Goal: Transaction & Acquisition: Book appointment/travel/reservation

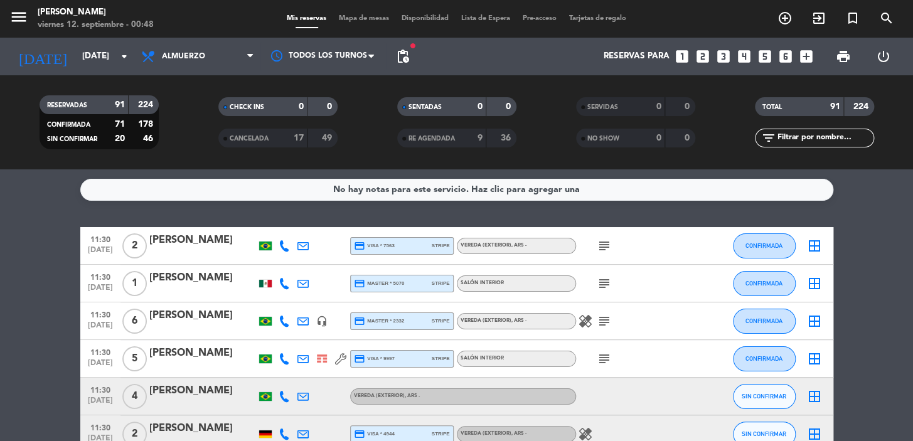
click at [592, 242] on div "subject" at bounding box center [632, 245] width 113 height 37
click at [603, 245] on icon "subject" at bounding box center [604, 246] width 15 height 15
click at [602, 292] on div "subject" at bounding box center [632, 283] width 113 height 37
click at [600, 286] on icon "subject" at bounding box center [604, 283] width 15 height 15
click at [602, 322] on icon "subject" at bounding box center [604, 321] width 15 height 15
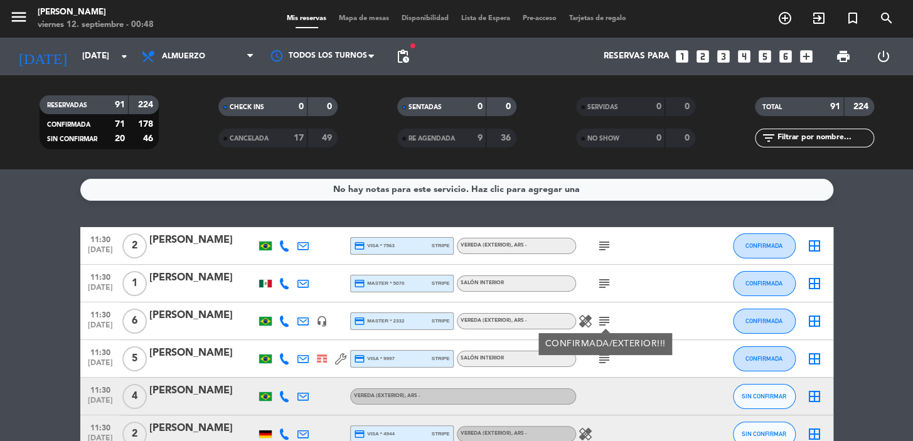
click at [601, 358] on icon "subject" at bounding box center [604, 358] width 15 height 15
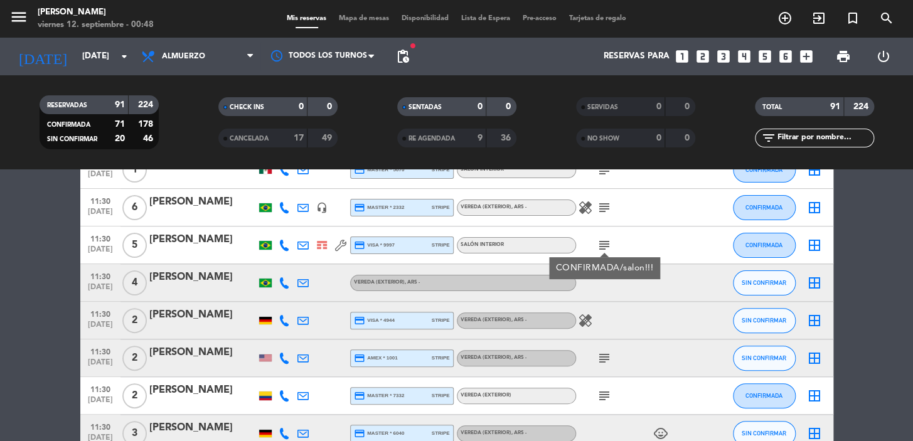
scroll to position [228, 0]
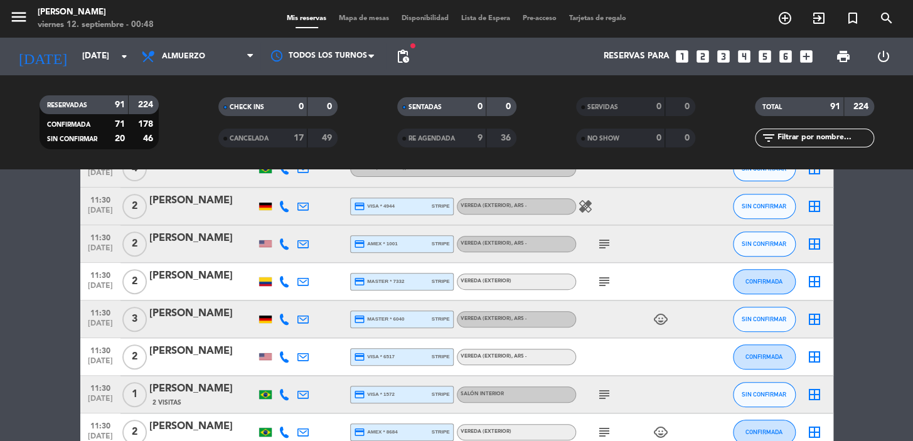
click at [599, 249] on icon "subject" at bounding box center [604, 244] width 15 height 15
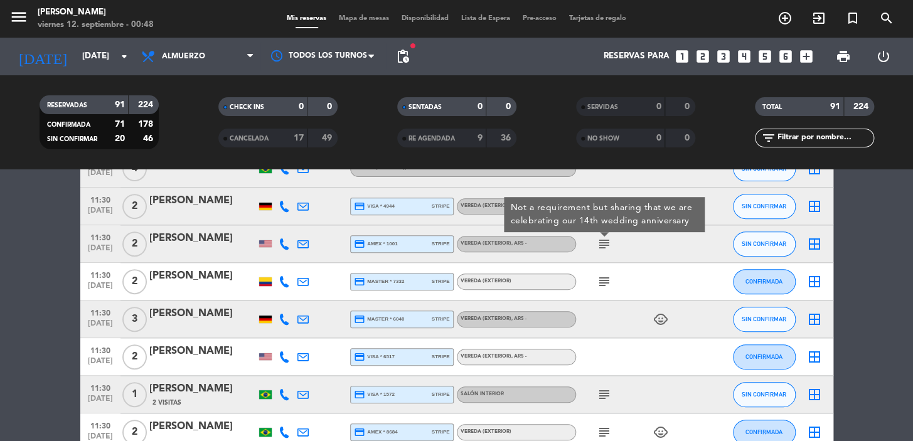
click at [606, 281] on icon "subject" at bounding box center [604, 281] width 15 height 15
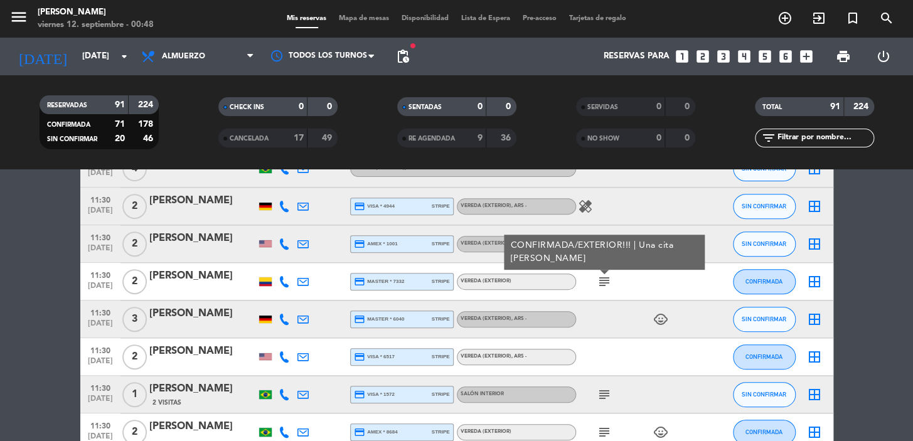
click at [601, 389] on icon "subject" at bounding box center [604, 394] width 15 height 15
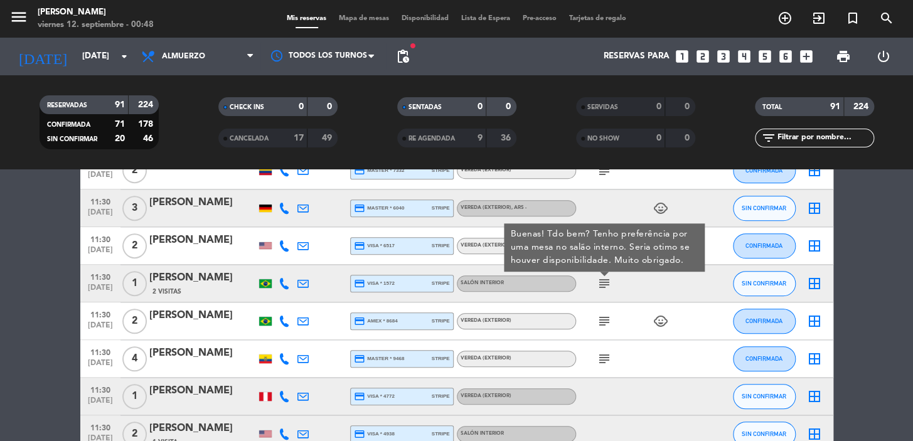
scroll to position [342, 0]
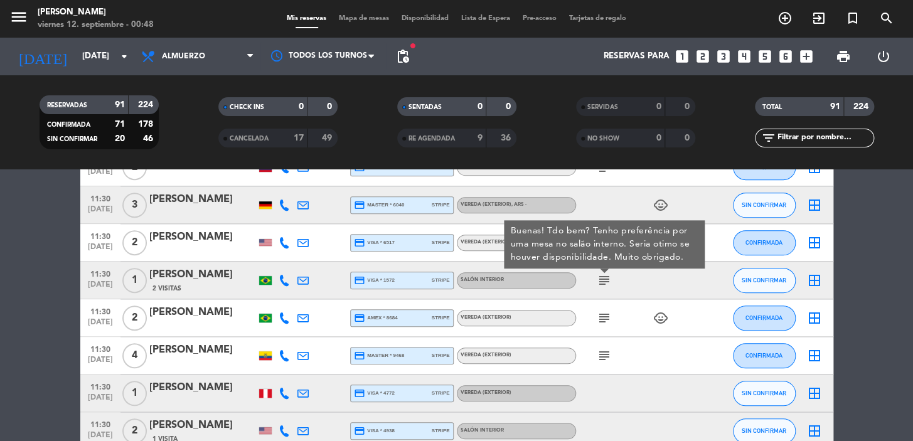
click at [85, 267] on span "11:30" at bounding box center [100, 273] width 31 height 14
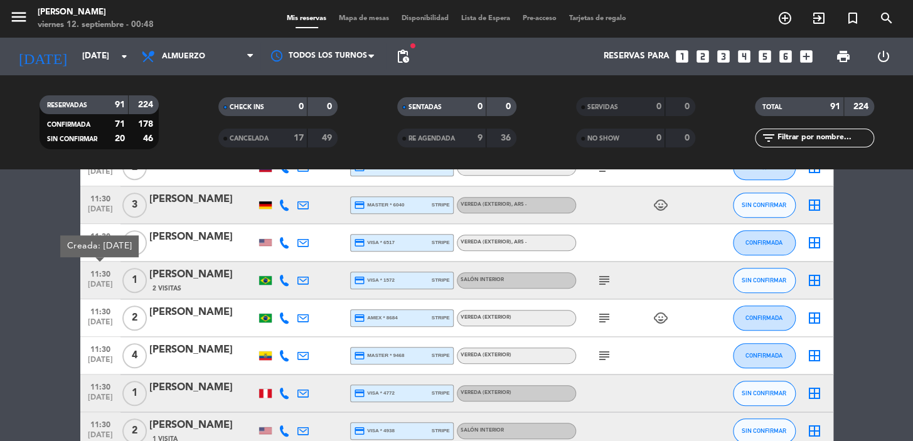
drag, startPoint x: 40, startPoint y: 280, endPoint x: 164, endPoint y: 269, distance: 124.2
drag, startPoint x: 119, startPoint y: 267, endPoint x: 116, endPoint y: 300, distance: 32.8
click at [220, 289] on div "11:30 [DATE] 1 [PERSON_NAME] 2 Visitas credit_card visa * 1572 stripe Salón int…" at bounding box center [456, 281] width 753 height 38
drag, startPoint x: 46, startPoint y: 303, endPoint x: 161, endPoint y: 264, distance: 121.3
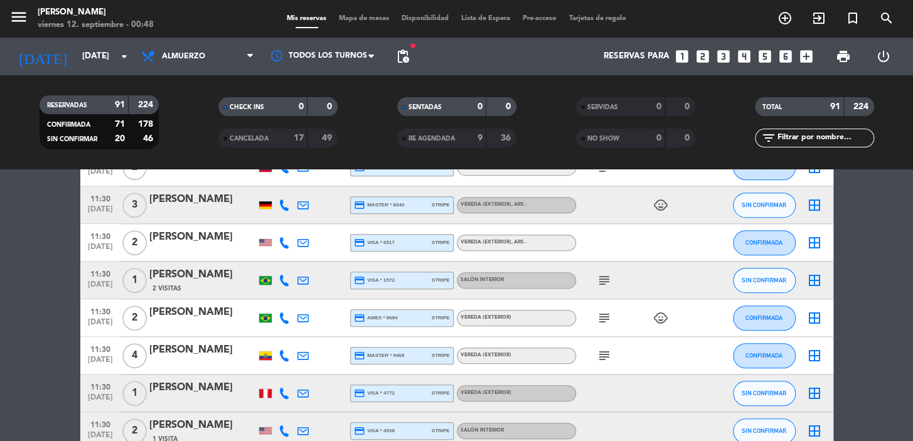
drag, startPoint x: 121, startPoint y: 267, endPoint x: 230, endPoint y: 292, distance: 112.5
click at [230, 292] on div "11:30 [DATE] 1 [PERSON_NAME] 2 Visitas credit_card visa * 1572 stripe Salón int…" at bounding box center [456, 281] width 753 height 38
copy div "1 [PERSON_NAME] 2 Visitas"
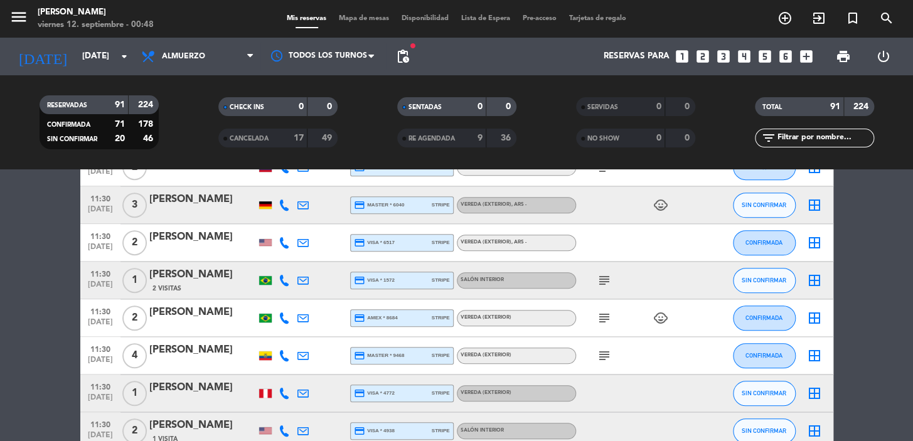
drag, startPoint x: 84, startPoint y: 271, endPoint x: 223, endPoint y: 288, distance: 139.7
click at [223, 288] on div "11:30 [DATE] 1 [PERSON_NAME] 2 Visitas credit_card visa * 1572 stripe Salón int…" at bounding box center [456, 281] width 753 height 38
copy div "11:30 [DATE] 1 [PERSON_NAME] 2 Visitas"
drag, startPoint x: 221, startPoint y: 399, endPoint x: 83, endPoint y: 383, distance: 139.0
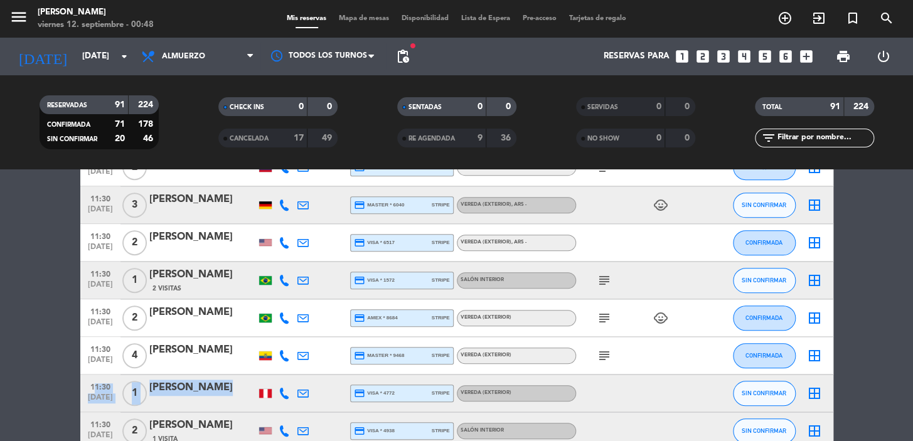
click at [83, 383] on div "11:30 [DATE] 1 [PERSON_NAME] credit_card visa * 4772 stripe Vereda (EXTERIOR) S…" at bounding box center [456, 394] width 753 height 38
copy div "11:30 [DATE] 1 [PERSON_NAME]"
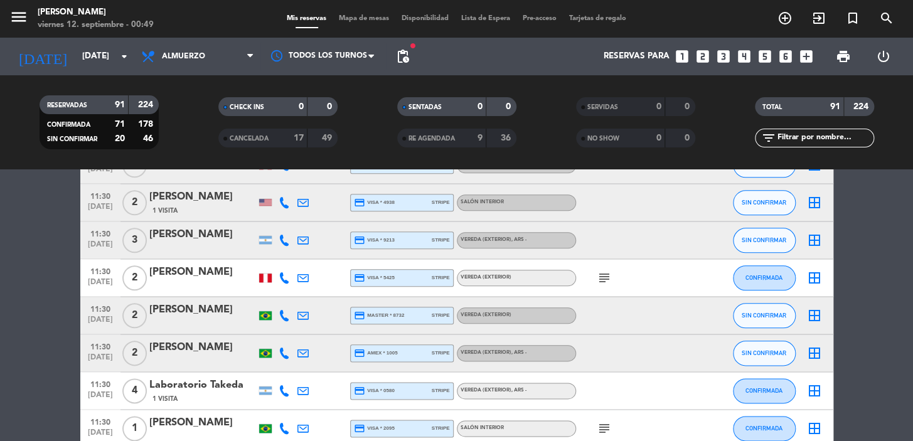
scroll to position [684, 0]
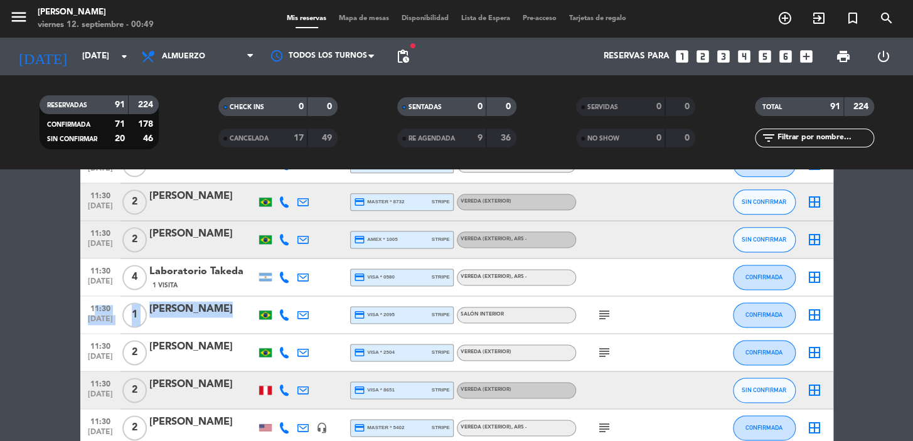
drag, startPoint x: 218, startPoint y: 320, endPoint x: 87, endPoint y: 311, distance: 132.1
click at [87, 311] on div "11:30 [DATE] 1 [PERSON_NAME] credit_card visa * 2095 stripe Salón interior subj…" at bounding box center [456, 315] width 753 height 38
copy div "11:30 [DATE] 1 [PERSON_NAME]"
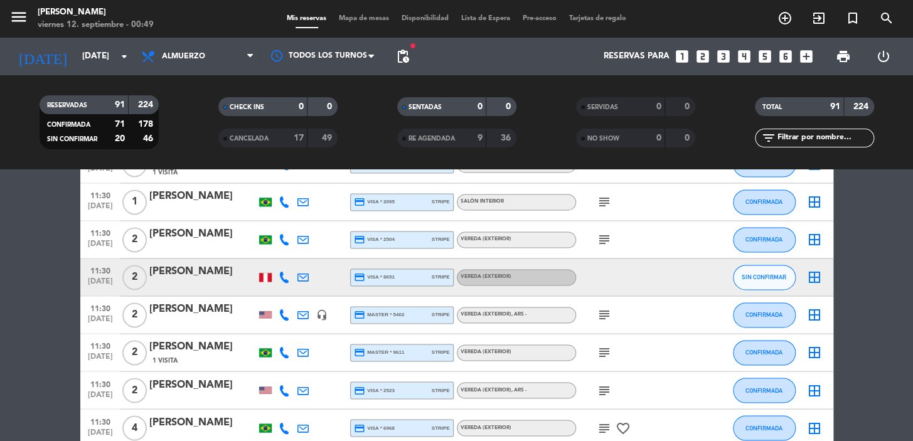
scroll to position [798, 0]
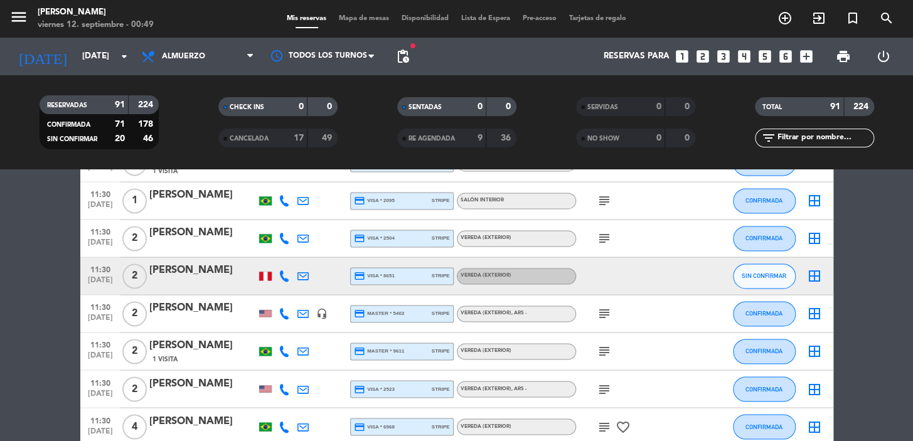
click at [597, 310] on icon "subject" at bounding box center [604, 313] width 15 height 15
click at [603, 239] on icon "subject" at bounding box center [604, 238] width 15 height 15
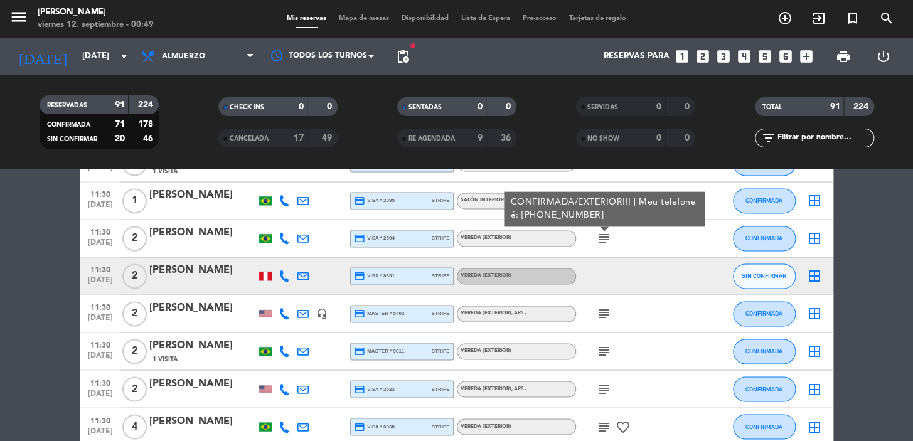
click at [608, 355] on icon "subject" at bounding box center [604, 351] width 15 height 15
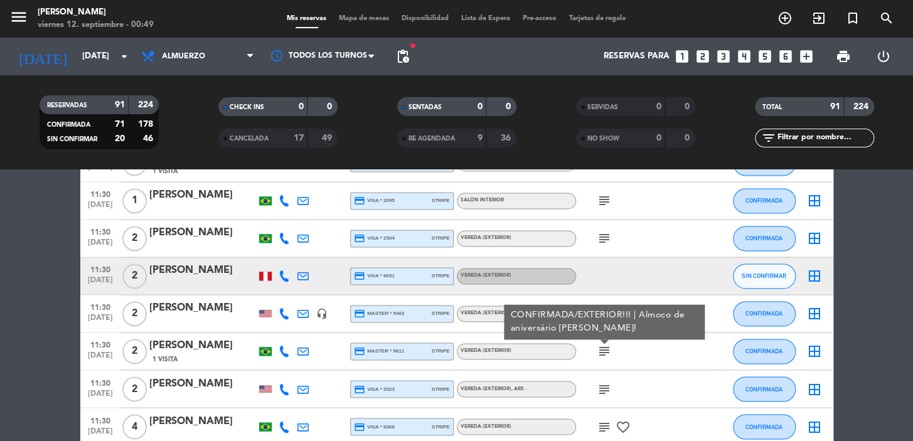
click at [599, 390] on icon "subject" at bounding box center [604, 389] width 15 height 15
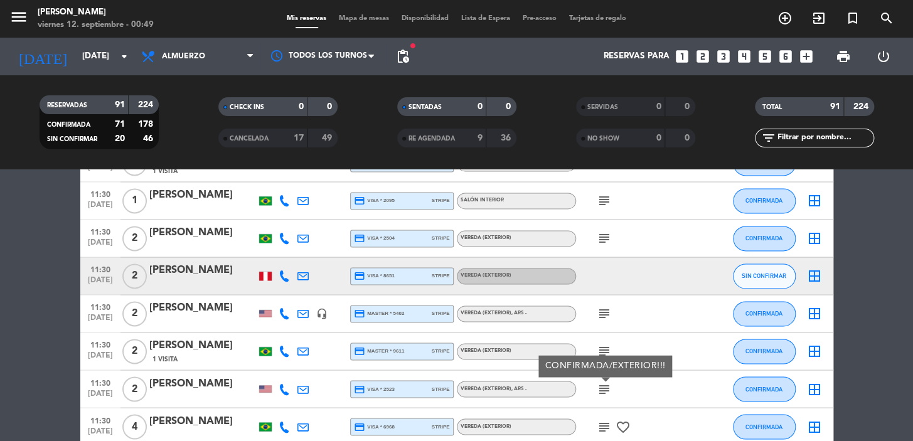
click at [604, 425] on icon "subject" at bounding box center [604, 426] width 15 height 15
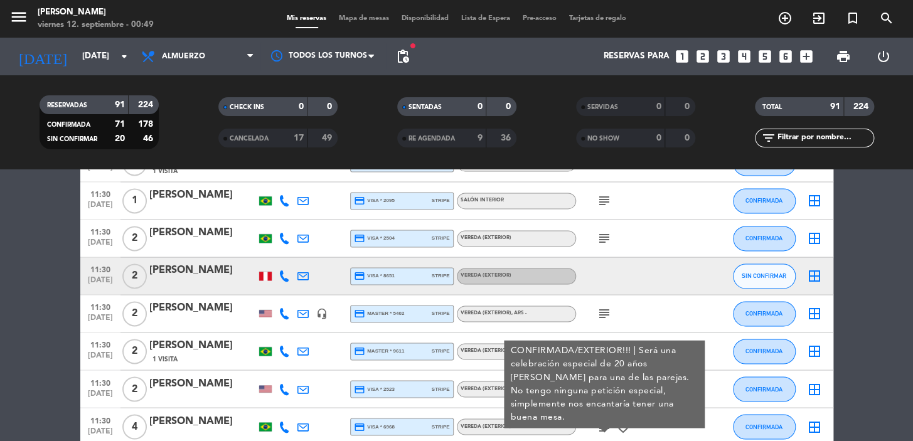
click at [601, 197] on icon "subject" at bounding box center [604, 200] width 15 height 15
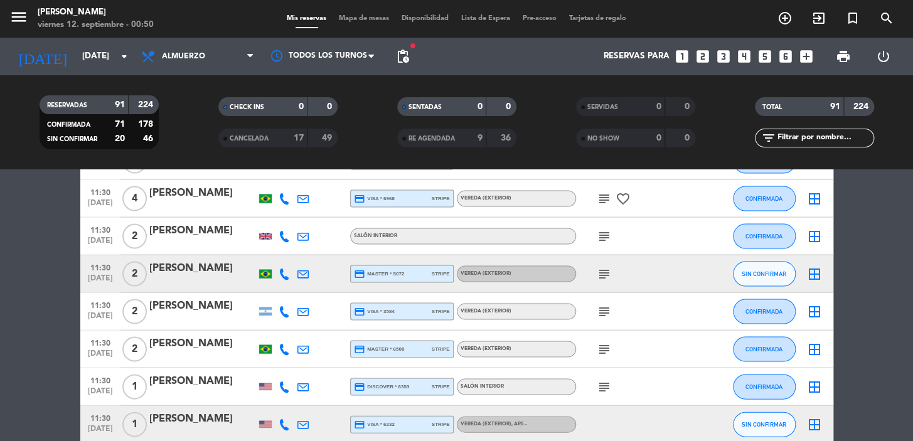
scroll to position [1141, 0]
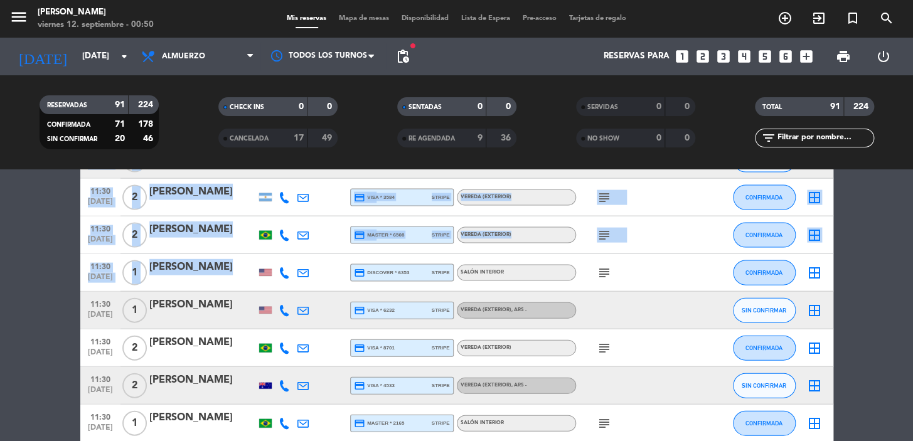
drag, startPoint x: 210, startPoint y: 282, endPoint x: 76, endPoint y: 266, distance: 134.7
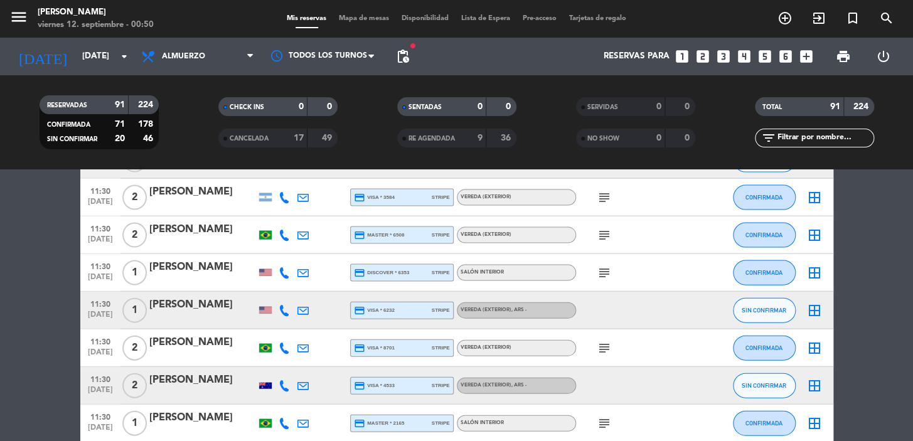
drag, startPoint x: 2, startPoint y: 289, endPoint x: 80, endPoint y: 276, distance: 79.6
drag, startPoint x: 228, startPoint y: 277, endPoint x: 85, endPoint y: 276, distance: 143.1
click at [86, 271] on div "11:30 [DATE] 1 [PERSON_NAME] credit_card Discover * 6353 stripe Salón interior …" at bounding box center [456, 273] width 753 height 38
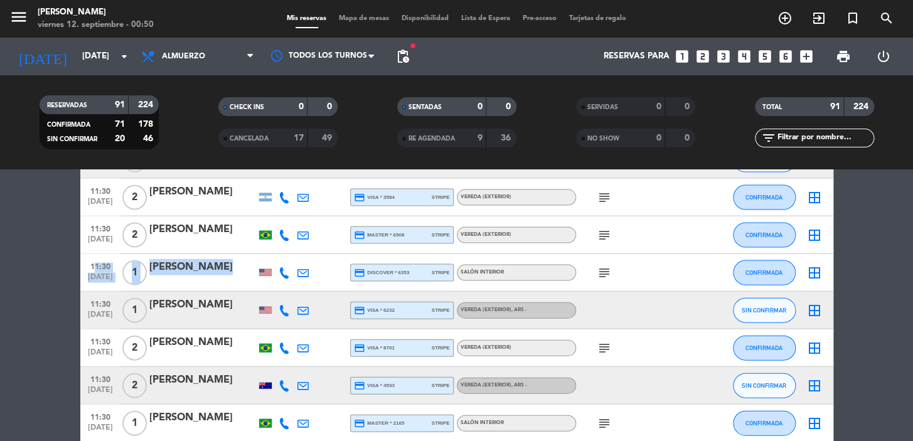
copy div "11:30 [DATE] 1 [PERSON_NAME]"
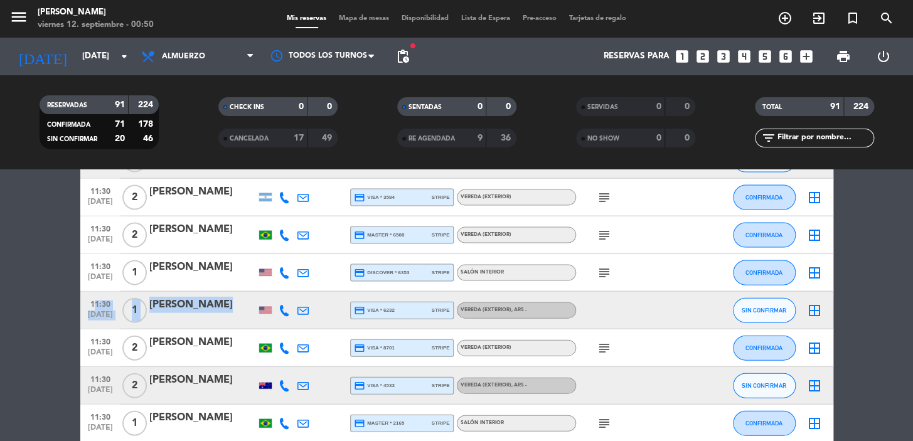
drag, startPoint x: 228, startPoint y: 313, endPoint x: 85, endPoint y: 303, distance: 142.8
click at [85, 303] on div "11:30 [DATE] 1 [PERSON_NAME] credit_card visa * 6232 stripe Vereda (EXTERIOR) ,…" at bounding box center [456, 310] width 753 height 38
copy div "11:30 [DATE] 1 [PERSON_NAME]"
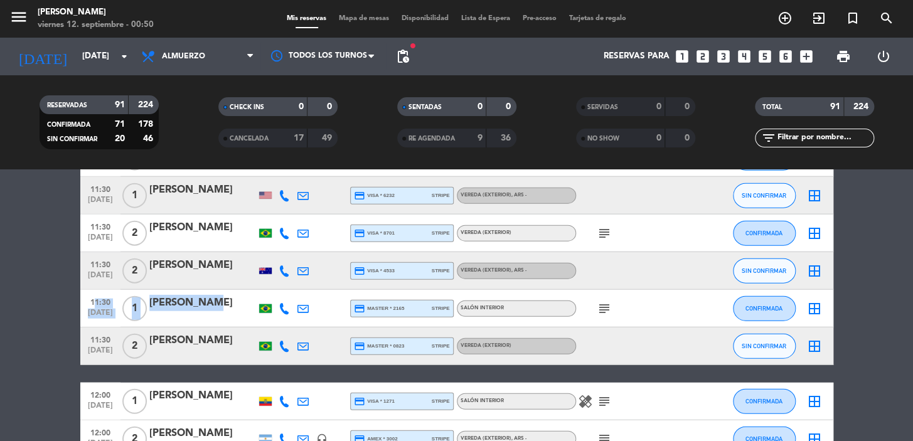
drag, startPoint x: 212, startPoint y: 311, endPoint x: 85, endPoint y: 303, distance: 127.0
click at [85, 303] on div "11:30 [DATE] 1 [PERSON_NAME] credit_card master * 2165 stripe Salón interior su…" at bounding box center [456, 309] width 753 height 38
copy div "11:30 [DATE] 1 [PERSON_NAME]"
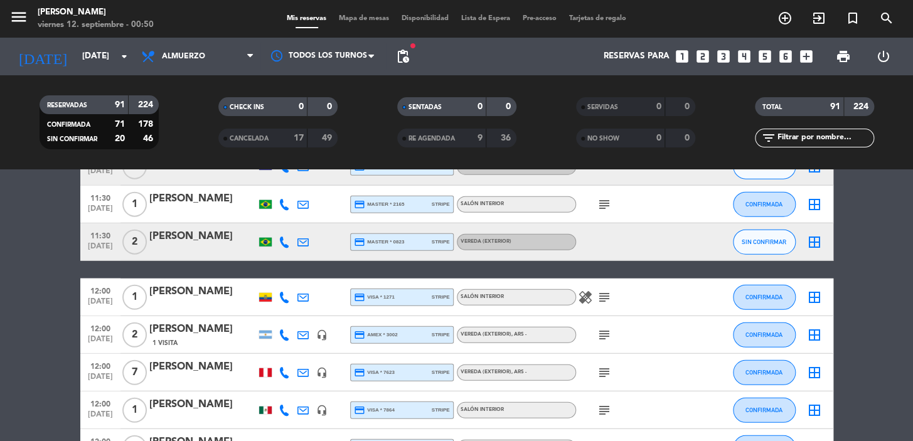
scroll to position [1369, 0]
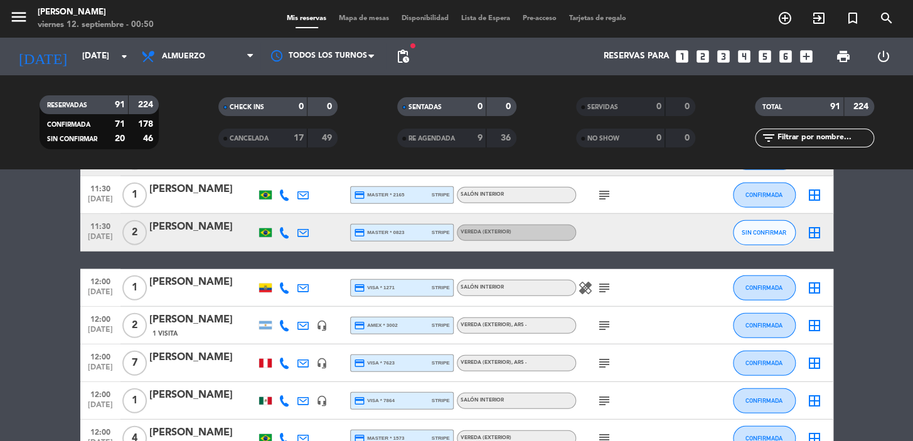
drag, startPoint x: 232, startPoint y: 287, endPoint x: 85, endPoint y: 280, distance: 147.7
click at [85, 280] on div "12:00 [DATE] 1 [PERSON_NAME] credit_card visa * 1271 stripe Salón interior heal…" at bounding box center [456, 288] width 753 height 38
copy div "12:00 [DATE] 1 [PERSON_NAME]"
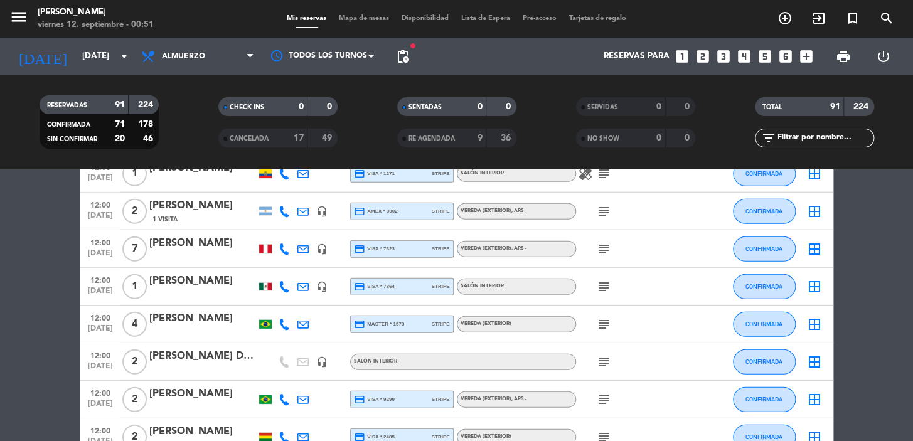
drag, startPoint x: 0, startPoint y: 321, endPoint x: 17, endPoint y: 314, distance: 18.3
drag, startPoint x: 239, startPoint y: 291, endPoint x: 87, endPoint y: 279, distance: 152.4
click at [87, 279] on div "12:00 [DATE] 1 [PERSON_NAME] headset_mic credit_card visa * 7864 stripe Salón i…" at bounding box center [456, 287] width 753 height 38
copy div "12:00 [DATE] 1 [PERSON_NAME]"
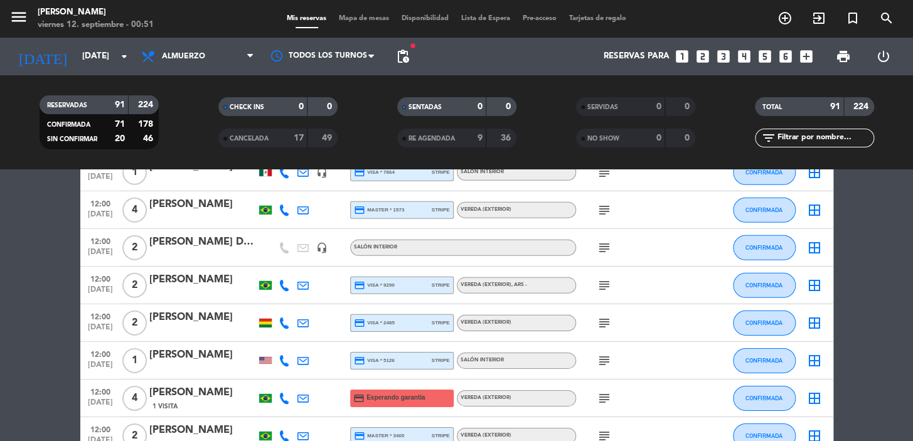
scroll to position [1712, 0]
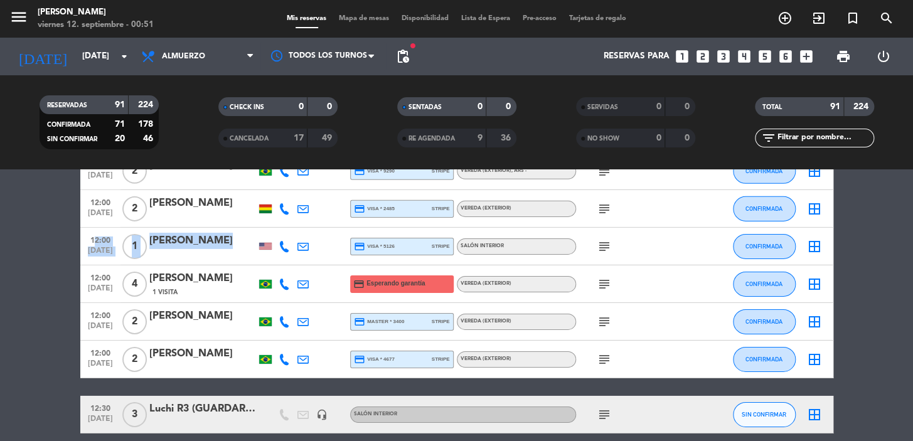
drag, startPoint x: 244, startPoint y: 254, endPoint x: 85, endPoint y: 238, distance: 159.6
click at [85, 238] on div "12:00 [DATE] 1 [PERSON_NAME] credit_card visa * 5126 stripe Salón interior subj…" at bounding box center [456, 247] width 753 height 38
copy div "12:00 [DATE] 1 [PERSON_NAME]"
click at [0, 333] on bookings-row "11:30 [DATE] 2 [PERSON_NAME] credit_card visa * 7563 stripe Vereda (EXTERIOR) ,…" at bounding box center [456, 273] width 913 height 3515
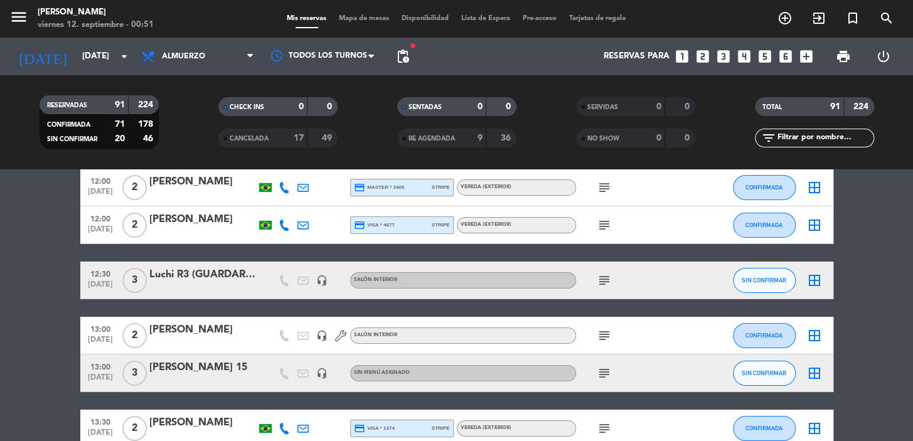
scroll to position [1826, 0]
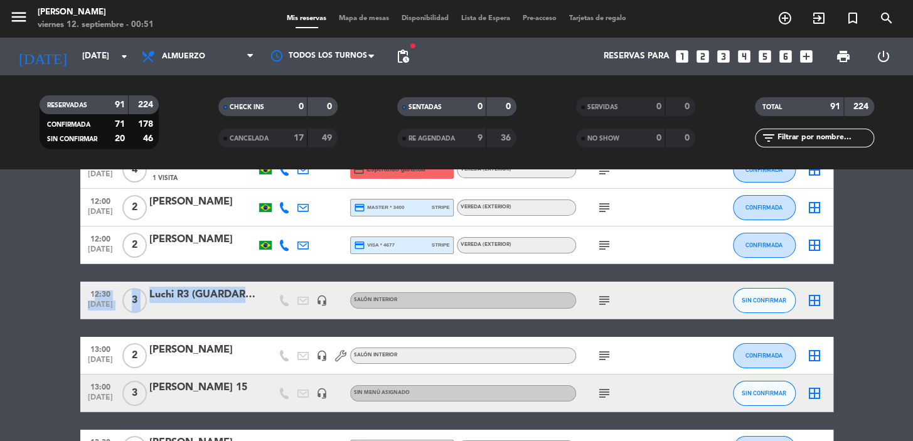
drag, startPoint x: 83, startPoint y: 288, endPoint x: 257, endPoint y: 302, distance: 174.4
click at [257, 302] on div "12:30 [DATE] 3 [PERSON_NAME] R3 (GUARDAR MESA) headset_mic Salón interior subje…" at bounding box center [456, 301] width 753 height 38
drag, startPoint x: 2, startPoint y: 372, endPoint x: 24, endPoint y: 366, distance: 22.7
click at [3, 372] on bookings-row "11:30 [DATE] 2 [PERSON_NAME] credit_card visa * 7563 stripe Vereda (EXTERIOR) ,…" at bounding box center [456, 158] width 913 height 3515
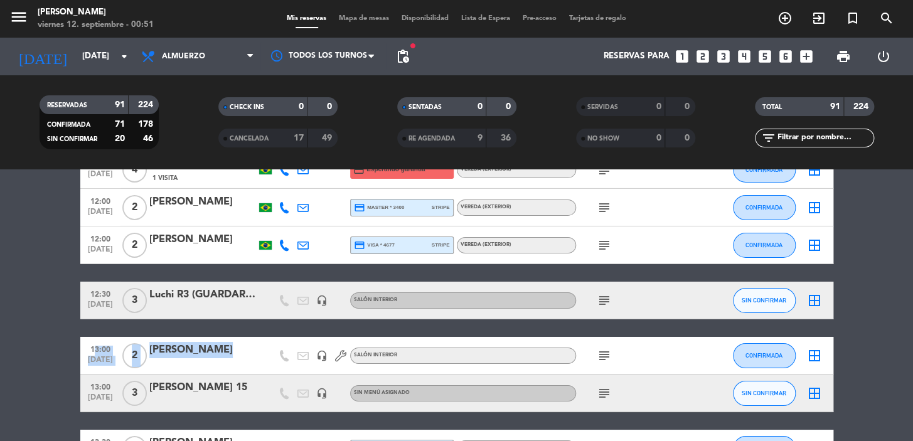
drag, startPoint x: 240, startPoint y: 358, endPoint x: 85, endPoint y: 346, distance: 155.5
click at [85, 346] on div "13:00 [DATE] 2 [PERSON_NAME] headset_mic Salón interior subject CONFIRMADA bord…" at bounding box center [456, 356] width 753 height 38
click at [6, 345] on bookings-row "11:30 [DATE] 2 [PERSON_NAME] credit_card visa * 7563 stripe Vereda (EXTERIOR) ,…" at bounding box center [456, 158] width 913 height 3515
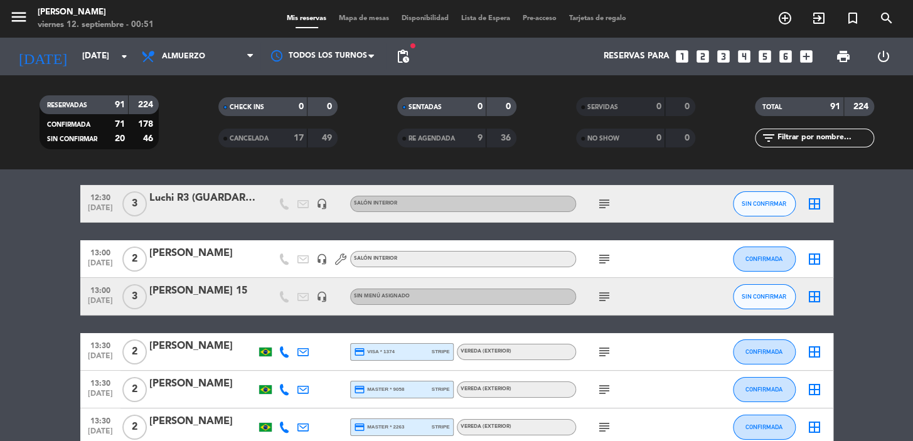
scroll to position [1939, 0]
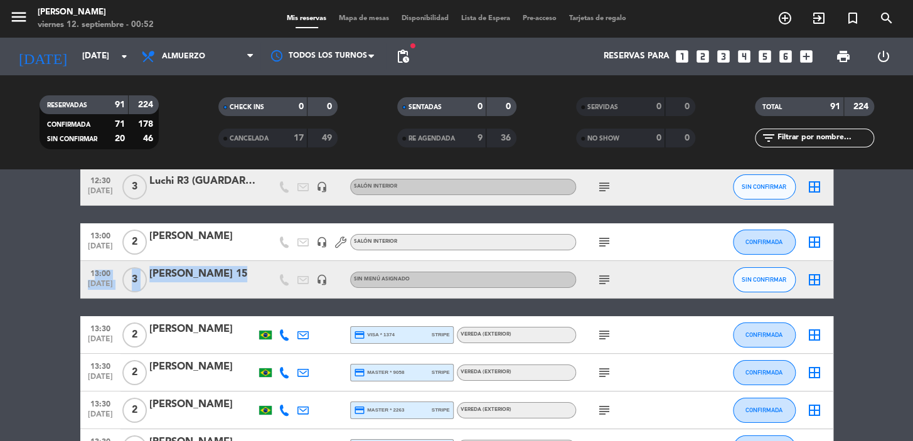
drag, startPoint x: 255, startPoint y: 282, endPoint x: 85, endPoint y: 271, distance: 170.5
click at [85, 271] on div "13:00 [DATE] 3 [PERSON_NAME] 15 headset_mic Sin menú asignado subject SIN CONFI…" at bounding box center [456, 280] width 753 height 38
drag, startPoint x: 560, startPoint y: 314, endPoint x: 577, endPoint y: 310, distance: 18.1
click at [560, 314] on div "11:30 [DATE] 2 [PERSON_NAME] credit_card visa * 7563 stripe Vereda (EXTERIOR) ,…" at bounding box center [456, 45] width 753 height 3515
click at [596, 245] on span "subject" at bounding box center [604, 242] width 19 height 15
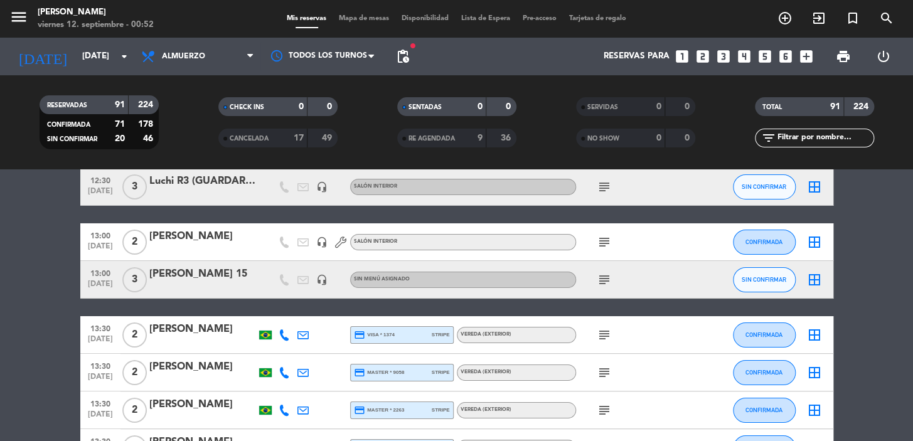
click at [600, 247] on icon "subject" at bounding box center [604, 242] width 15 height 15
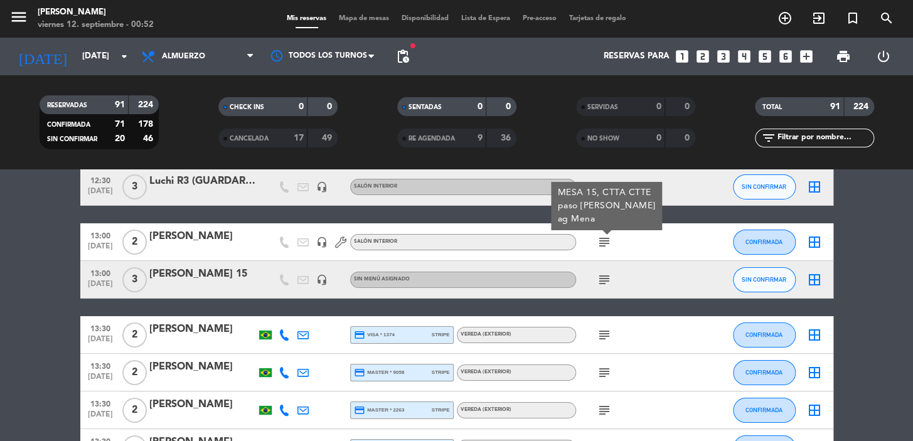
click at [600, 246] on icon "subject" at bounding box center [604, 242] width 15 height 15
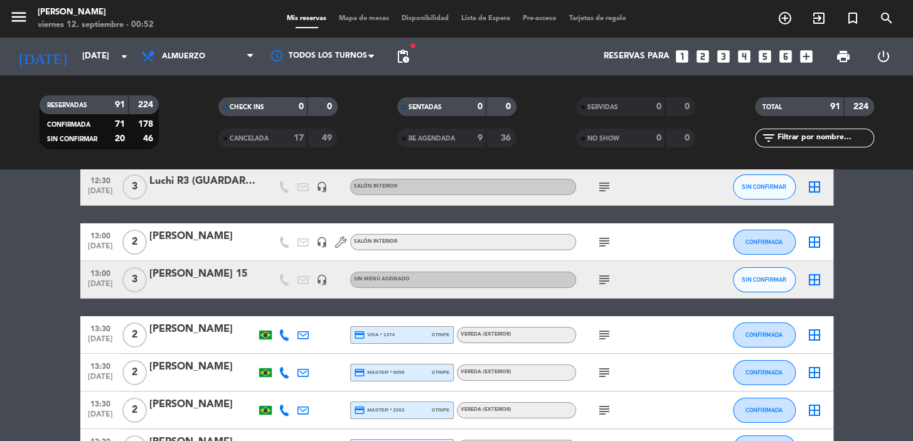
click at [600, 246] on icon "subject" at bounding box center [604, 242] width 15 height 15
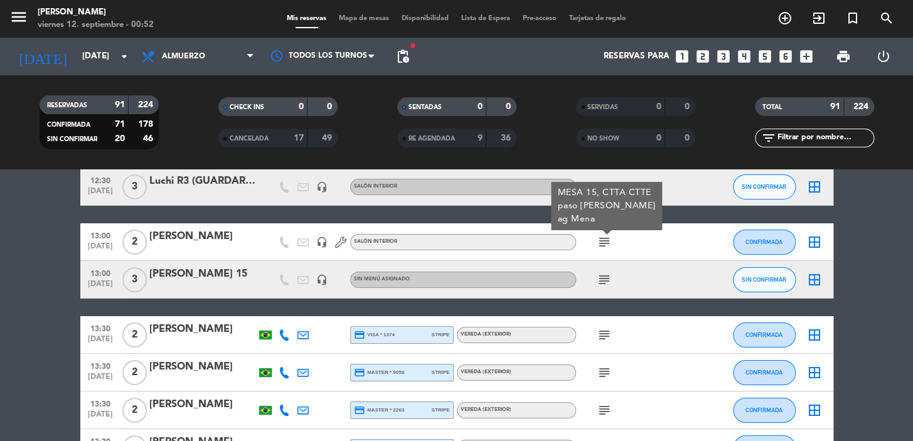
click at [606, 277] on icon "subject" at bounding box center [604, 279] width 15 height 15
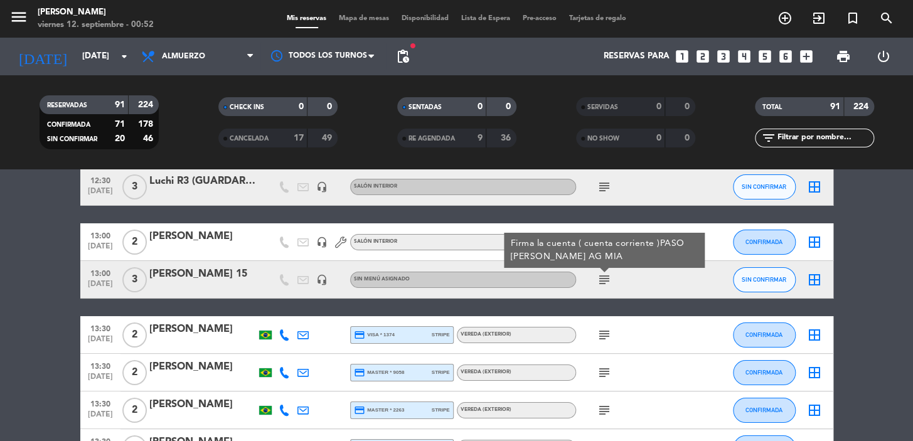
click at [602, 181] on icon "subject" at bounding box center [604, 187] width 15 height 15
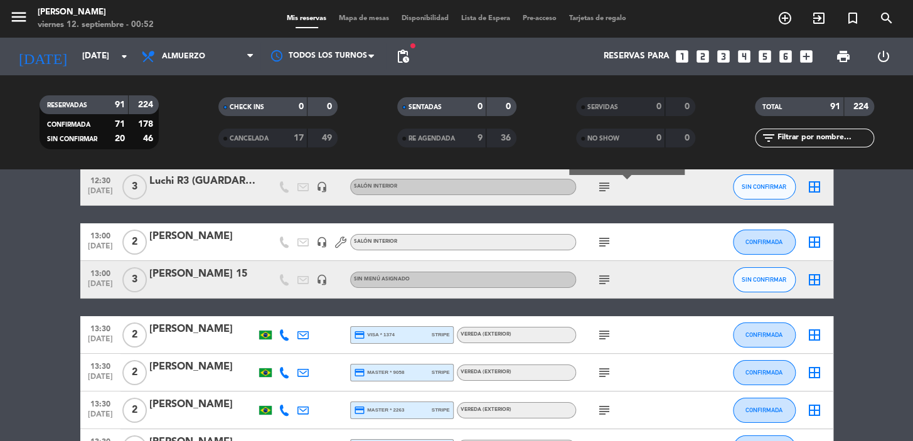
scroll to position [1826, 0]
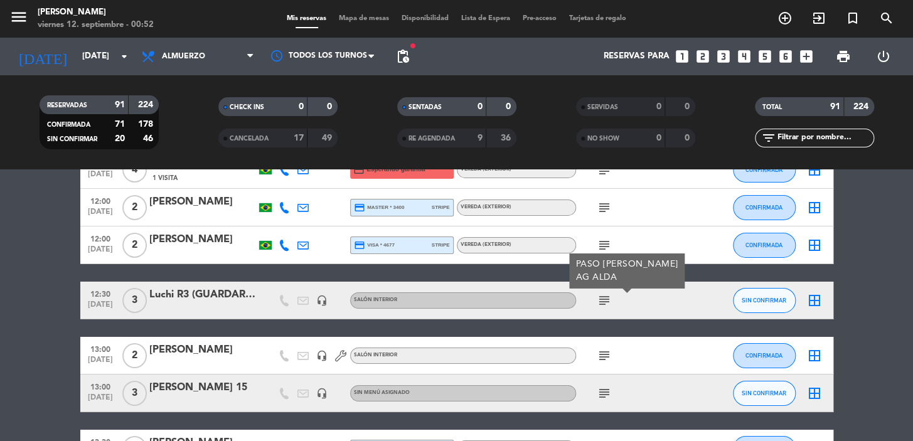
drag, startPoint x: 0, startPoint y: 294, endPoint x: 21, endPoint y: 294, distance: 21.3
click at [0, 294] on bookings-row "11:30 [DATE] 2 [PERSON_NAME] credit_card visa * 7563 stripe Vereda (EXTERIOR) ,…" at bounding box center [456, 158] width 913 height 3515
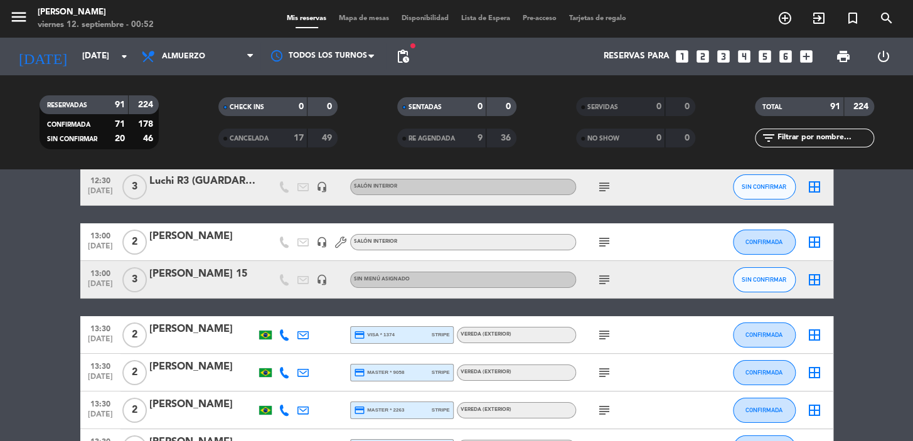
click at [605, 335] on icon "subject" at bounding box center [604, 335] width 15 height 15
click at [609, 365] on icon "subject" at bounding box center [604, 372] width 15 height 15
click at [611, 409] on icon "subject" at bounding box center [604, 410] width 15 height 15
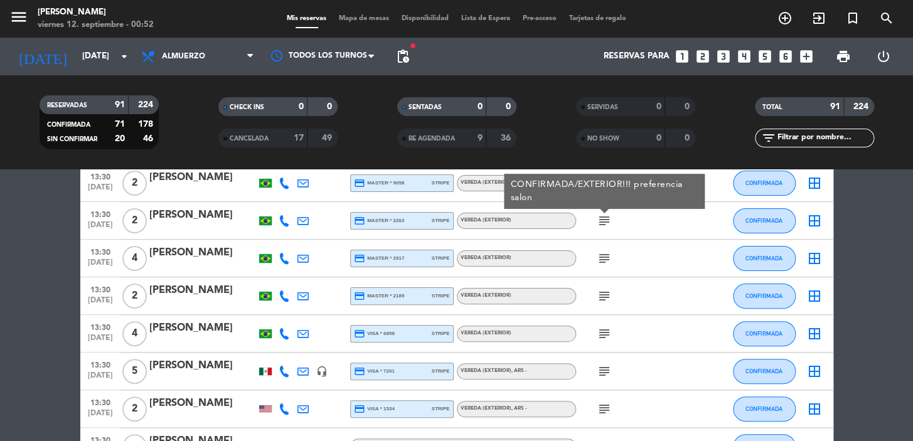
scroll to position [2168, 0]
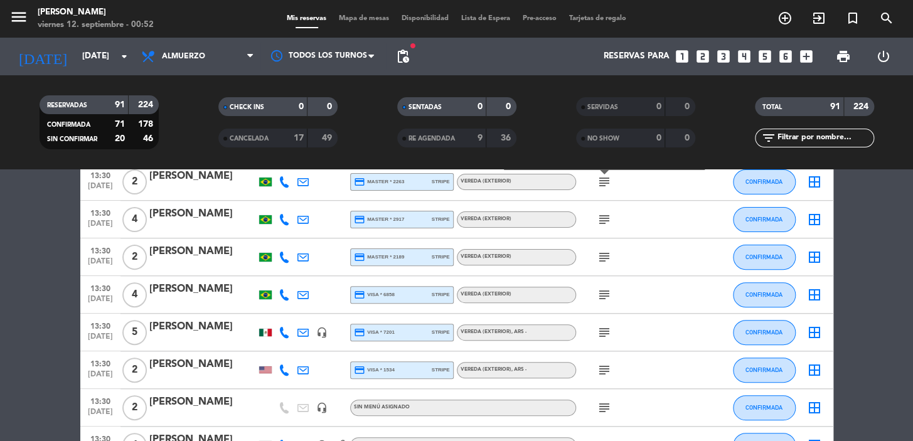
click at [595, 212] on span "subject" at bounding box center [604, 219] width 19 height 15
click at [603, 215] on icon "subject" at bounding box center [604, 219] width 15 height 15
click at [604, 252] on icon "subject" at bounding box center [604, 257] width 15 height 15
click at [604, 290] on icon "subject" at bounding box center [604, 294] width 15 height 15
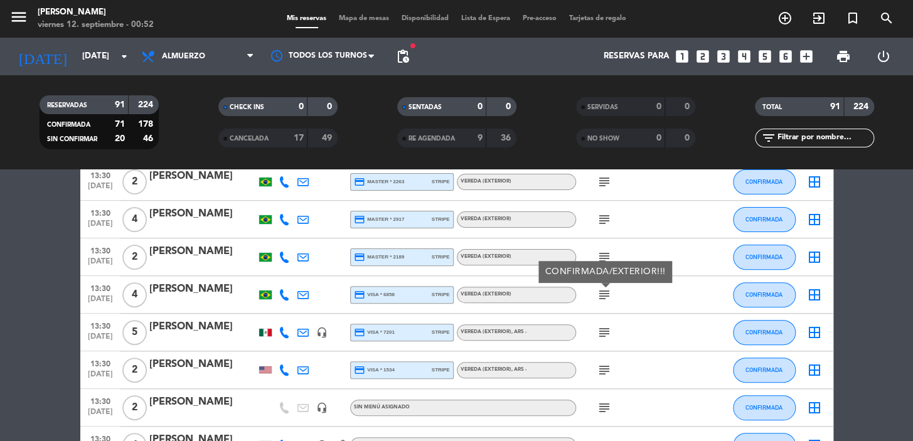
click at [607, 334] on icon "subject" at bounding box center [604, 332] width 15 height 15
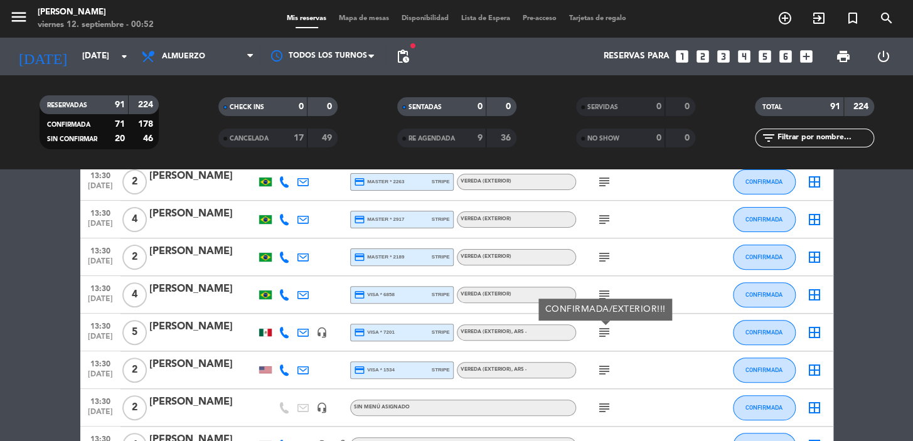
click at [613, 373] on span "subject" at bounding box center [604, 370] width 19 height 15
click at [608, 373] on icon "subject" at bounding box center [604, 370] width 15 height 15
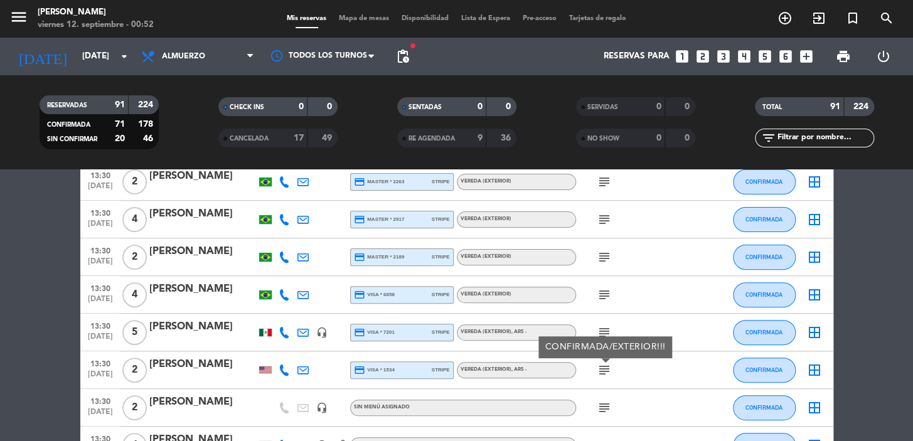
click at [601, 404] on icon "subject" at bounding box center [604, 407] width 15 height 15
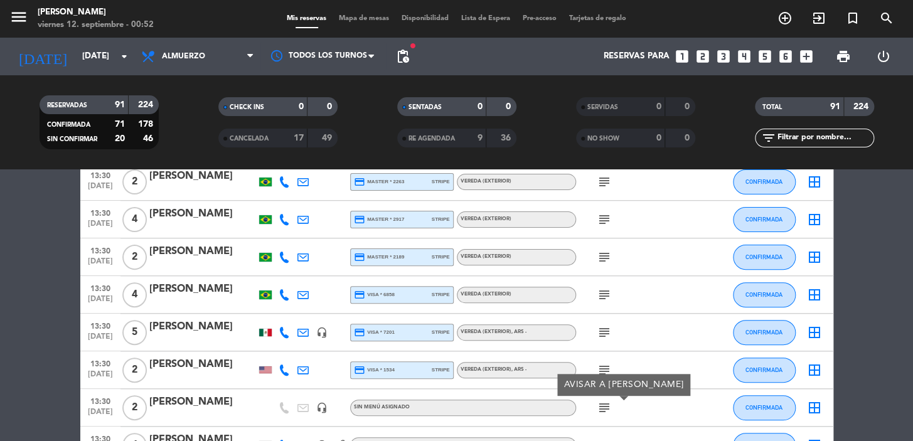
scroll to position [2282, 0]
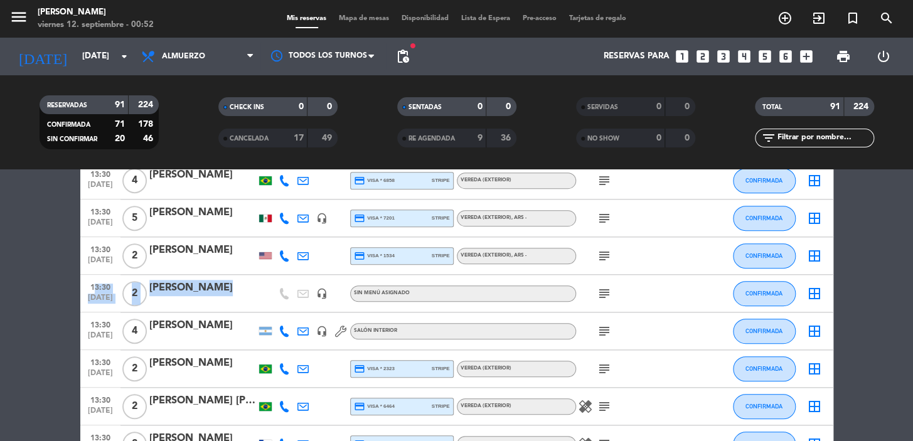
drag, startPoint x: 251, startPoint y: 298, endPoint x: 84, endPoint y: 286, distance: 167.3
click at [84, 286] on div "13:30 [DATE] 2 [PERSON_NAME] headset_mic Sin menú asignado subject CONFIRMADA b…" at bounding box center [456, 294] width 753 height 38
click at [598, 326] on icon "subject" at bounding box center [604, 331] width 15 height 15
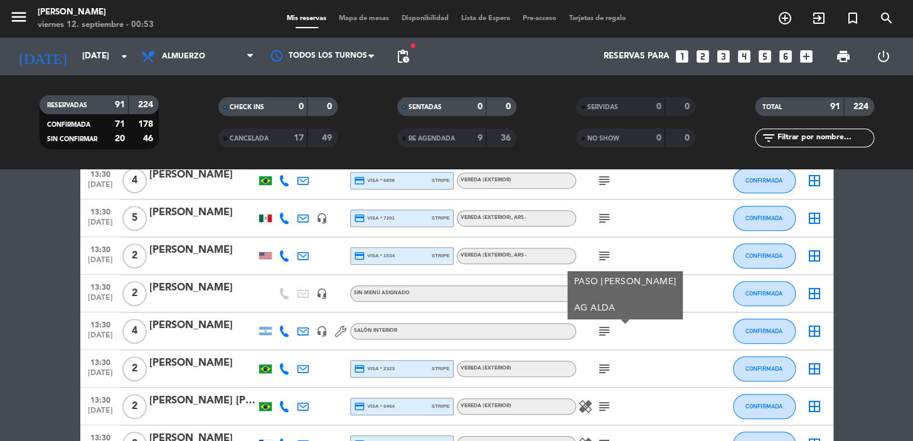
click at [602, 350] on div "subject" at bounding box center [632, 368] width 113 height 37
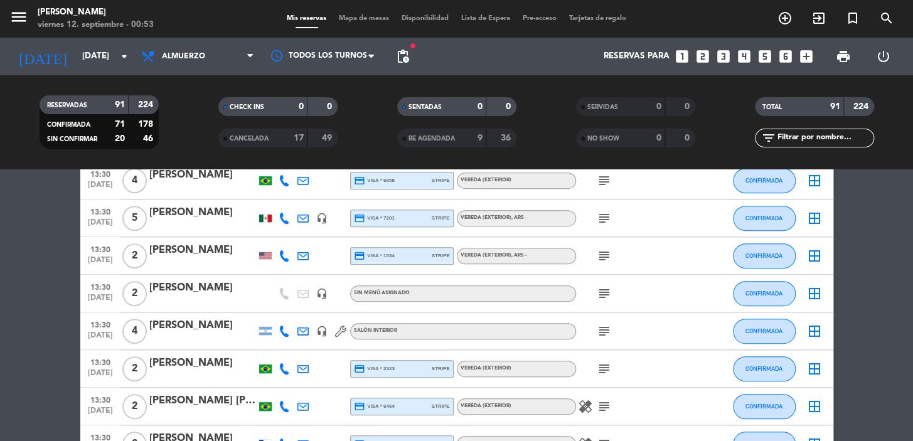
drag, startPoint x: 239, startPoint y: 328, endPoint x: 104, endPoint y: 348, distance: 136.3
click at [87, 330] on div "13:30 [DATE] 4 [PERSON_NAME] headset_mic Salón interior subject CONFIRMADA bord…" at bounding box center [456, 332] width 753 height 38
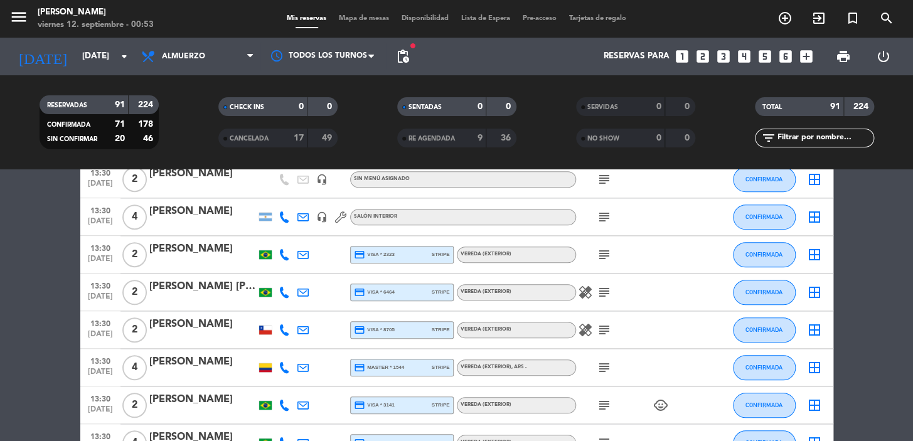
click at [601, 213] on icon "subject" at bounding box center [604, 217] width 15 height 15
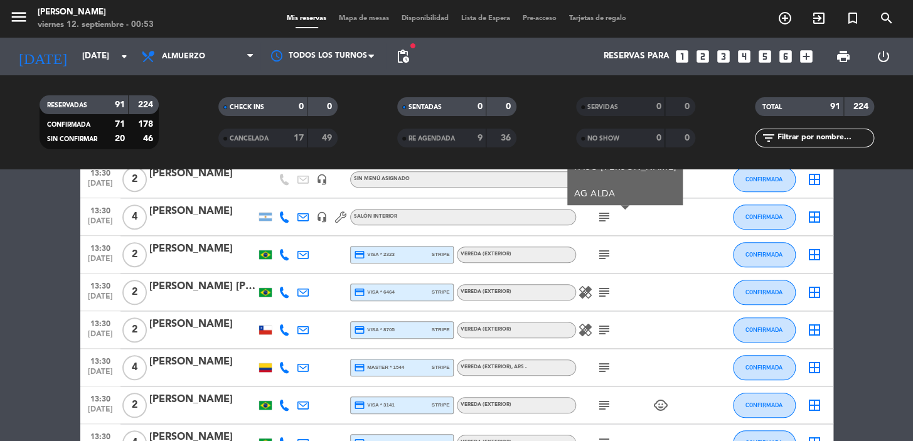
click at [598, 240] on div "subject" at bounding box center [632, 254] width 113 height 37
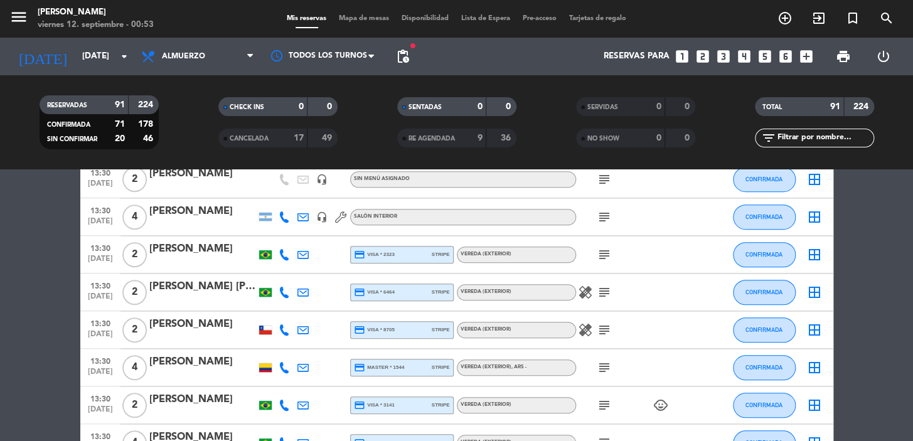
click at [608, 257] on icon "subject" at bounding box center [604, 254] width 15 height 15
click at [603, 285] on icon "subject" at bounding box center [604, 292] width 15 height 15
click at [600, 327] on icon "subject" at bounding box center [604, 330] width 15 height 15
click at [603, 365] on icon "subject" at bounding box center [604, 367] width 15 height 15
click at [603, 402] on icon "subject" at bounding box center [604, 405] width 15 height 15
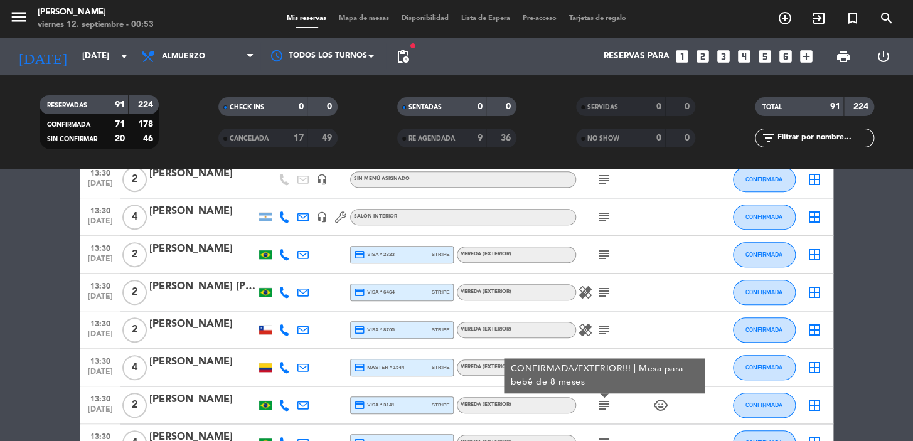
scroll to position [2511, 0]
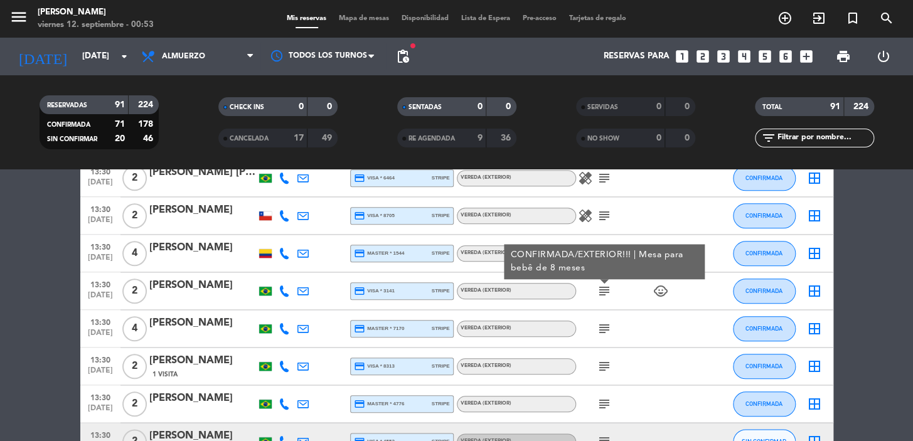
click at [603, 333] on icon "subject" at bounding box center [604, 328] width 15 height 15
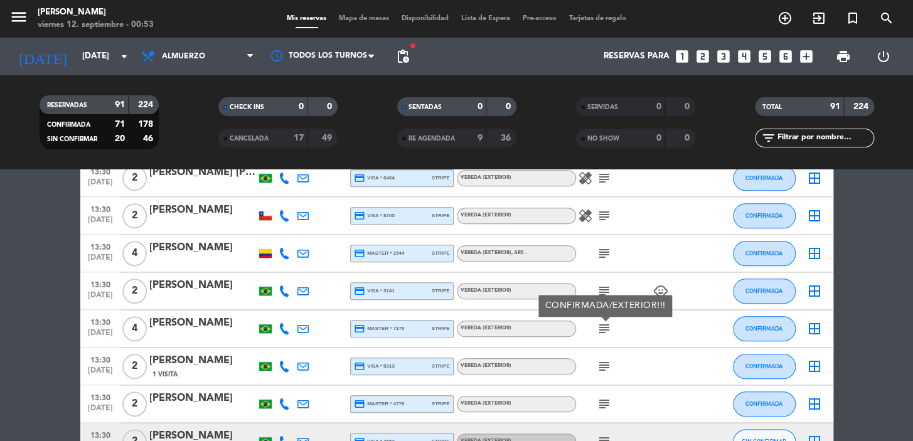
click at [608, 369] on icon "subject" at bounding box center [604, 366] width 15 height 15
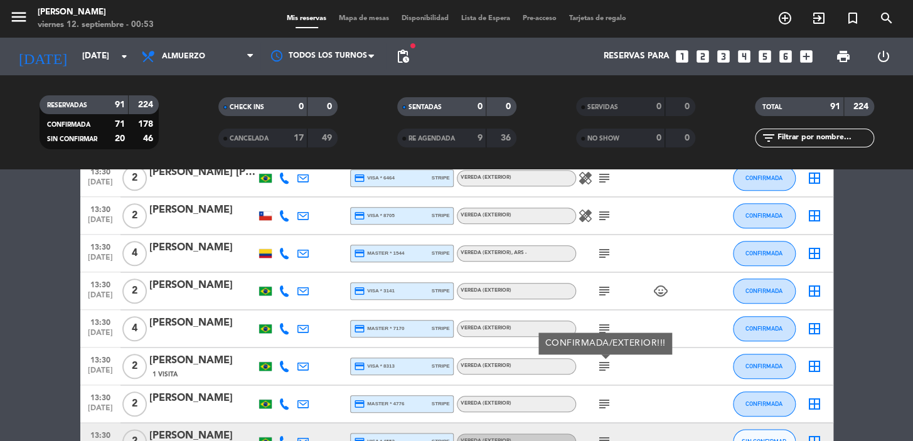
click at [606, 400] on icon "subject" at bounding box center [604, 404] width 15 height 15
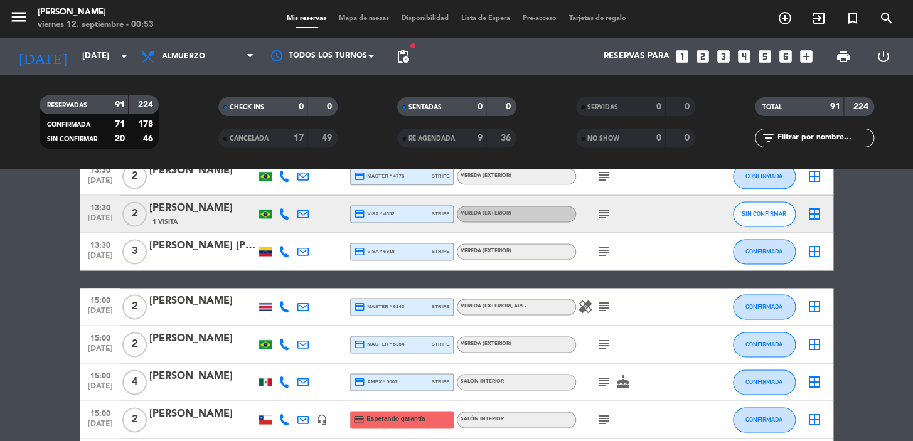
scroll to position [2853, 0]
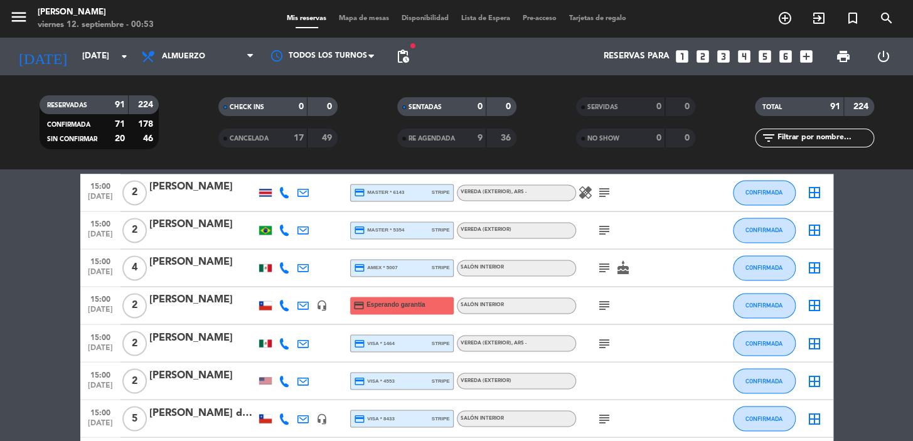
click at [602, 228] on icon "subject" at bounding box center [604, 230] width 15 height 15
click at [602, 264] on icon "subject" at bounding box center [604, 267] width 15 height 15
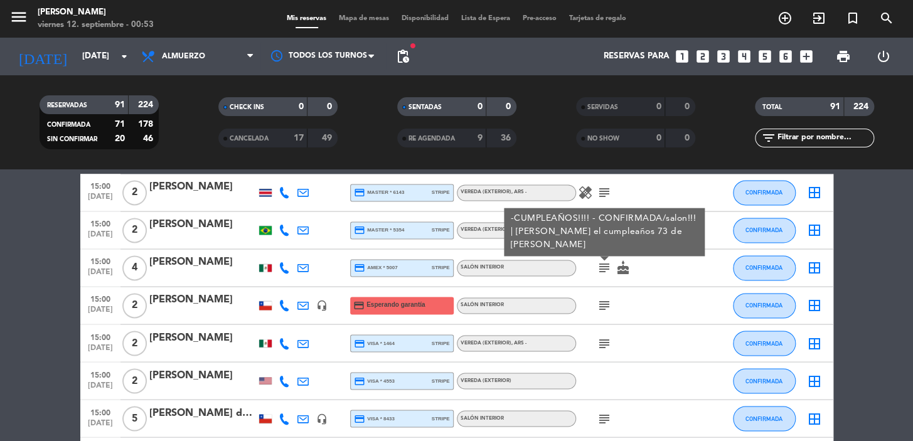
click at [601, 306] on icon "subject" at bounding box center [604, 305] width 15 height 15
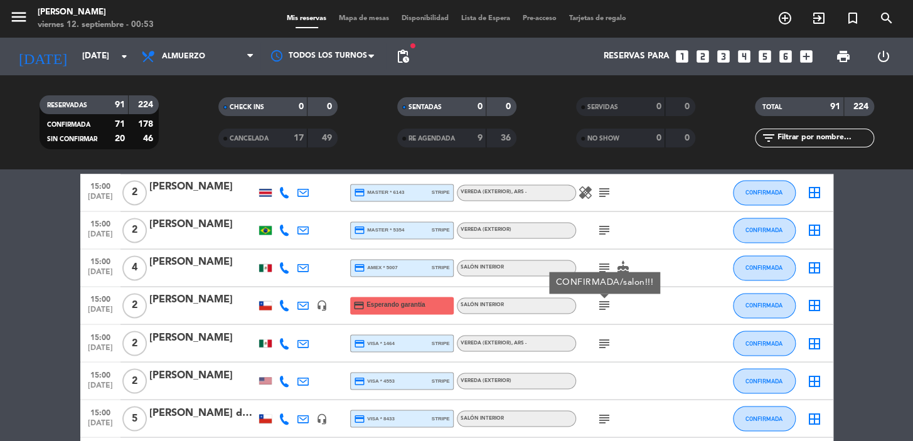
click at [601, 343] on icon "subject" at bounding box center [604, 343] width 15 height 15
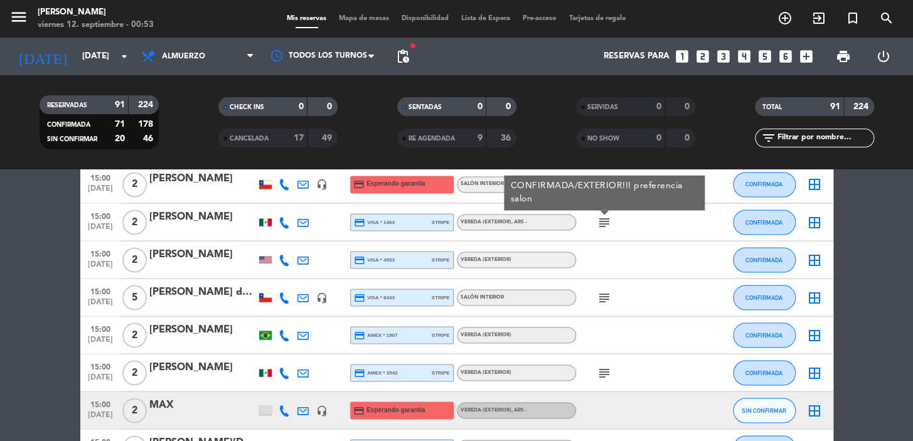
scroll to position [2967, 0]
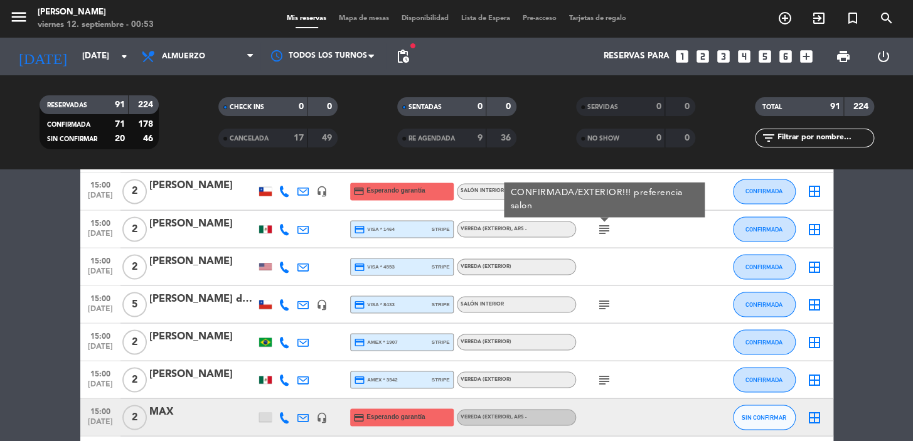
click at [600, 300] on icon "subject" at bounding box center [604, 304] width 15 height 15
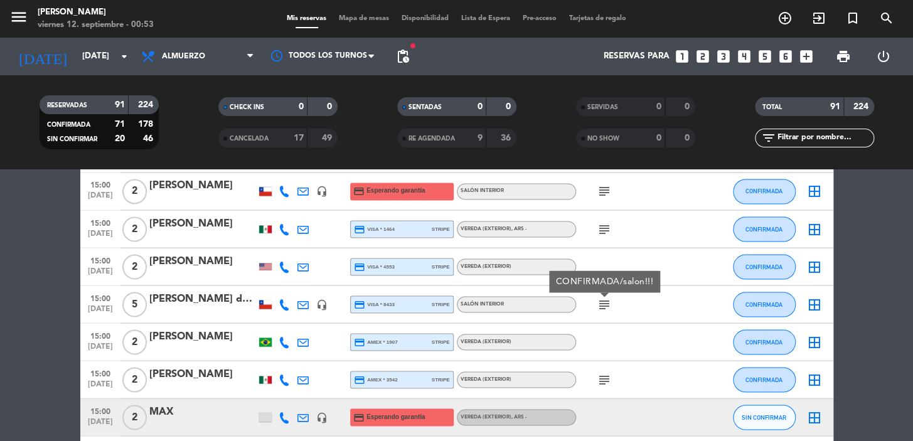
click at [603, 376] on icon "subject" at bounding box center [604, 379] width 15 height 15
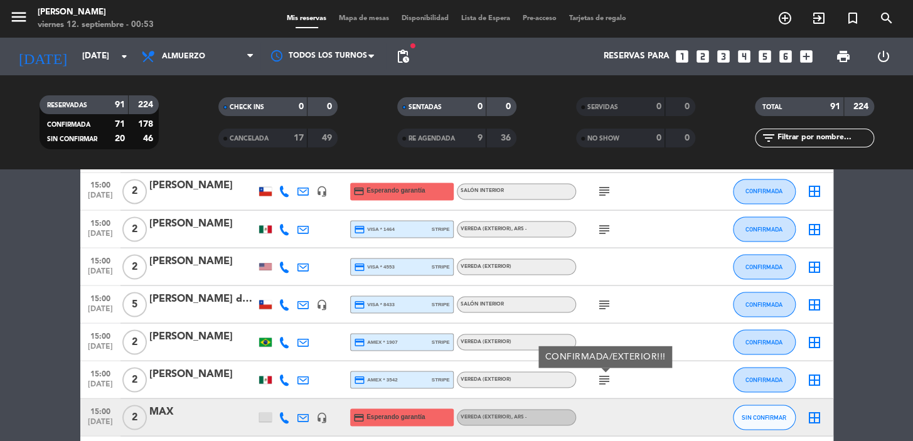
scroll to position [3081, 0]
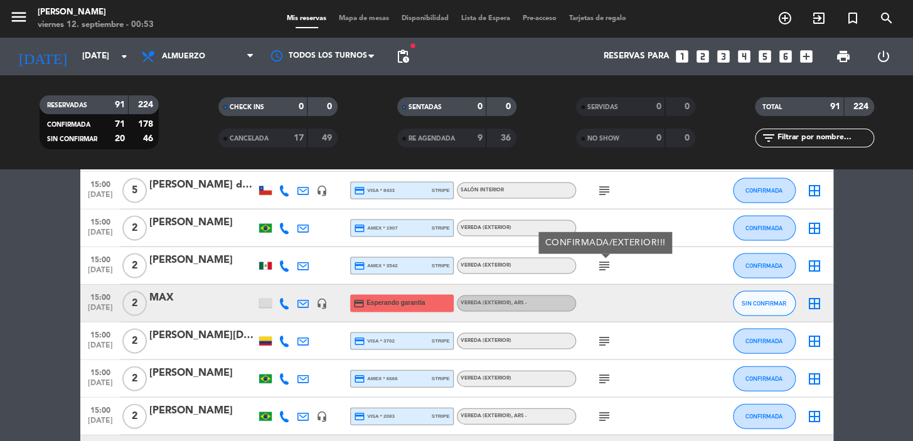
click at [601, 343] on icon "subject" at bounding box center [604, 340] width 15 height 15
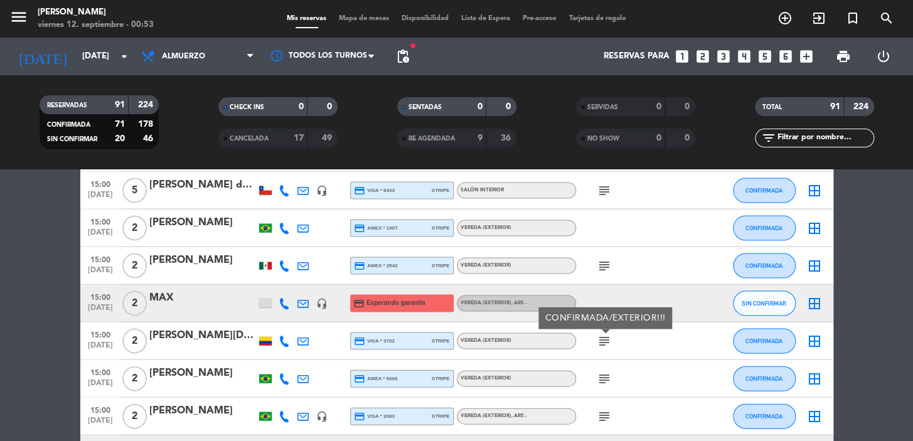
click at [608, 372] on icon "subject" at bounding box center [604, 378] width 15 height 15
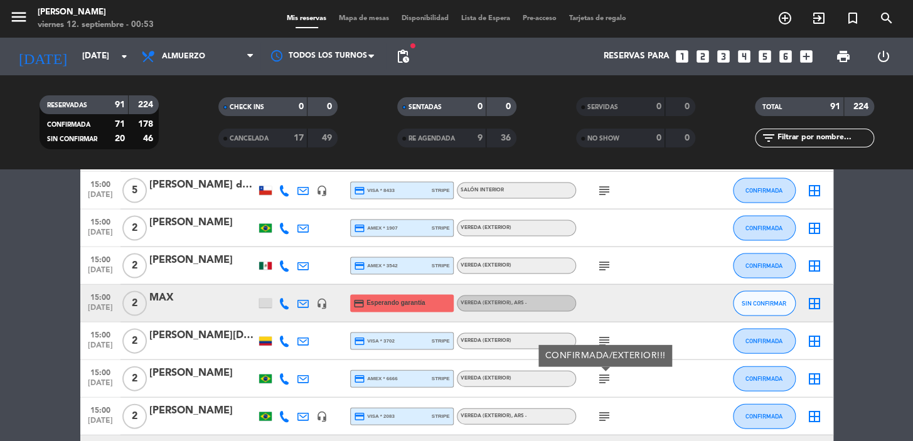
click at [599, 416] on icon "subject" at bounding box center [604, 416] width 15 height 15
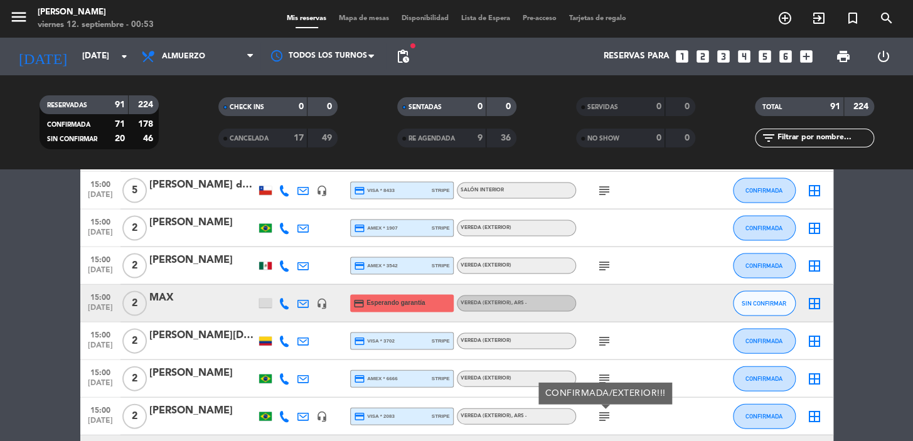
scroll to position [3195, 0]
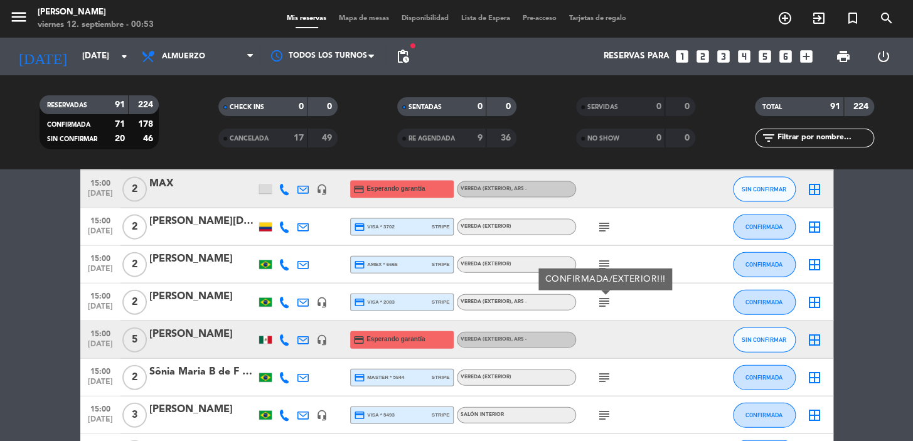
click at [608, 370] on icon "subject" at bounding box center [604, 377] width 15 height 15
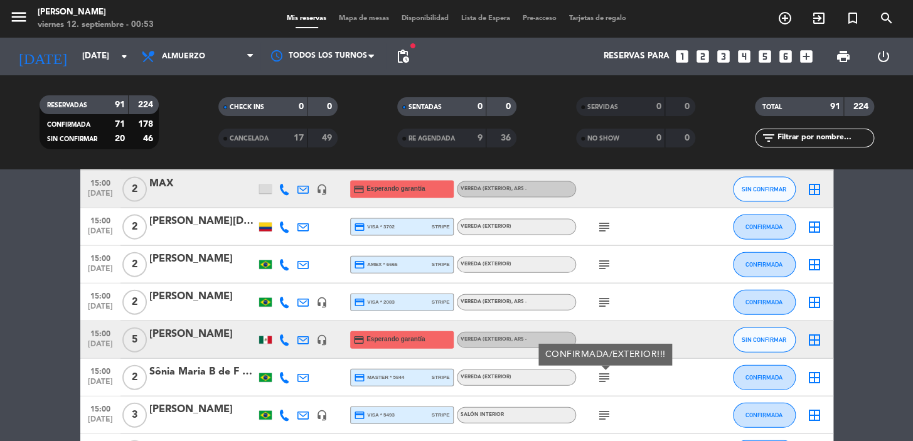
click at [604, 414] on icon "subject" at bounding box center [604, 415] width 15 height 15
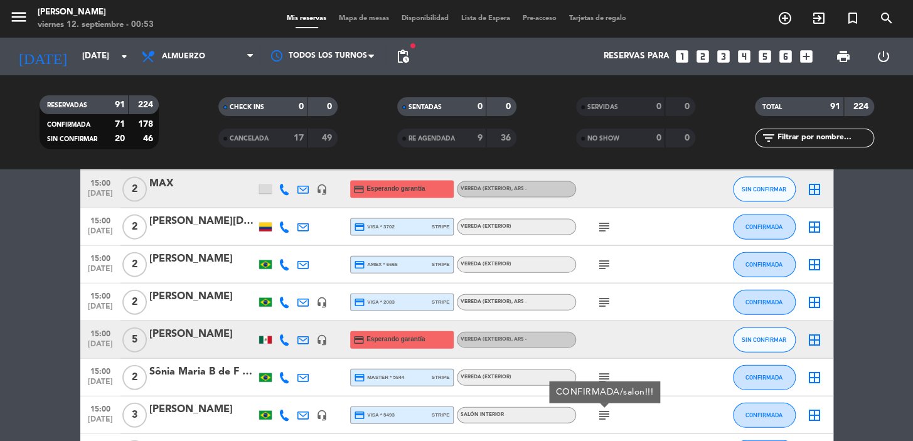
scroll to position [3309, 0]
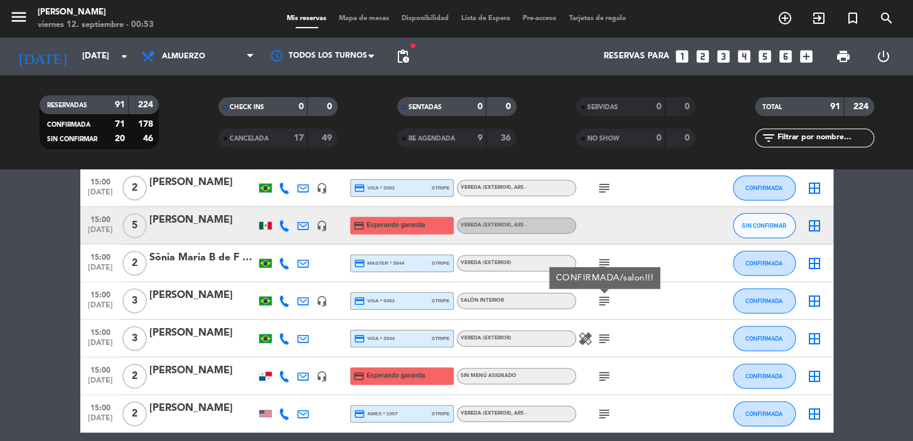
drag, startPoint x: 601, startPoint y: 338, endPoint x: 602, endPoint y: 350, distance: 12.6
click at [600, 338] on icon "subject" at bounding box center [604, 338] width 15 height 15
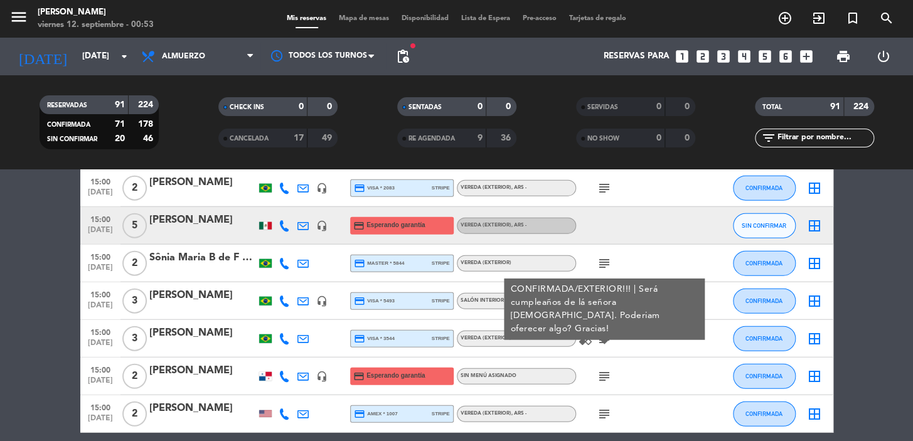
click at [603, 364] on div "subject" at bounding box center [632, 376] width 113 height 37
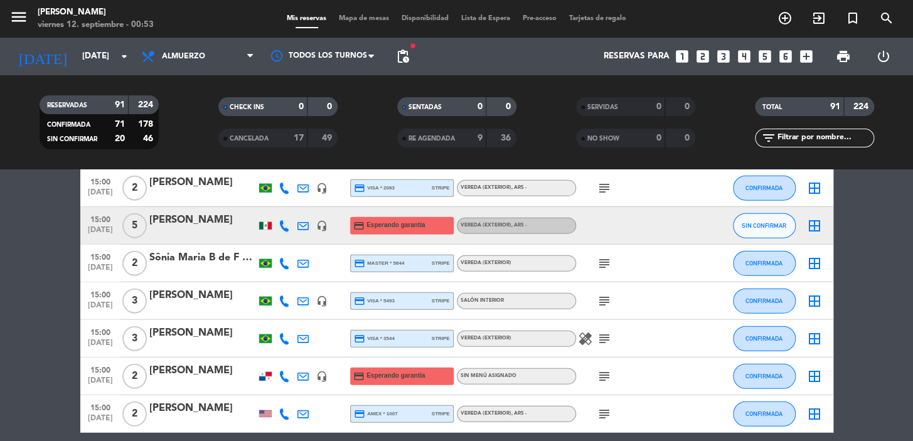
drag, startPoint x: 599, startPoint y: 416, endPoint x: 599, endPoint y: 410, distance: 6.3
click at [599, 417] on icon "subject" at bounding box center [604, 414] width 15 height 15
click at [607, 370] on icon "subject" at bounding box center [604, 376] width 15 height 15
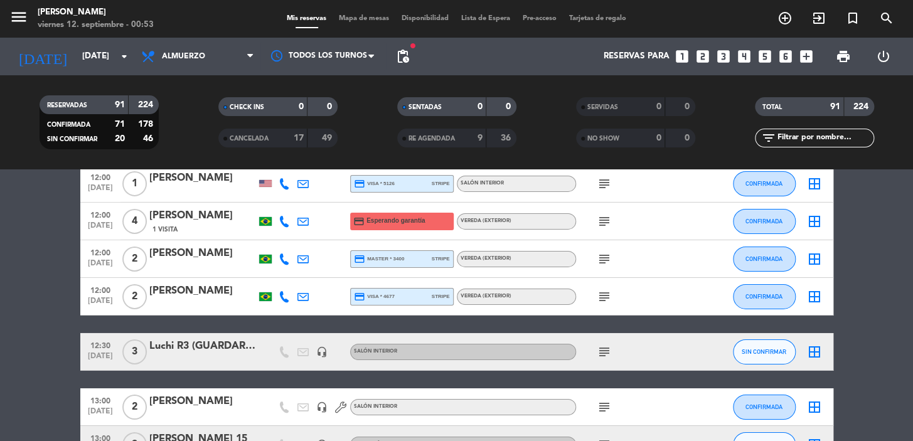
scroll to position [1766, 0]
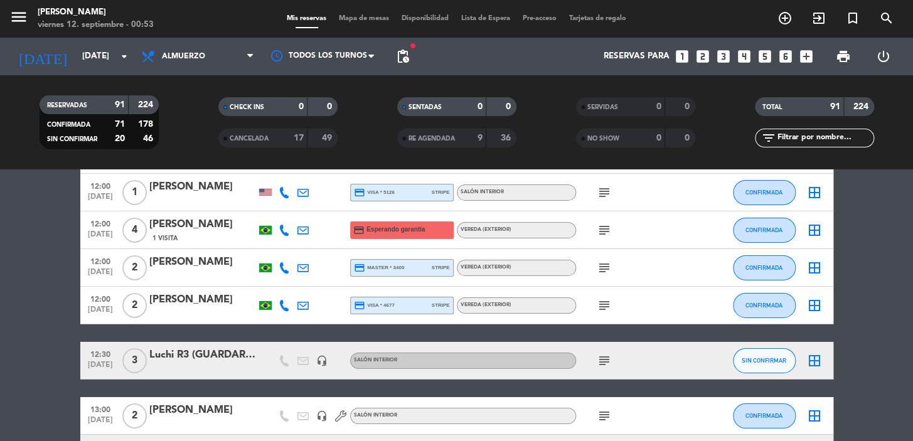
click at [595, 299] on span "subject" at bounding box center [604, 305] width 19 height 15
click at [599, 299] on icon "subject" at bounding box center [604, 305] width 15 height 15
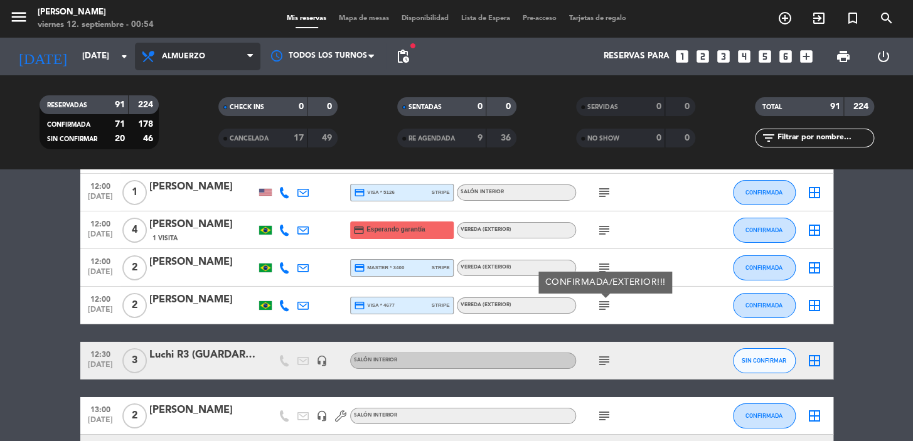
click at [182, 55] on span "Almuerzo" at bounding box center [183, 56] width 43 height 9
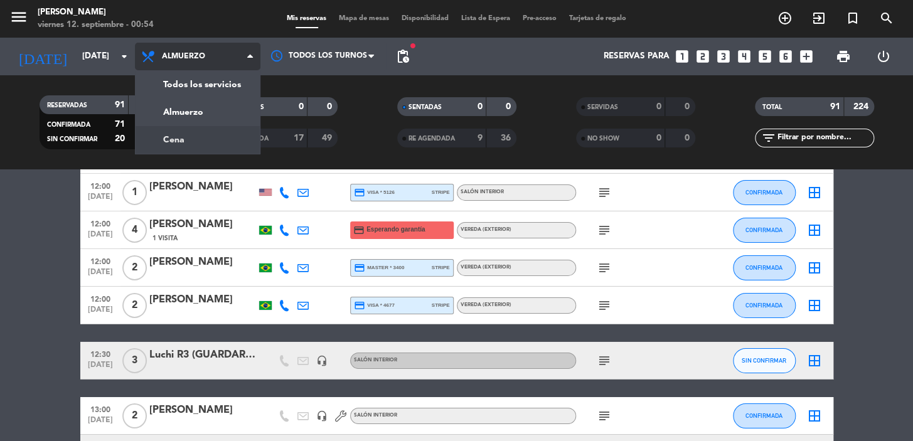
click at [205, 138] on div "menu [PERSON_NAME][DATE] 12. septiembre - 00:54 Mis reservas Mapa de mesas Disp…" at bounding box center [456, 84] width 913 height 169
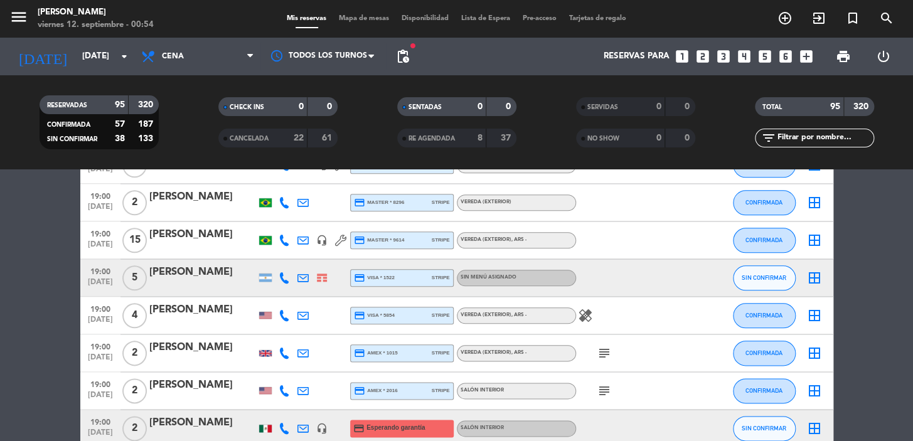
scroll to position [684, 0]
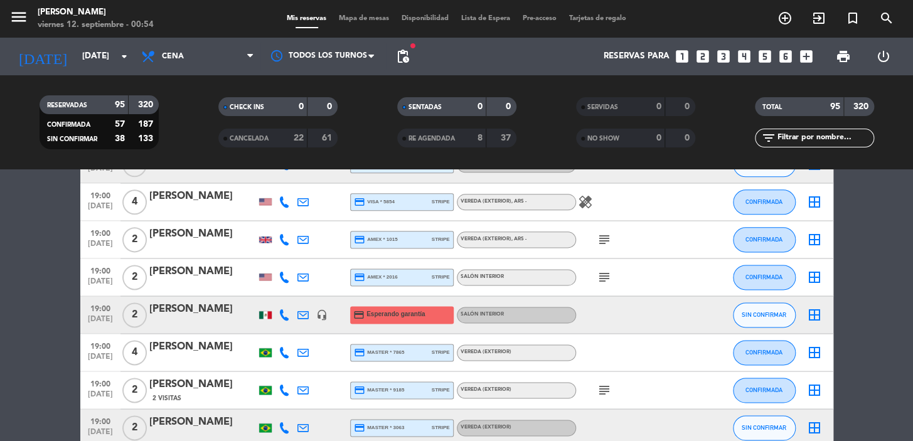
click at [604, 233] on icon "subject" at bounding box center [604, 239] width 15 height 15
click at [606, 270] on icon "subject" at bounding box center [604, 277] width 15 height 15
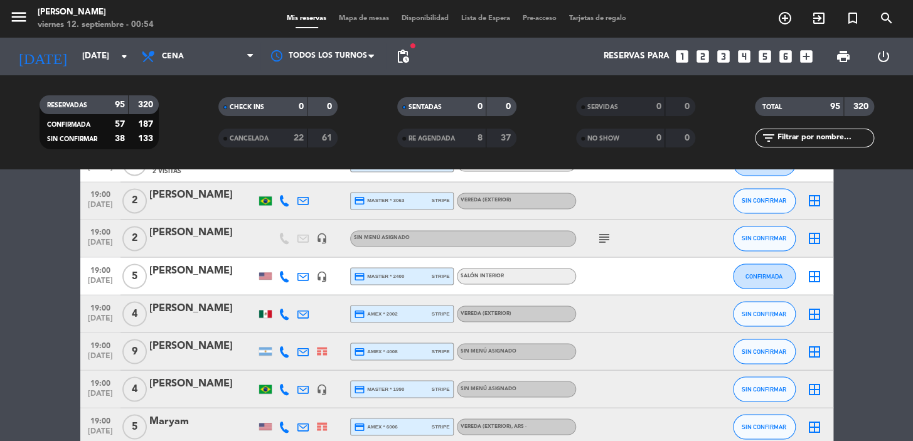
scroll to position [913, 0]
click at [598, 231] on icon "subject" at bounding box center [604, 237] width 15 height 15
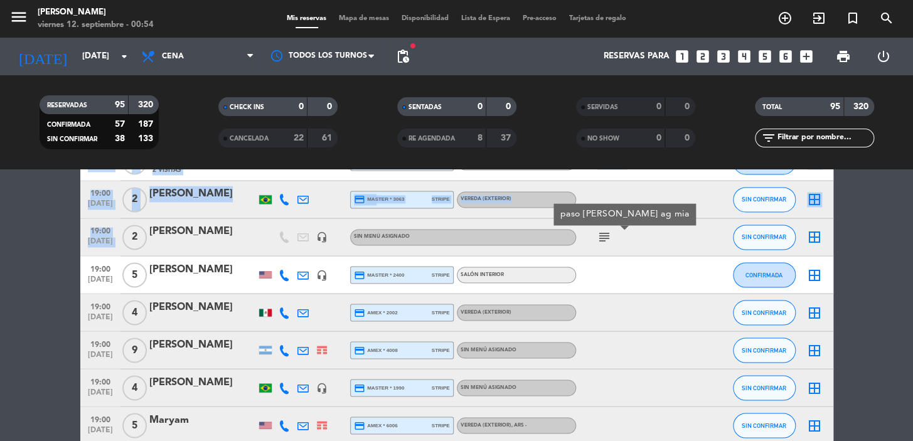
drag, startPoint x: 79, startPoint y: 224, endPoint x: 81, endPoint y: 240, distance: 16.4
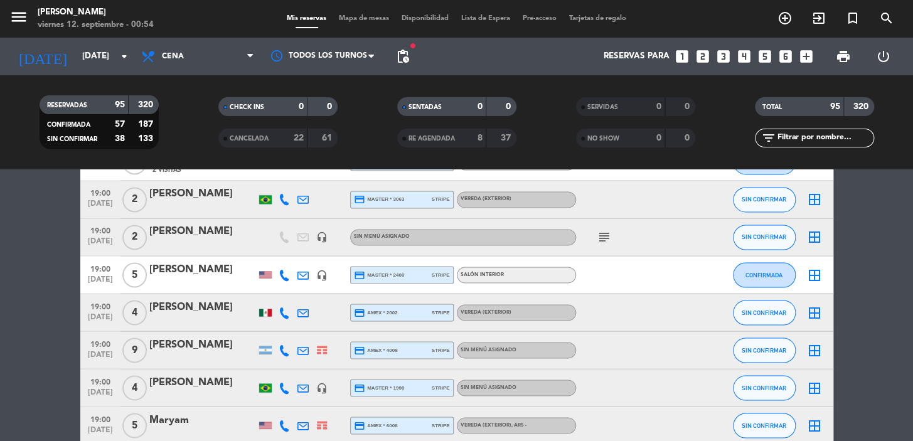
drag, startPoint x: 86, startPoint y: 226, endPoint x: 257, endPoint y: 241, distance: 171.4
click at [257, 241] on div "19:00 [DATE] 2 [PERSON_NAME] headset_mic Sin menú asignado subject SIN CONFIRMA…" at bounding box center [456, 237] width 753 height 38
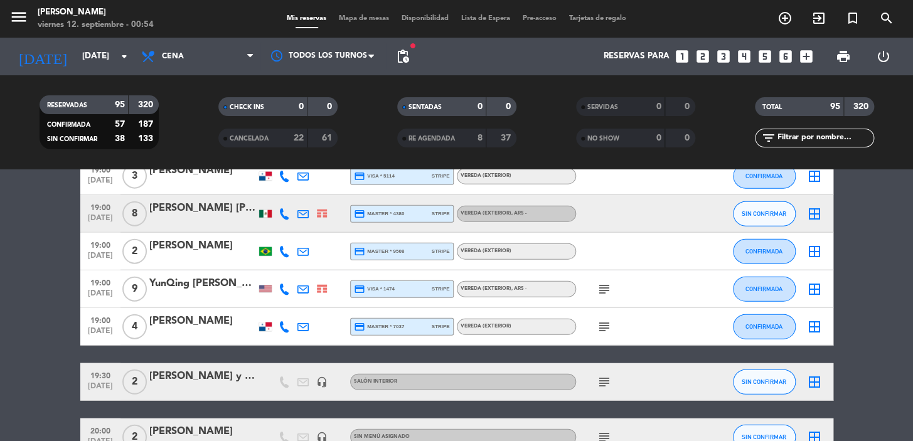
scroll to position [1255, 0]
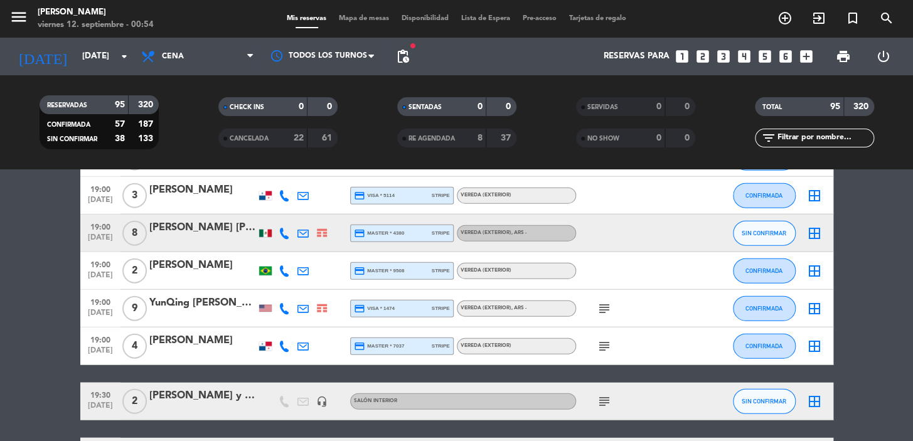
click at [570, 288] on div "19:00 [DATE] 2 [PERSON_NAME] credit_card master * 9508 stripe Vereda (EXTERIOR)…" at bounding box center [456, 271] width 753 height 38
click at [604, 303] on icon "subject" at bounding box center [604, 308] width 15 height 15
click at [604, 336] on div "subject" at bounding box center [632, 346] width 113 height 37
click at [605, 339] on icon "subject" at bounding box center [604, 346] width 15 height 15
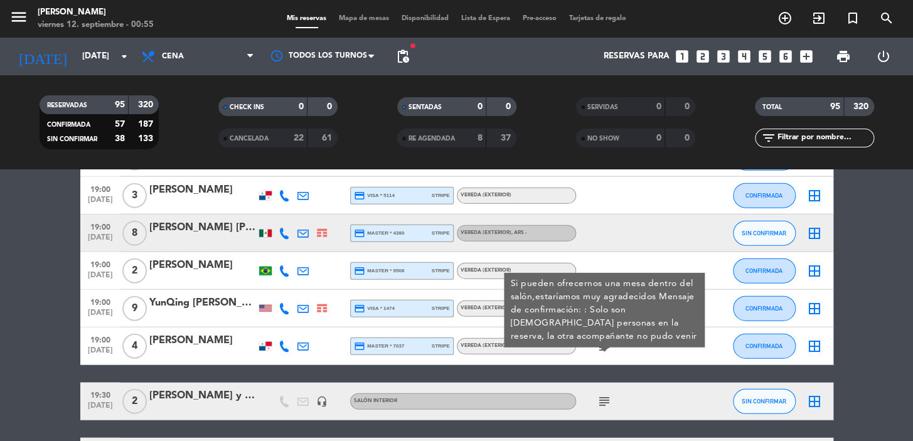
scroll to position [1369, 0]
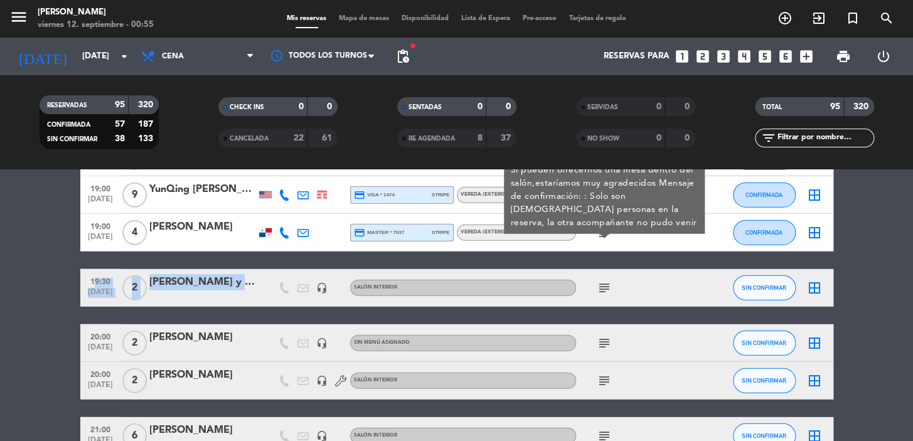
drag, startPoint x: 251, startPoint y: 289, endPoint x: 82, endPoint y: 283, distance: 169.6
click at [82, 283] on div "19:30 [DATE] 2 [PERSON_NAME] y [PERSON_NAME]! M7 headset_mic Salón interior sub…" at bounding box center [456, 288] width 753 height 38
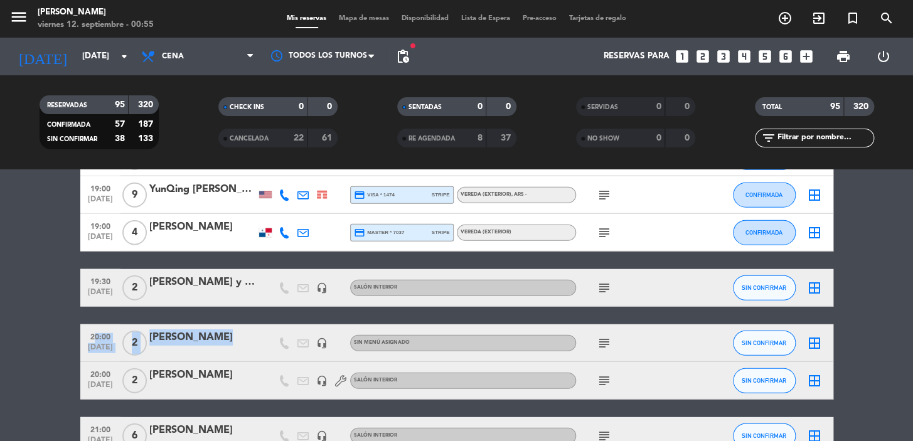
drag, startPoint x: 217, startPoint y: 350, endPoint x: 83, endPoint y: 338, distance: 134.2
click at [83, 338] on div "20:00 [DATE] 2 [PERSON_NAME] headset_mic Sin menú asignado subject SIN CONFIRMA…" at bounding box center [456, 344] width 753 height 38
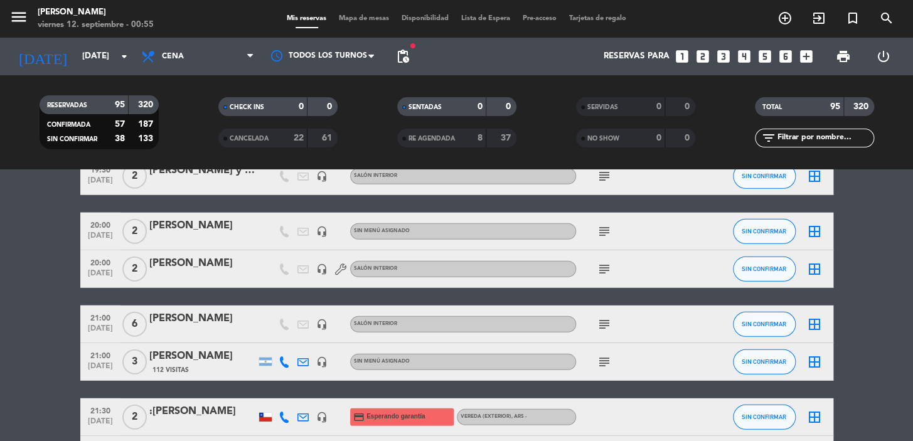
scroll to position [1483, 0]
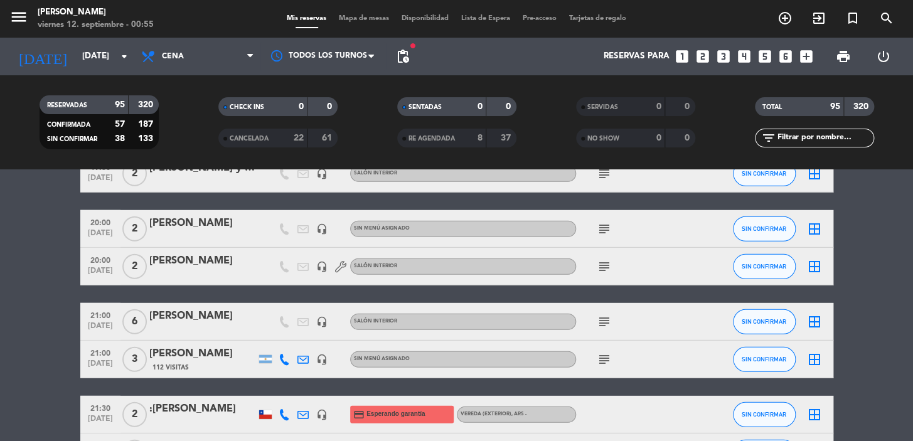
click at [602, 262] on icon "subject" at bounding box center [604, 266] width 15 height 15
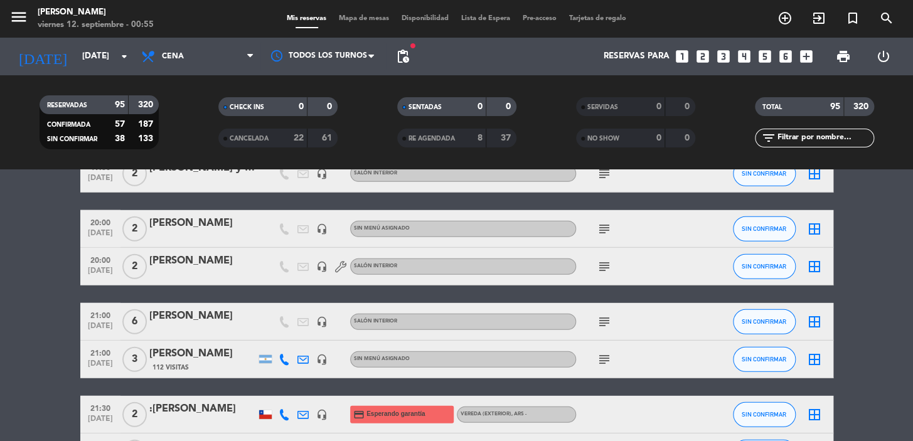
drag, startPoint x: 602, startPoint y: 218, endPoint x: 607, endPoint y: 227, distance: 9.6
click at [602, 219] on div "subject" at bounding box center [632, 228] width 113 height 37
click at [608, 228] on icon "subject" at bounding box center [604, 229] width 15 height 15
click at [207, 262] on div "[PERSON_NAME]" at bounding box center [202, 261] width 107 height 16
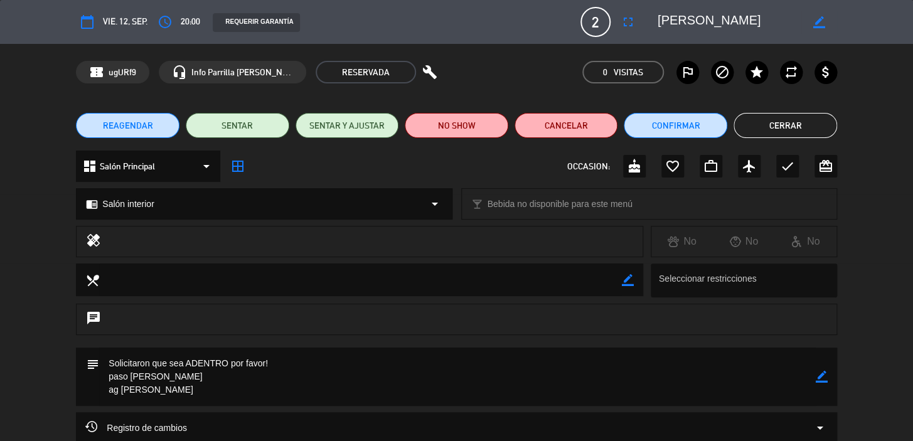
scroll to position [0, 13]
drag, startPoint x: 756, startPoint y: 23, endPoint x: 829, endPoint y: 6, distance: 74.8
click at [911, 0] on html "close × [PERSON_NAME] × chrome_reader_mode Listado de Reservas account_box Clie…" at bounding box center [456, 220] width 913 height 441
click at [797, 119] on button "Cerrar" at bounding box center [786, 125] width 104 height 25
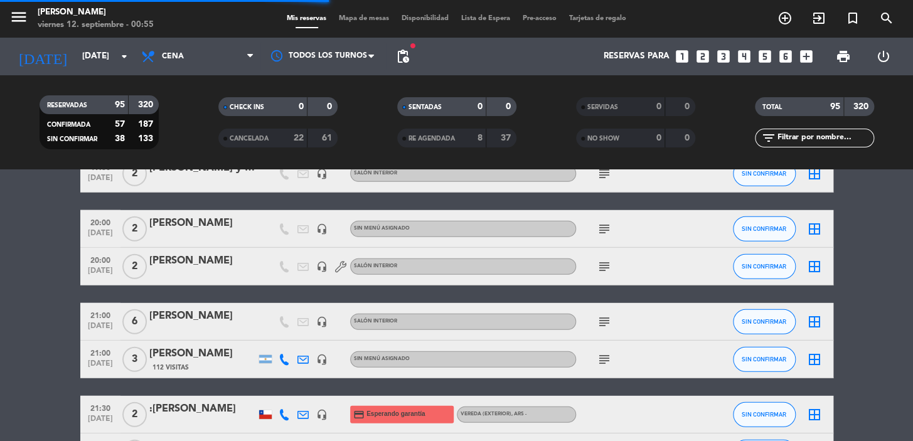
click at [177, 218] on div "[PERSON_NAME]" at bounding box center [202, 223] width 107 height 16
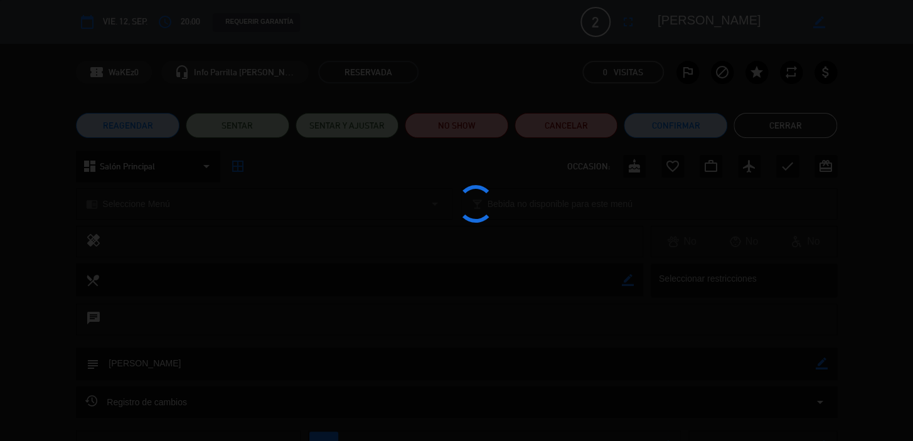
click at [810, 143] on div at bounding box center [456, 220] width 913 height 441
click at [543, 134] on div at bounding box center [456, 220] width 913 height 441
click at [548, 126] on div at bounding box center [456, 220] width 913 height 441
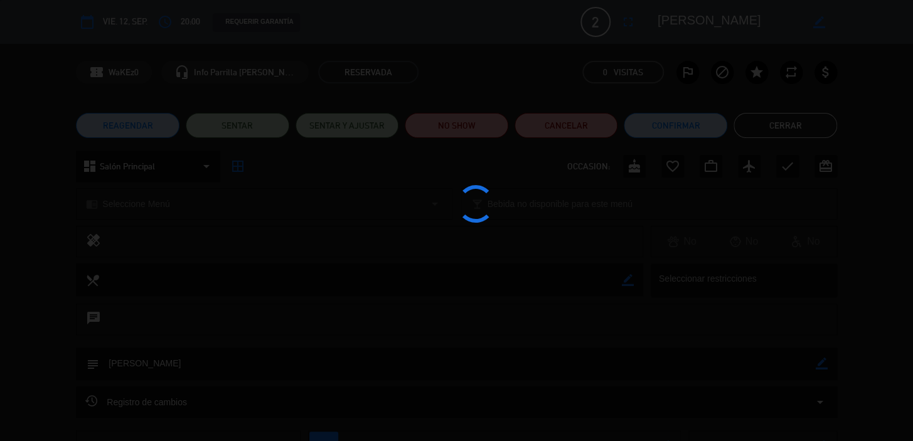
click at [548, 126] on div at bounding box center [456, 220] width 913 height 441
click at [548, 126] on edit-booking-info-modal "calendar_today vie. 12, sep. access_time 20:00 REQUERIR GARANTÍA 2 [PERSON_NAME…" at bounding box center [456, 220] width 913 height 441
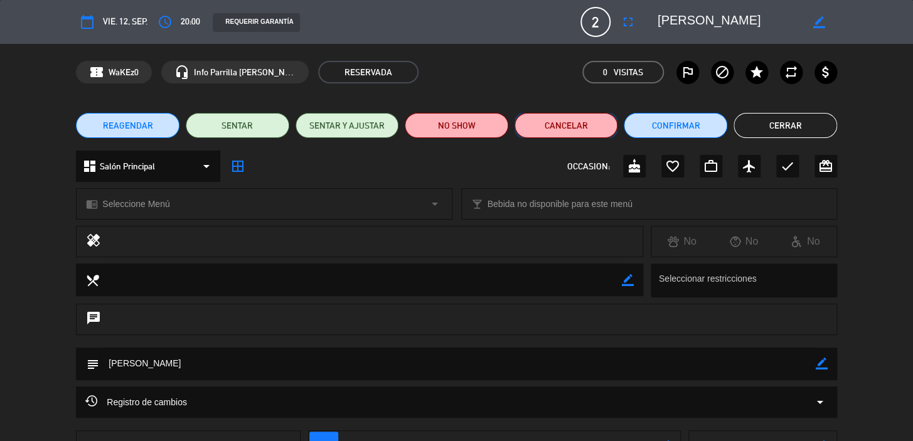
click at [548, 126] on button "Cancelar" at bounding box center [567, 125] width 104 height 25
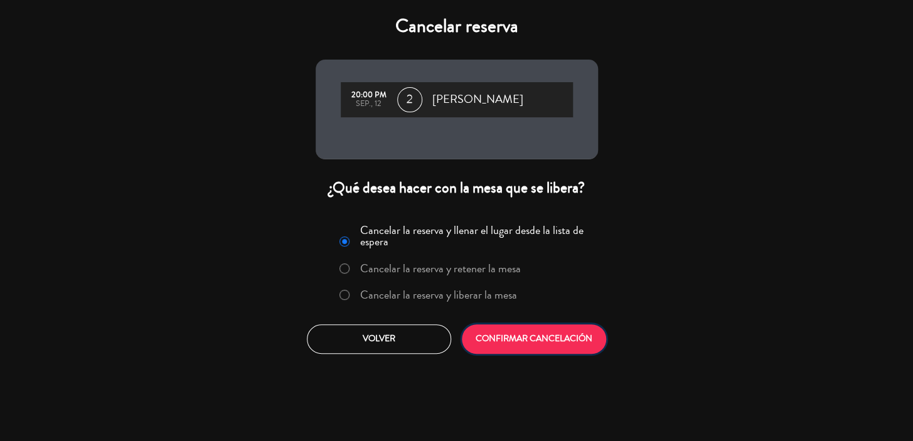
click at [518, 330] on button "CONFIRMAR CANCELACIÓN" at bounding box center [534, 340] width 144 height 30
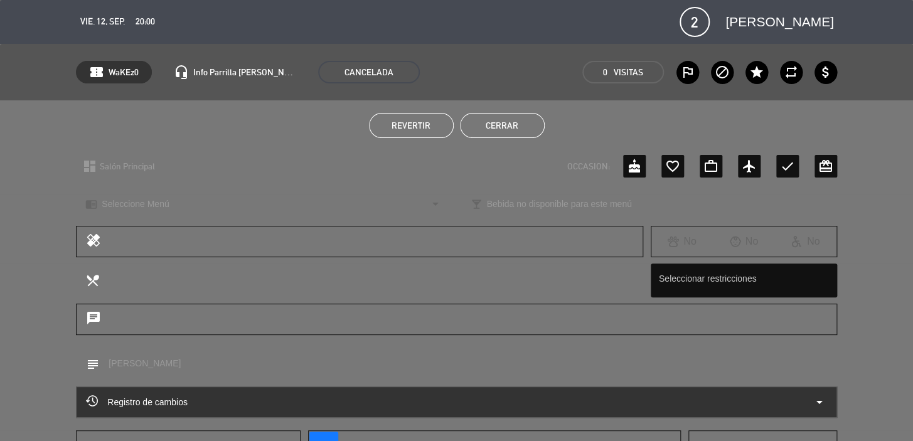
click at [527, 132] on button "Cerrar" at bounding box center [502, 125] width 85 height 25
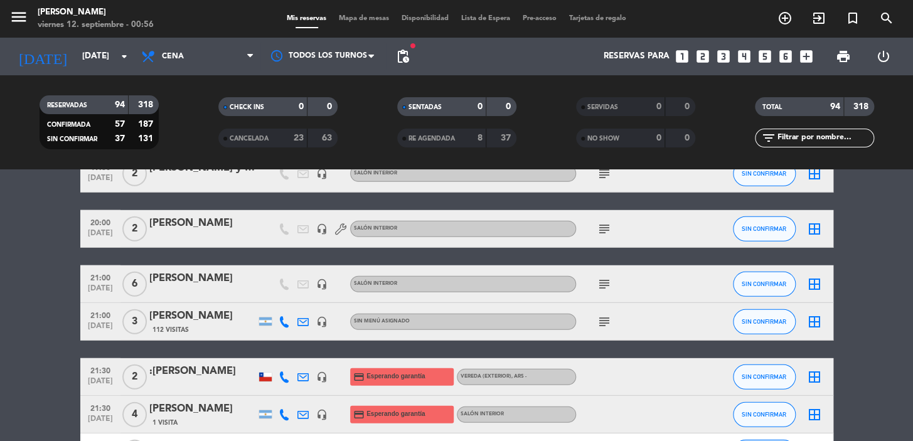
click at [599, 285] on icon "subject" at bounding box center [604, 284] width 15 height 15
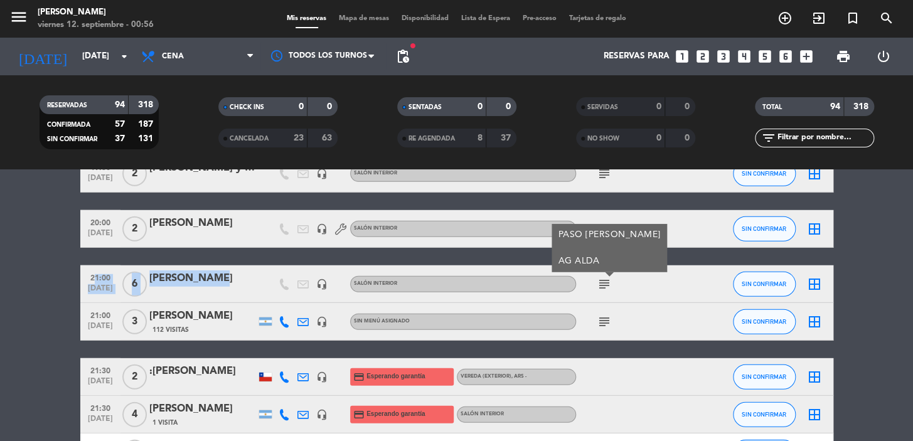
drag, startPoint x: 212, startPoint y: 286, endPoint x: 91, endPoint y: 277, distance: 121.5
click at [91, 277] on div "21:00 [DATE] 6 [PERSON_NAME] headset_mic Salón interior subject PASO [PERSON_NA…" at bounding box center [456, 285] width 753 height 38
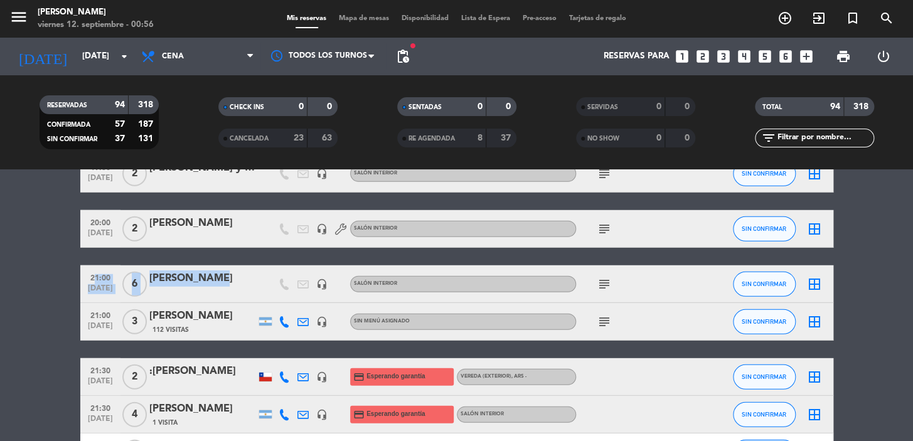
drag, startPoint x: 230, startPoint y: 319, endPoint x: 84, endPoint y: 312, distance: 145.8
click at [84, 312] on div "21:00 [DATE] 3 [PERSON_NAME] 112 Visitas headset_mic Sin menú asignado subject …" at bounding box center [456, 322] width 753 height 38
click at [602, 326] on icon "subject" at bounding box center [604, 321] width 15 height 15
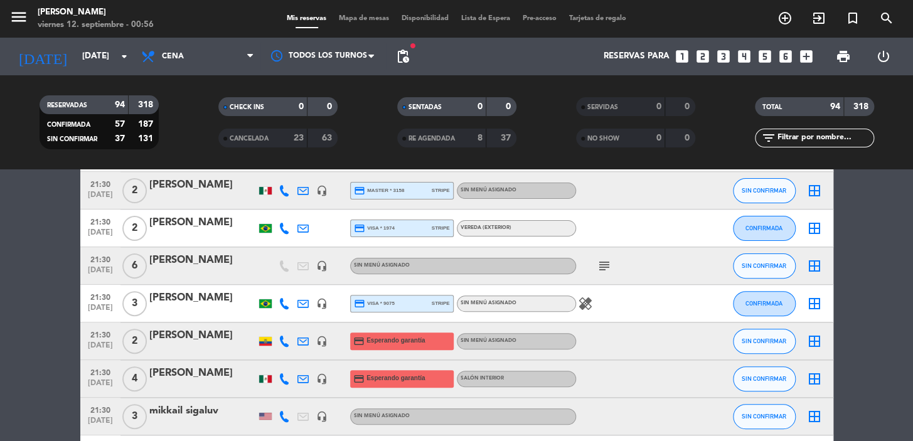
scroll to position [2168, 0]
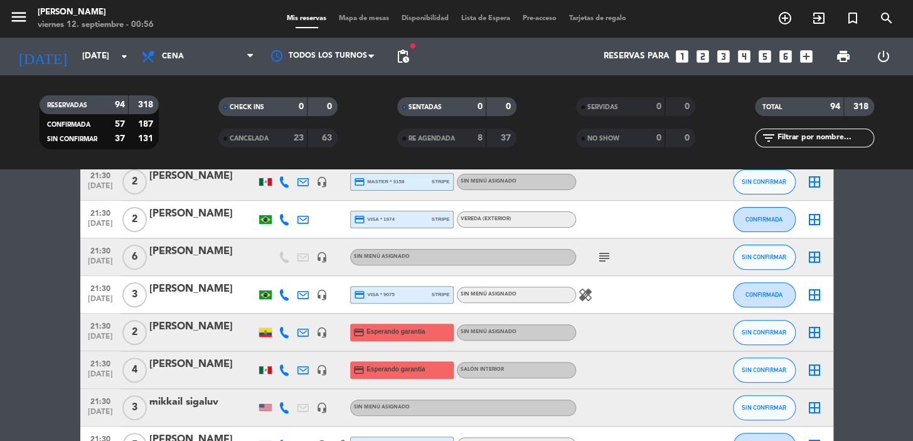
click at [601, 257] on icon "subject" at bounding box center [604, 257] width 15 height 15
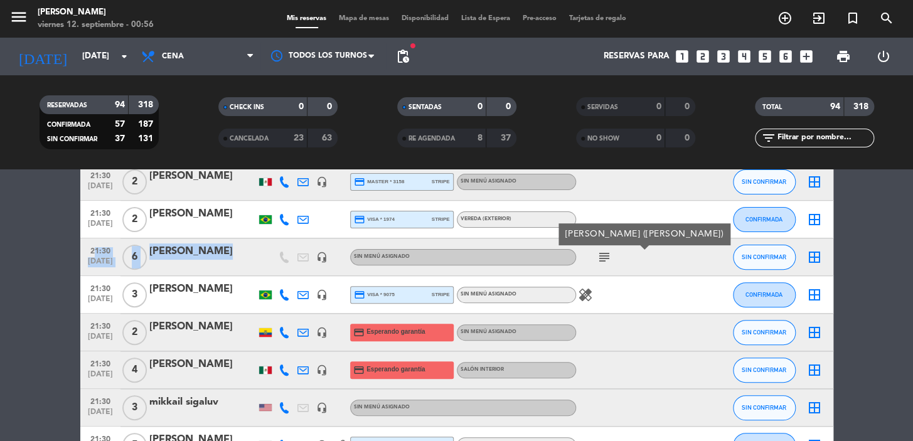
drag, startPoint x: 248, startPoint y: 257, endPoint x: 85, endPoint y: 249, distance: 162.8
click at [85, 249] on div "21:30 [DATE] 6 [PERSON_NAME] headset_mic Sin menú asignado subject [PERSON_NAME…" at bounding box center [456, 258] width 753 height 38
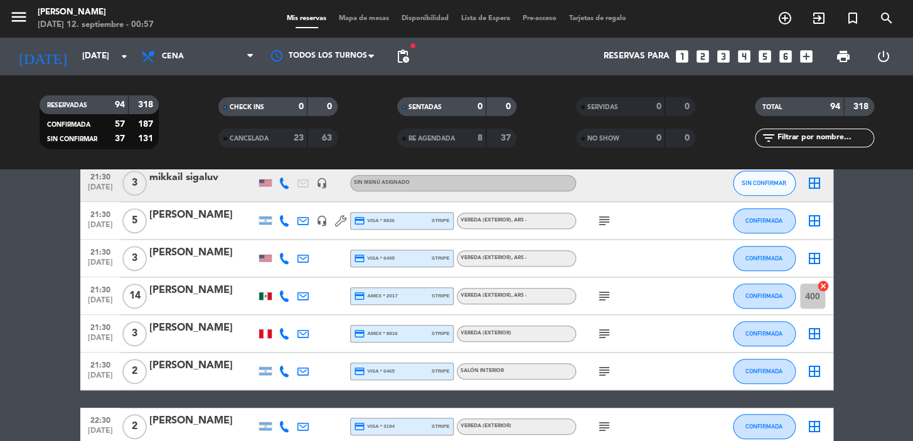
scroll to position [2396, 0]
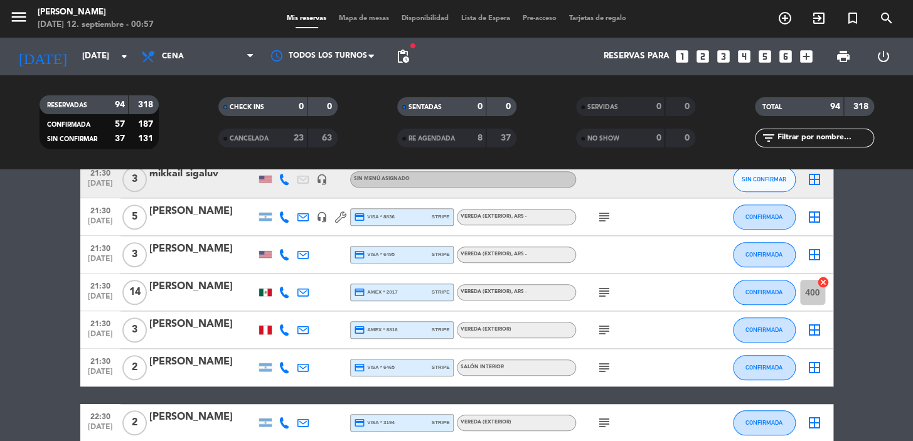
click at [613, 222] on span "subject" at bounding box center [604, 217] width 19 height 15
click at [604, 215] on icon "subject" at bounding box center [604, 217] width 15 height 15
click at [602, 294] on icon "subject" at bounding box center [604, 292] width 15 height 15
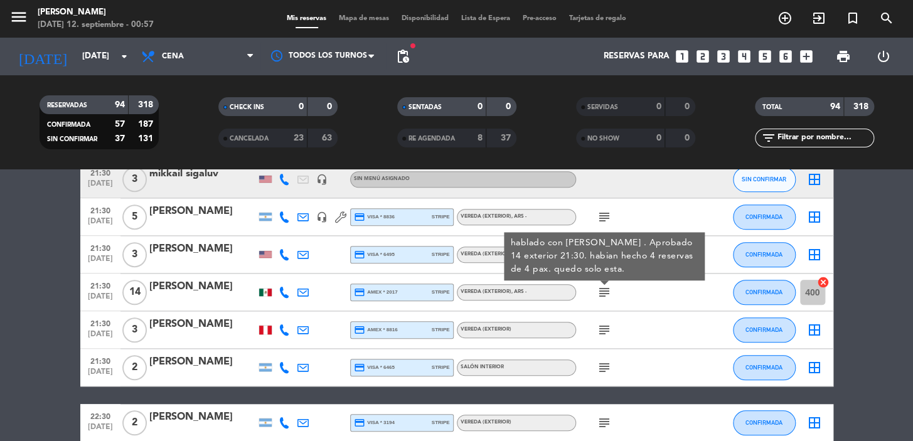
click at [599, 323] on icon "subject" at bounding box center [604, 330] width 15 height 15
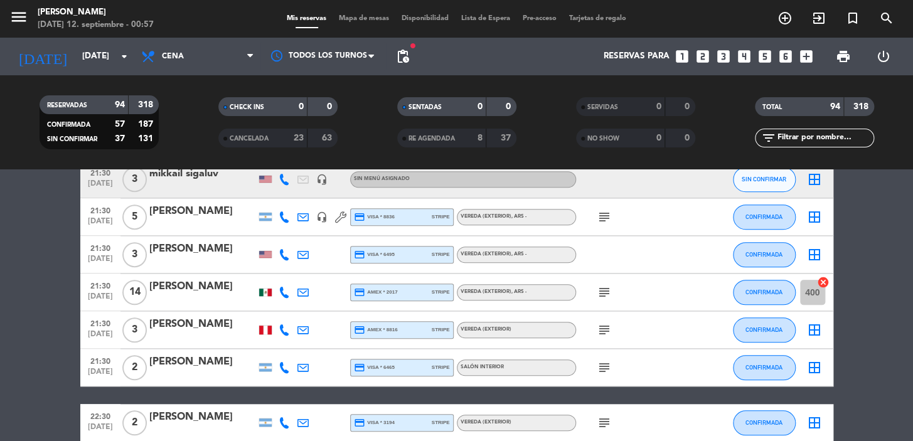
click at [608, 292] on icon "subject" at bounding box center [604, 292] width 15 height 15
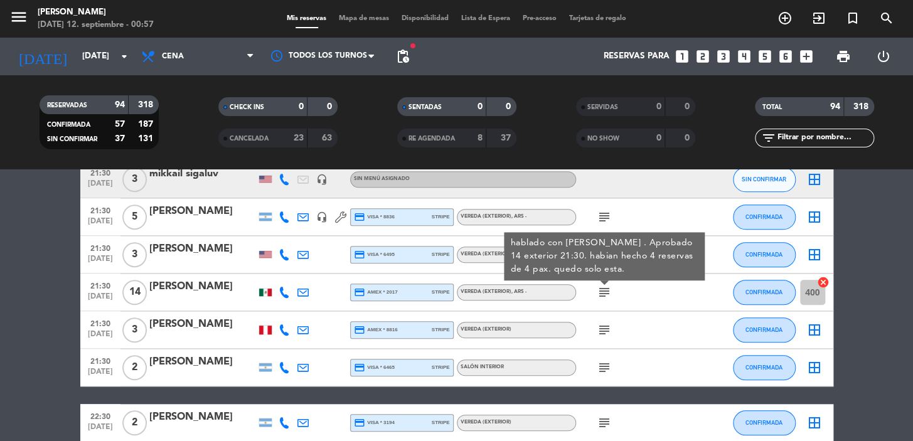
click at [596, 368] on span "subject" at bounding box center [604, 367] width 19 height 15
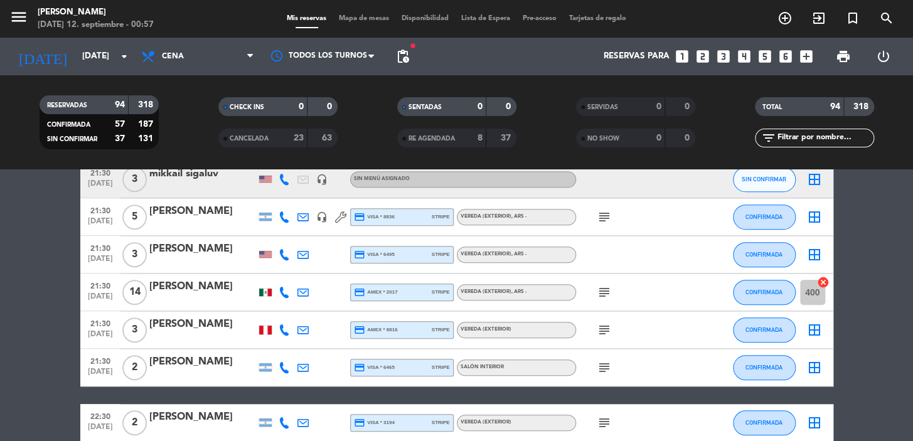
click at [598, 368] on icon "subject" at bounding box center [604, 367] width 15 height 15
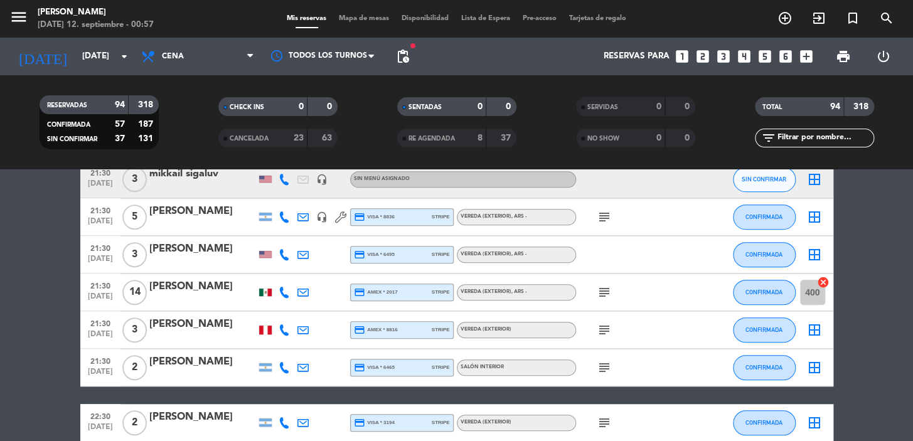
scroll to position [2511, 0]
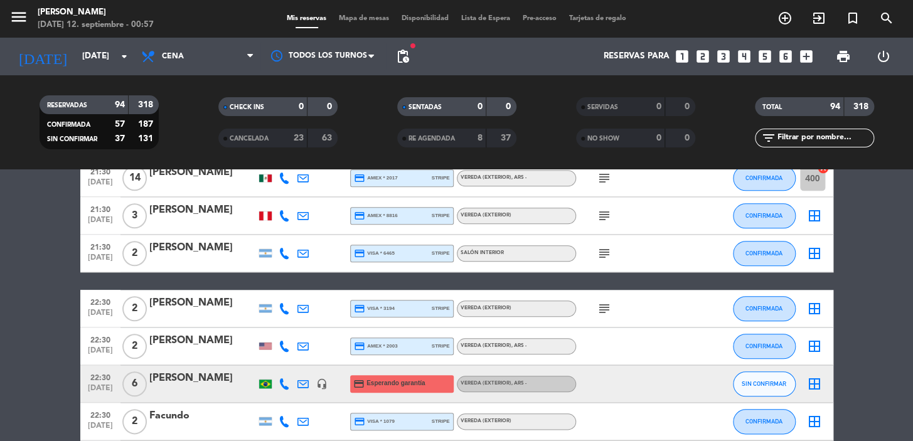
click at [604, 307] on icon "subject" at bounding box center [604, 308] width 15 height 15
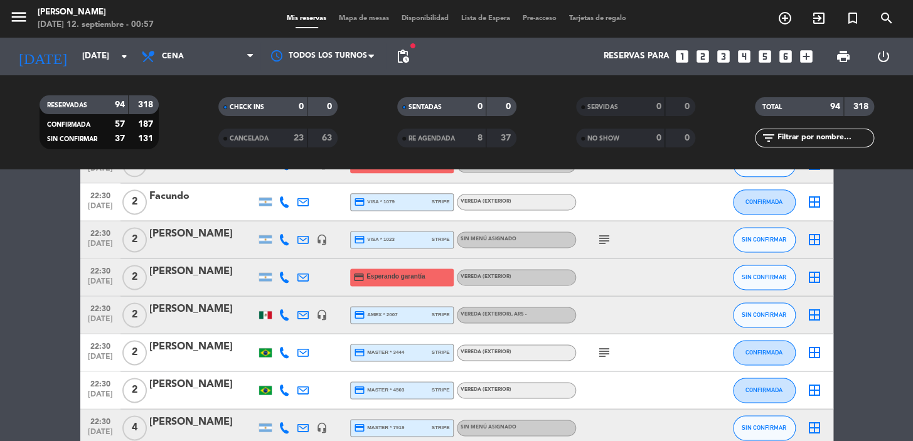
scroll to position [2739, 0]
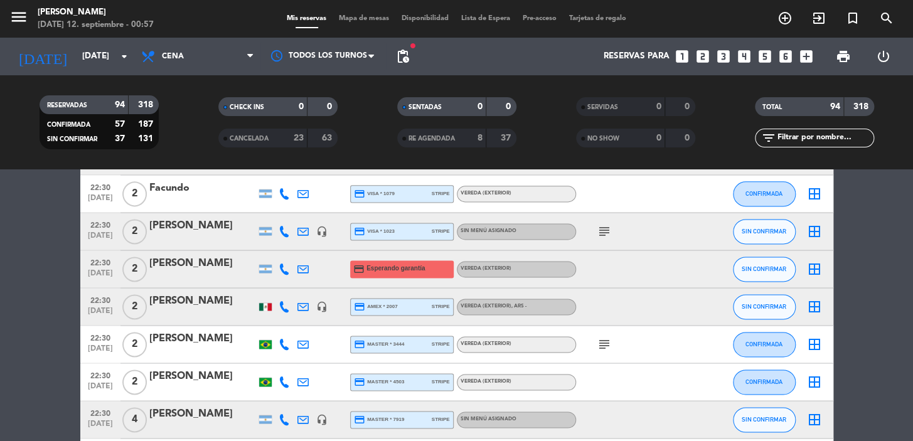
click at [606, 227] on icon "subject" at bounding box center [604, 231] width 15 height 15
click at [599, 340] on icon "subject" at bounding box center [604, 344] width 15 height 15
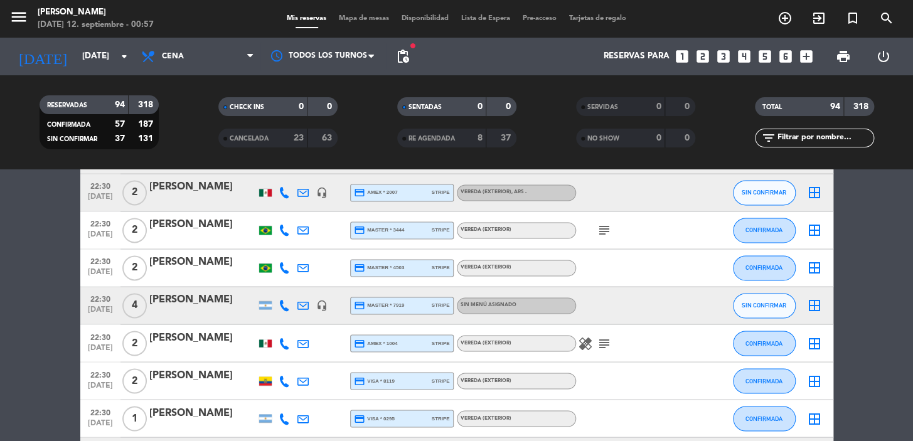
scroll to position [2967, 0]
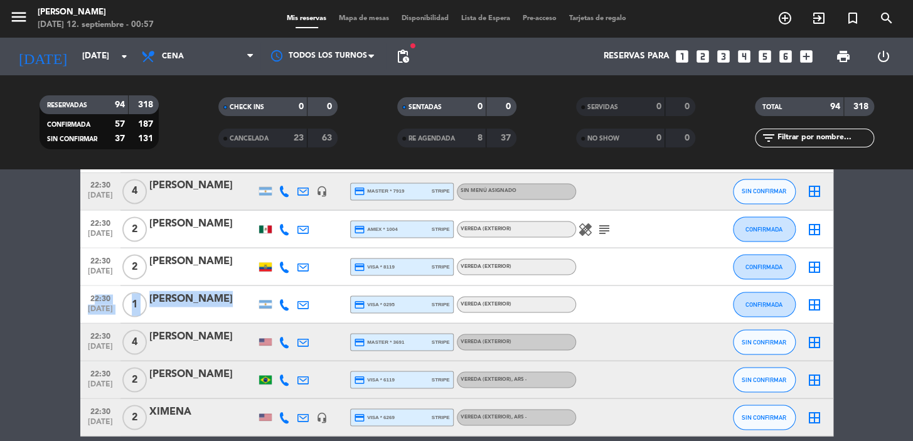
drag, startPoint x: 237, startPoint y: 309, endPoint x: 89, endPoint y: 294, distance: 148.8
click at [89, 294] on div "22:30 [DATE] 1 [PERSON_NAME] credit_card visa * 0295 stripe Vereda (EXTERIOR) C…" at bounding box center [456, 305] width 753 height 38
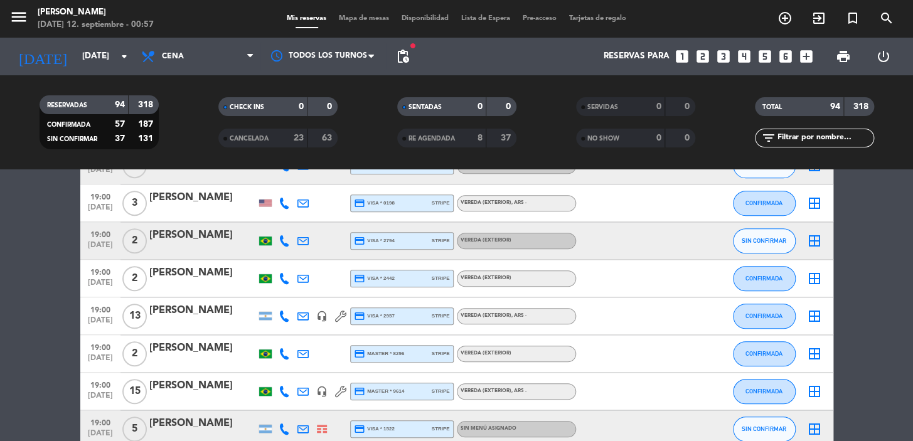
scroll to position [185, 0]
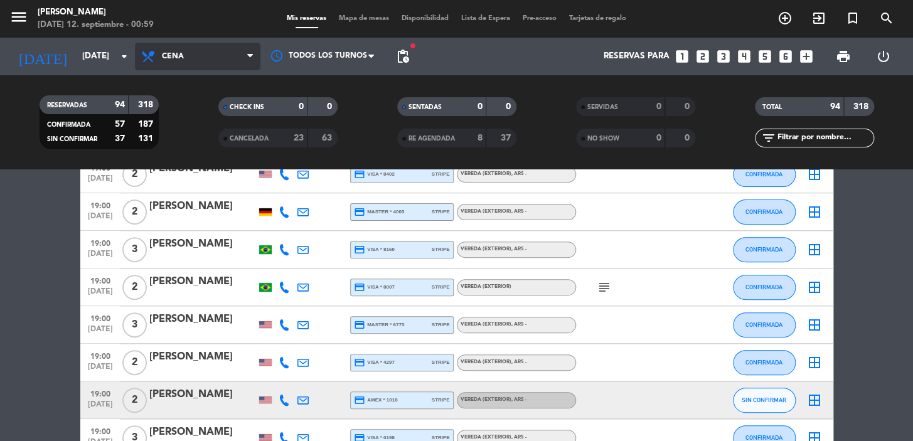
click at [161, 55] on span "Cena" at bounding box center [198, 57] width 126 height 28
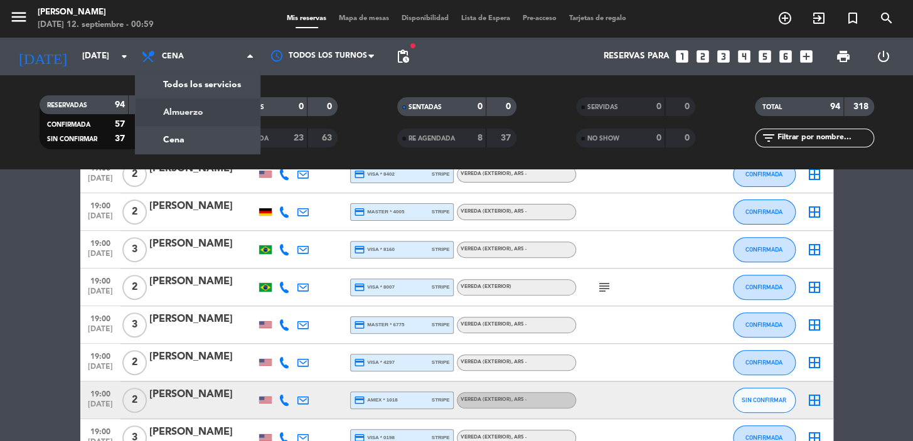
click at [198, 113] on div "menu [PERSON_NAME][DATE] 12. septiembre - 00:59 Mis reservas Mapa de mesas Disp…" at bounding box center [456, 84] width 913 height 169
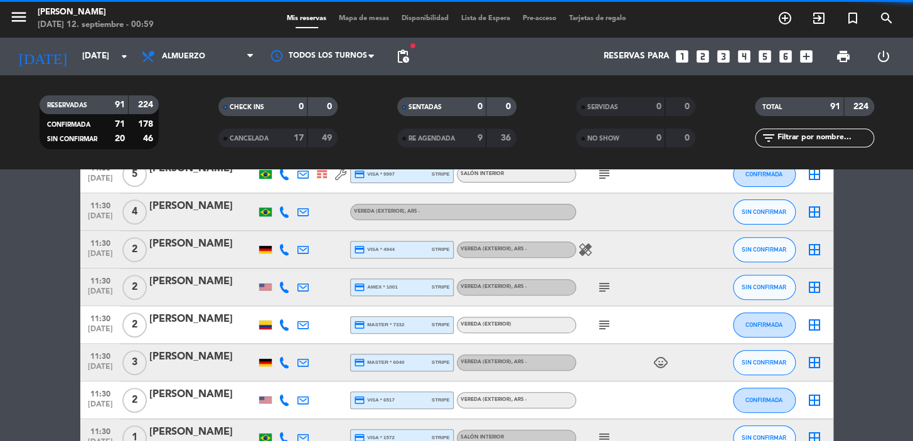
scroll to position [0, 0]
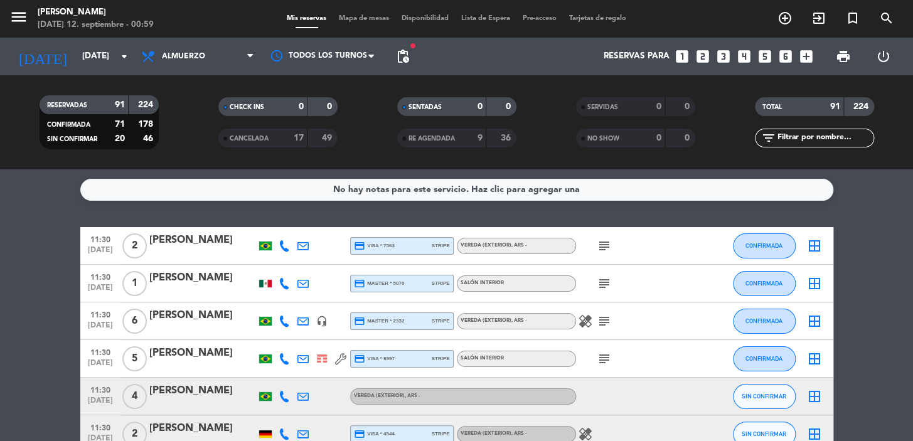
click at [283, 287] on icon at bounding box center [284, 283] width 11 height 11
click at [290, 266] on span "content_paste" at bounding box center [294, 262] width 9 height 9
click at [298, 282] on icon at bounding box center [303, 283] width 11 height 11
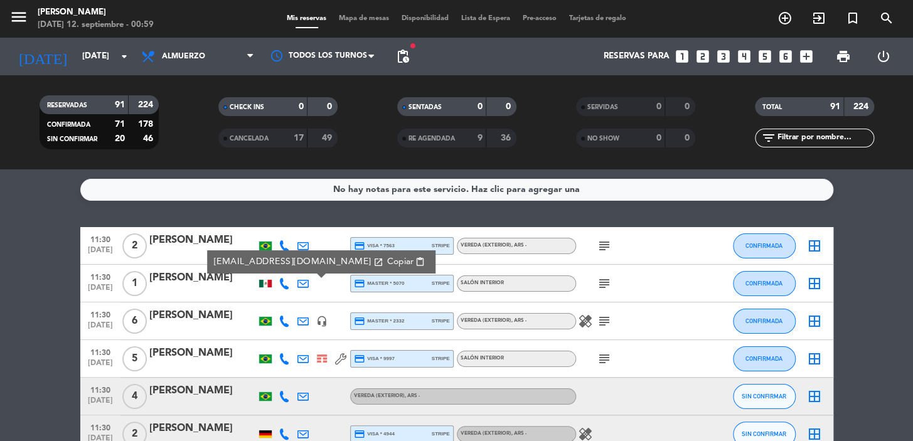
click at [387, 264] on span "Copiar" at bounding box center [400, 261] width 26 height 13
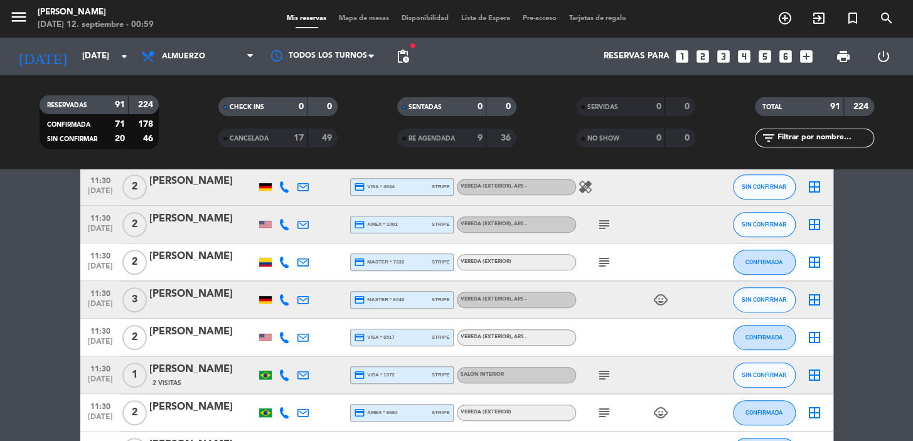
scroll to position [342, 0]
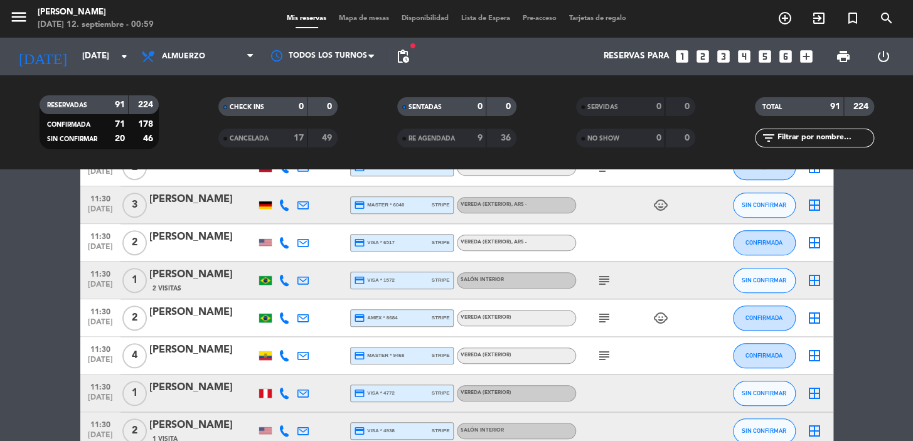
click at [213, 276] on div "[PERSON_NAME]" at bounding box center [202, 275] width 107 height 16
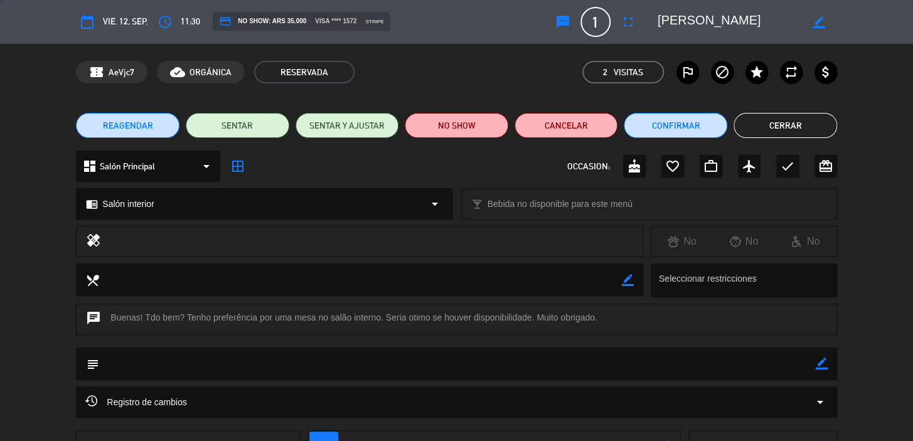
click at [761, 121] on button "Cerrar" at bounding box center [786, 125] width 104 height 25
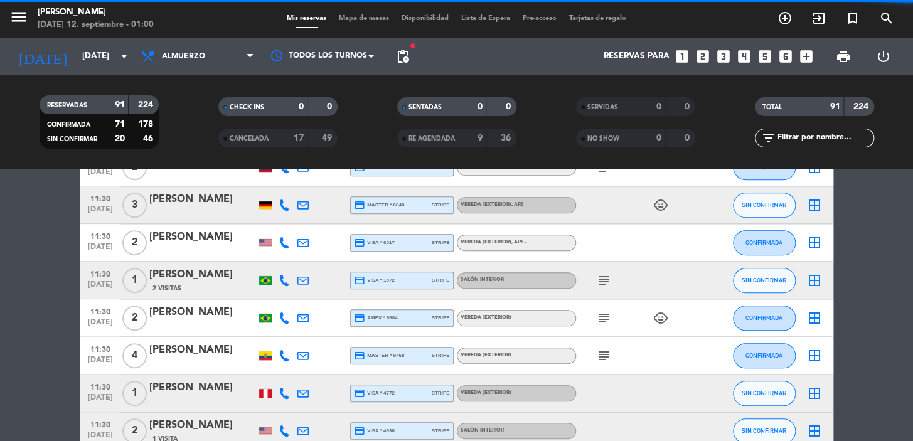
click at [301, 283] on icon at bounding box center [303, 280] width 11 height 11
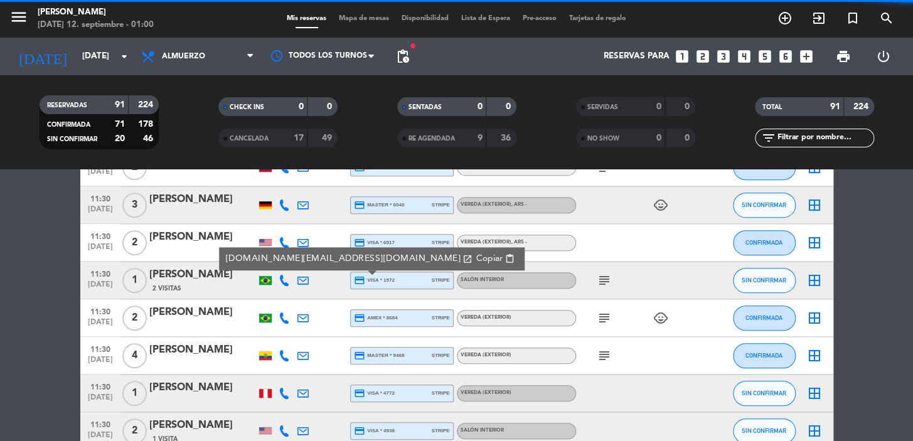
click at [476, 261] on span "Copiar" at bounding box center [489, 258] width 26 height 13
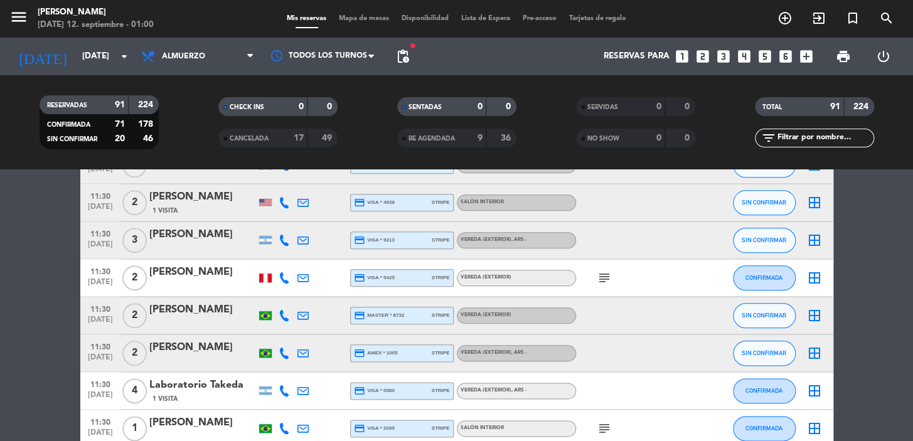
scroll to position [456, 0]
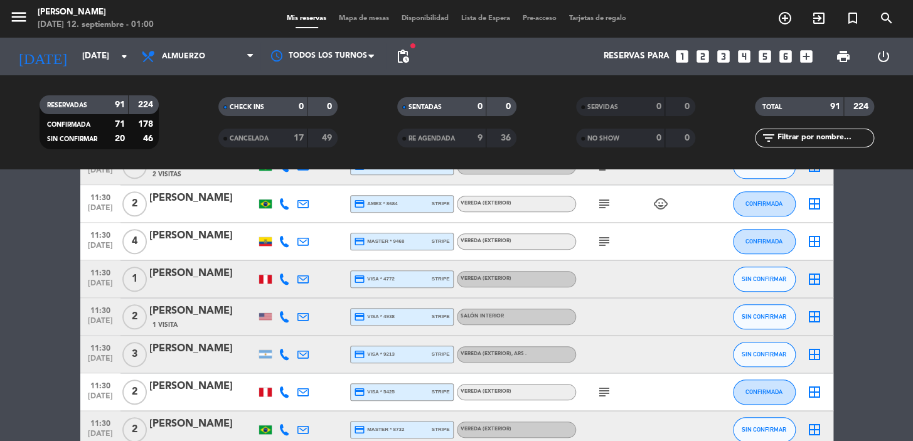
click at [301, 279] on icon at bounding box center [303, 279] width 11 height 11
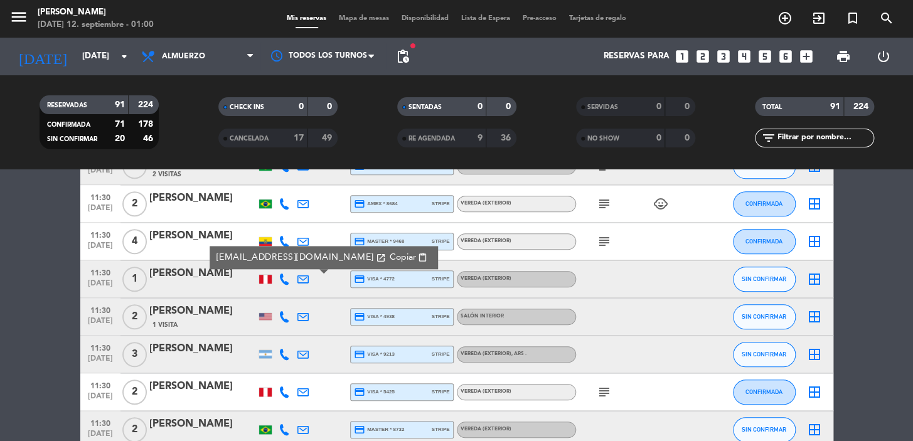
click at [389, 257] on span "Copiar" at bounding box center [402, 257] width 26 height 13
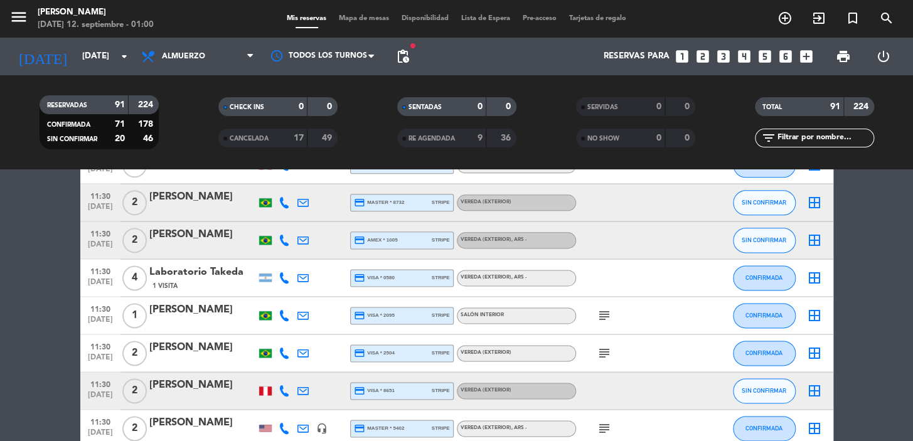
scroll to position [684, 0]
click at [299, 310] on icon at bounding box center [303, 314] width 11 height 11
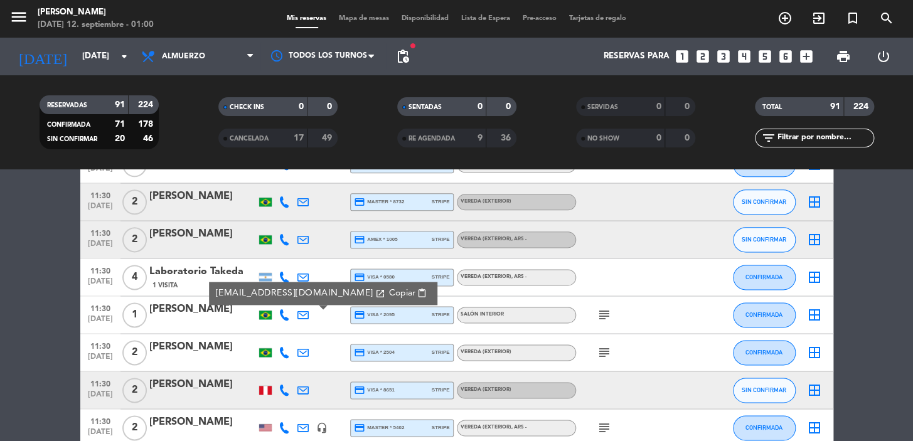
click at [389, 289] on span "Copiar" at bounding box center [402, 293] width 26 height 13
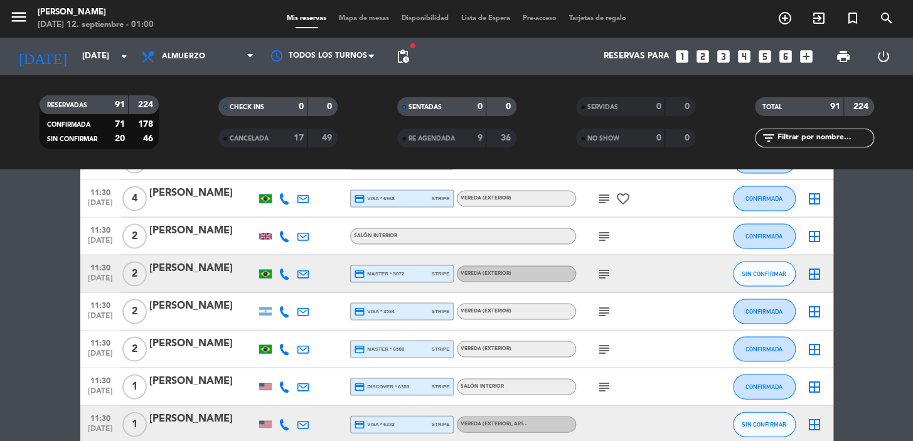
scroll to position [1141, 0]
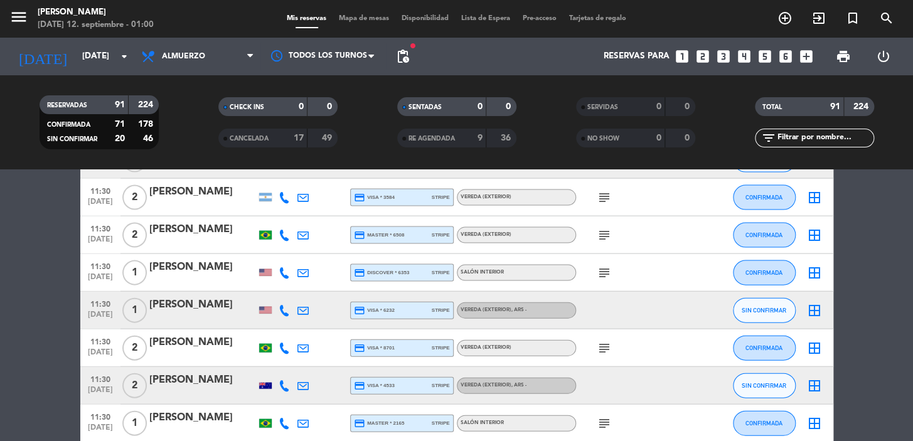
click at [299, 269] on icon at bounding box center [303, 272] width 11 height 11
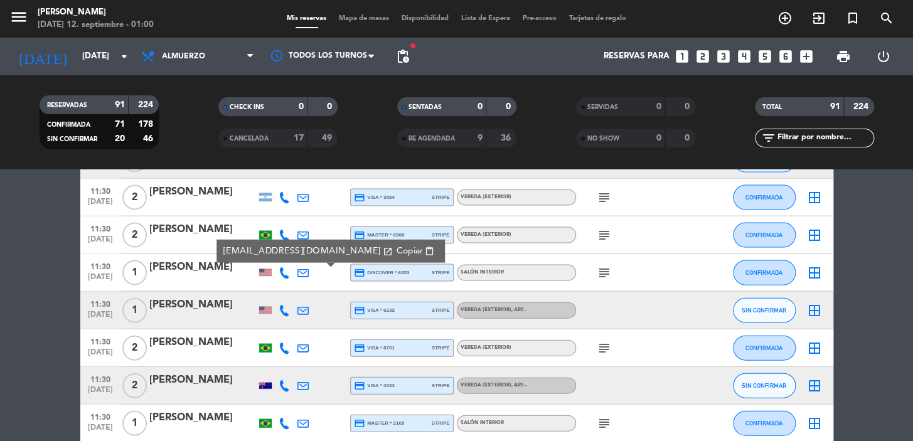
click at [396, 249] on span "Copiar" at bounding box center [409, 250] width 26 height 13
click at [282, 269] on icon at bounding box center [284, 272] width 11 height 11
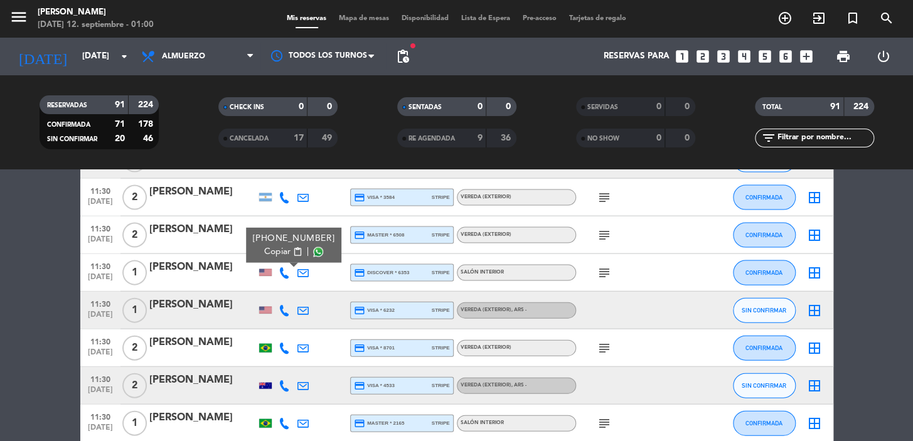
click at [292, 254] on span "content_paste" at bounding box center [296, 251] width 9 height 9
click at [285, 308] on icon at bounding box center [284, 309] width 11 height 11
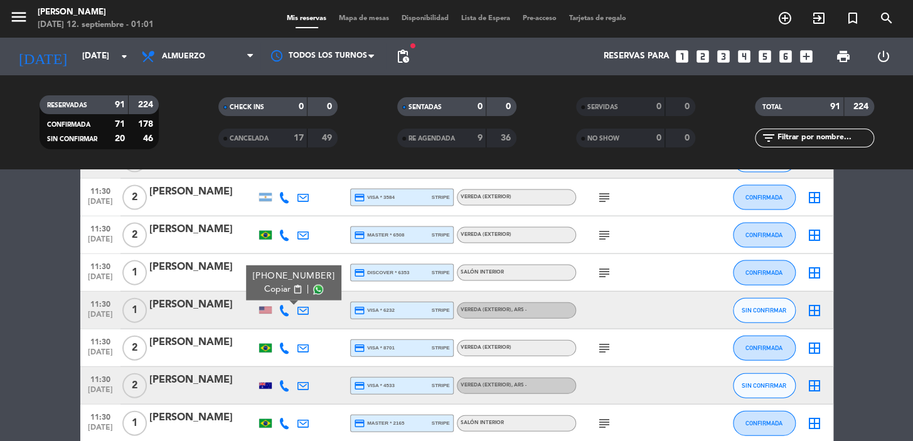
click at [274, 289] on span "Copiar" at bounding box center [277, 288] width 26 height 13
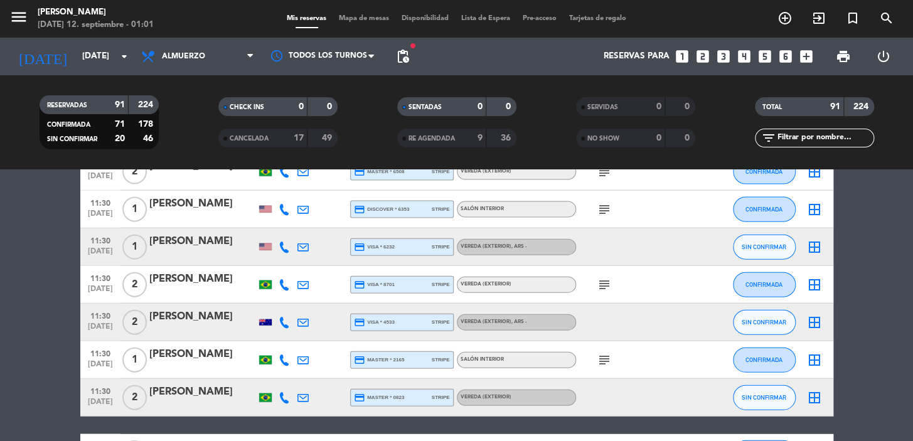
scroll to position [1255, 0]
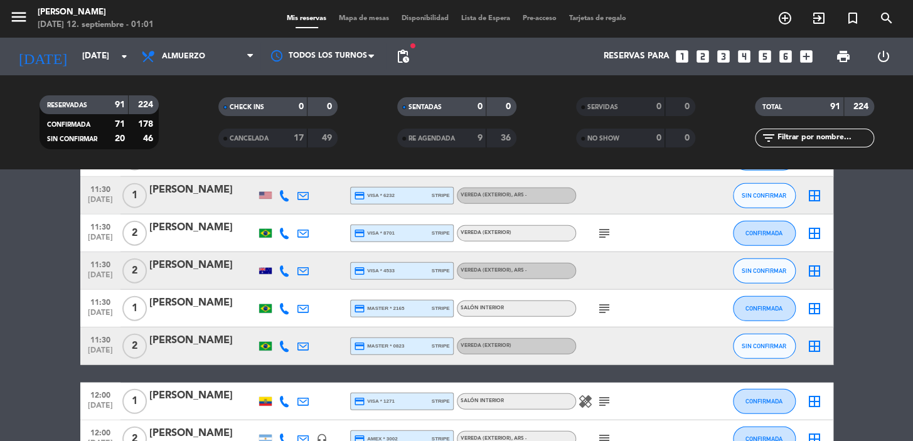
click at [299, 308] on icon at bounding box center [303, 308] width 11 height 11
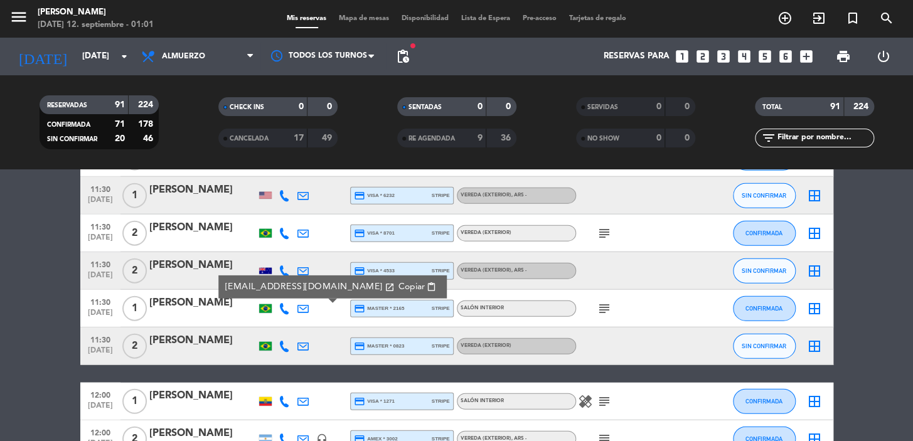
click at [398, 283] on span "Copiar" at bounding box center [411, 287] width 26 height 13
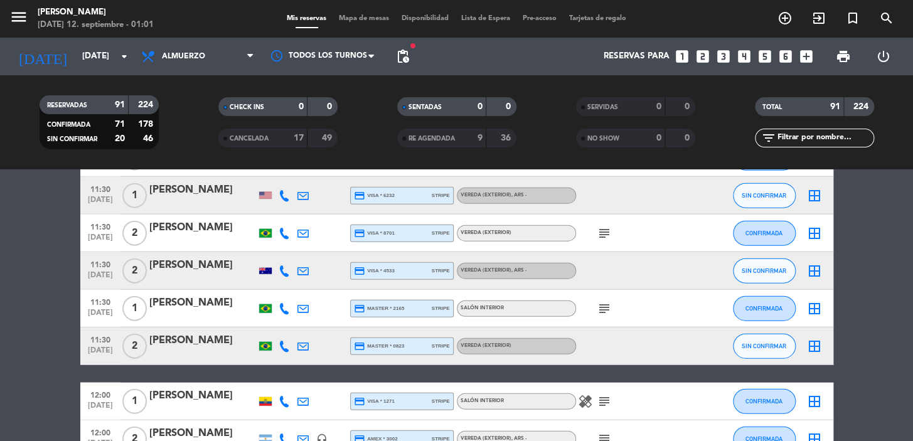
click at [286, 312] on icon at bounding box center [284, 308] width 11 height 11
click at [281, 284] on button "Copiar content_paste" at bounding box center [278, 287] width 38 height 13
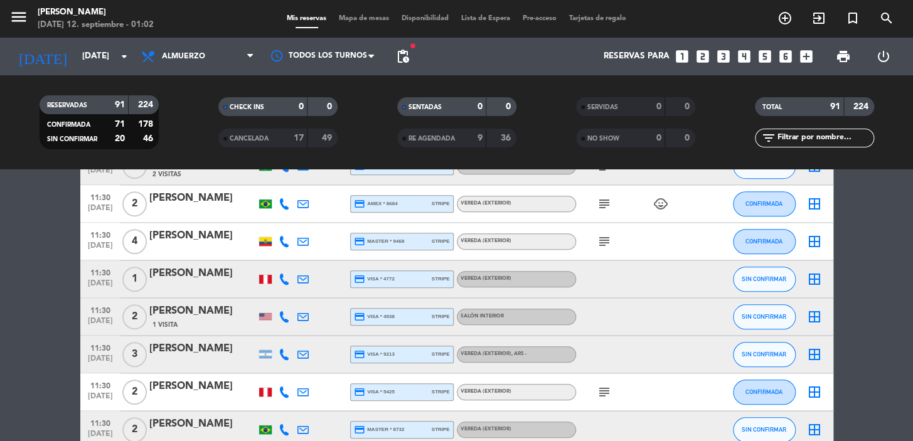
scroll to position [342, 0]
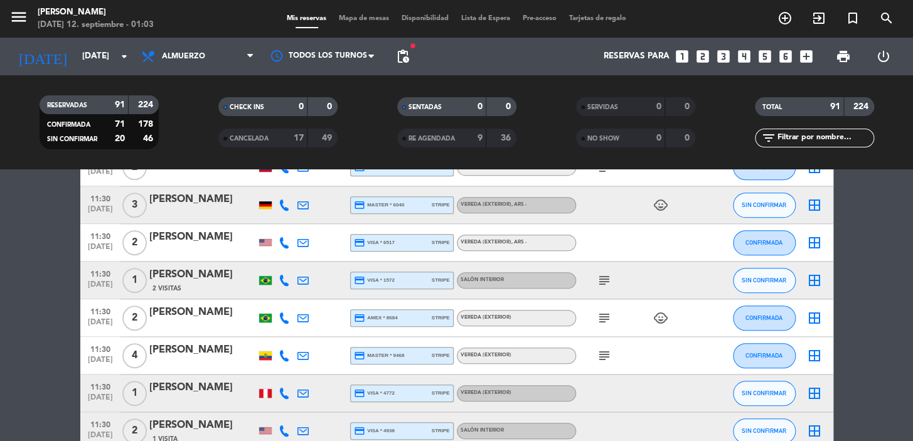
click at [310, 277] on div "11:30 [DATE] 1 [PERSON_NAME] 2 Visitas credit_card visa * 1572 stripe Salón int…" at bounding box center [456, 281] width 753 height 38
click at [304, 280] on icon at bounding box center [303, 280] width 11 height 11
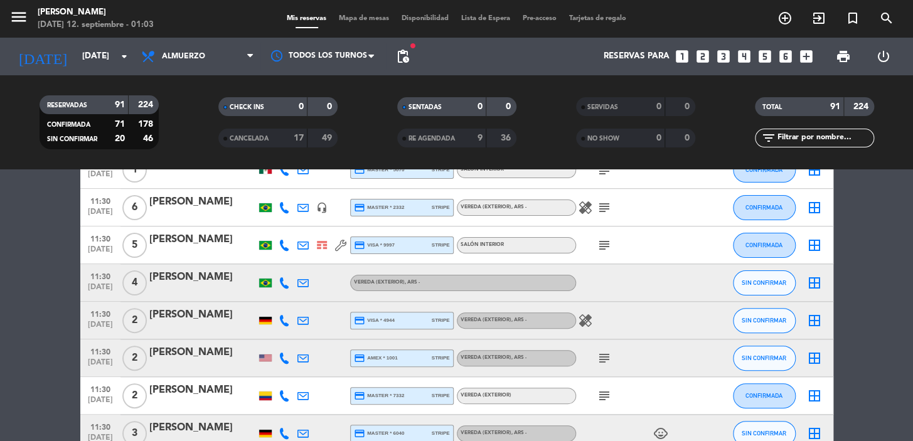
scroll to position [0, 0]
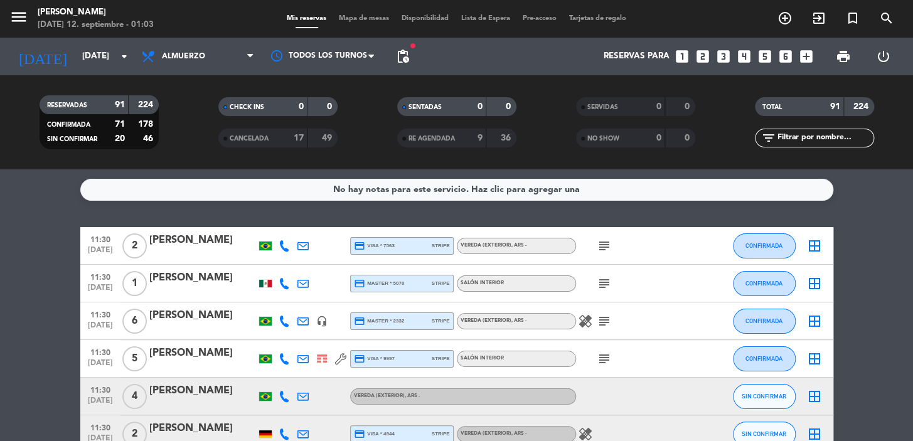
click at [299, 280] on icon at bounding box center [303, 283] width 11 height 11
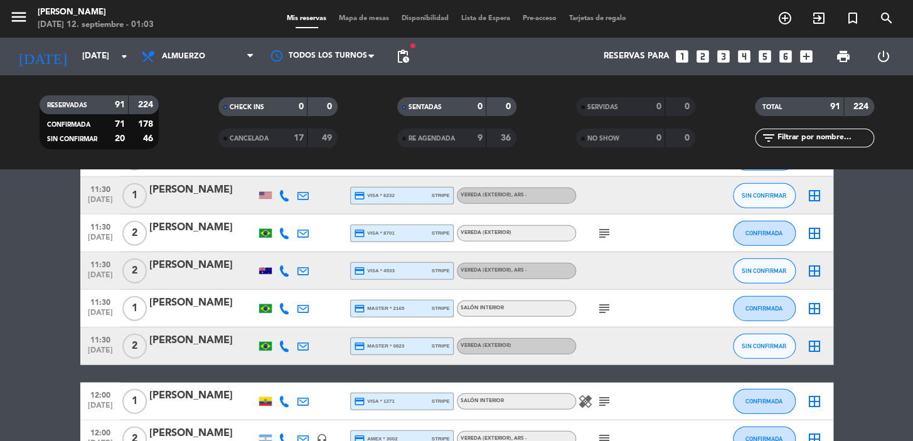
scroll to position [1369, 0]
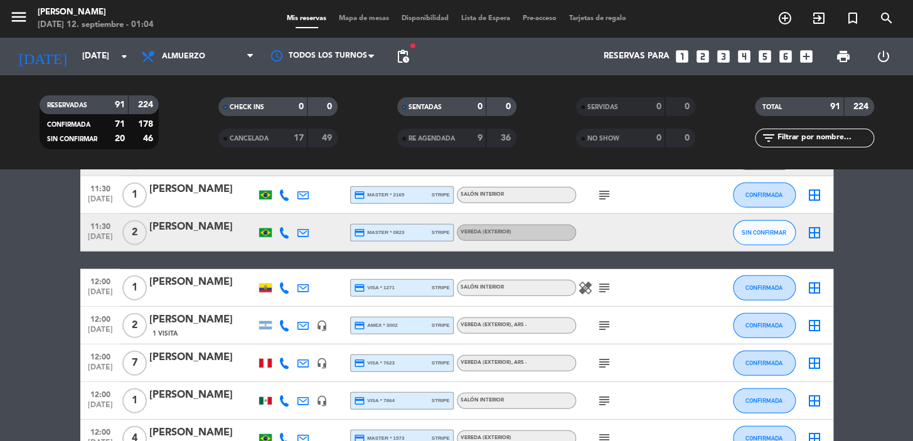
click at [299, 285] on icon at bounding box center [303, 287] width 11 height 11
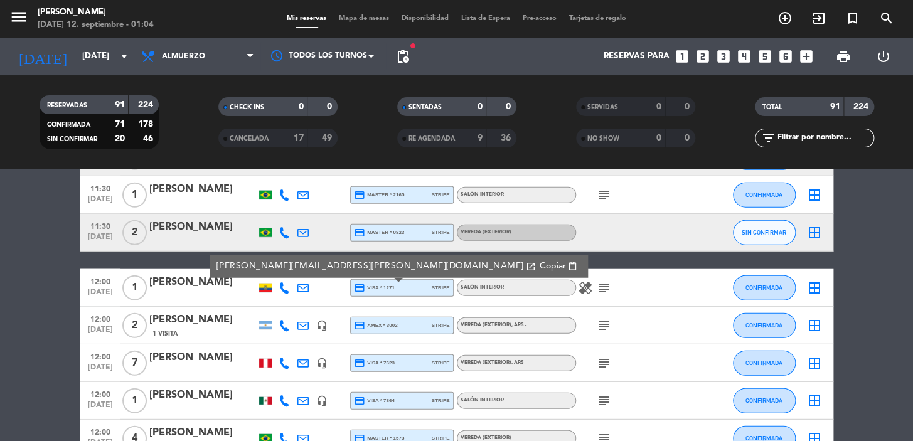
click at [539, 266] on span "Copiar" at bounding box center [552, 266] width 26 height 13
click at [283, 289] on icon at bounding box center [284, 287] width 11 height 11
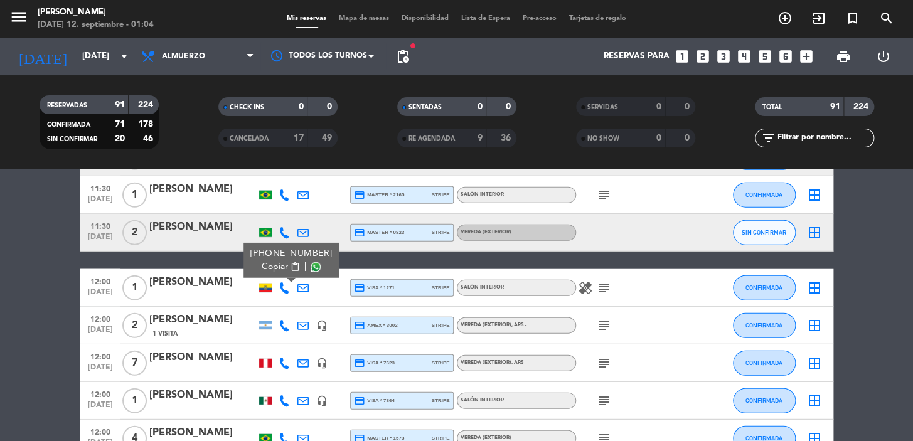
click at [290, 264] on span "content_paste" at bounding box center [294, 266] width 9 height 9
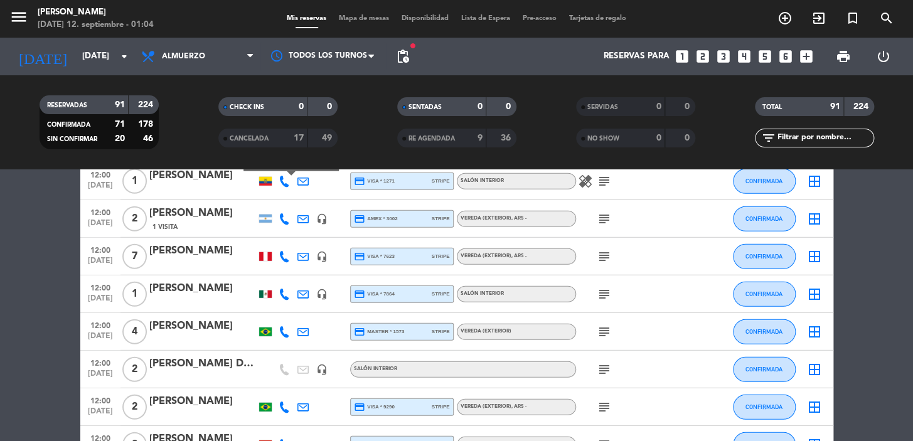
scroll to position [1483, 0]
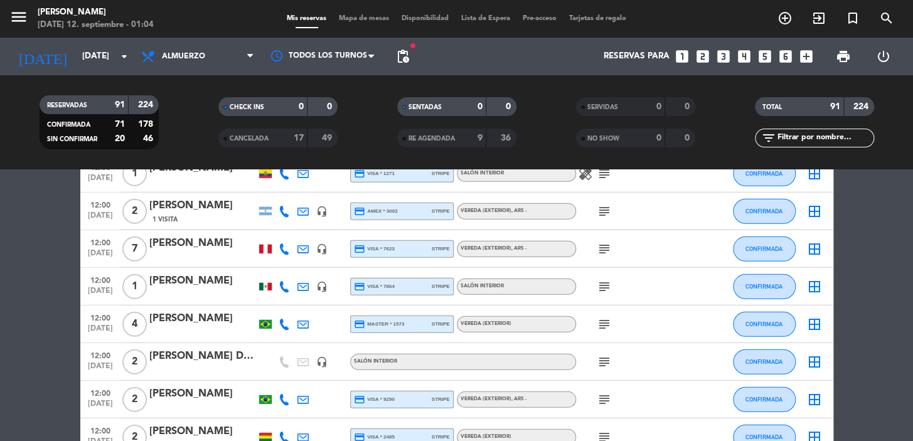
click at [299, 287] on icon at bounding box center [303, 286] width 11 height 11
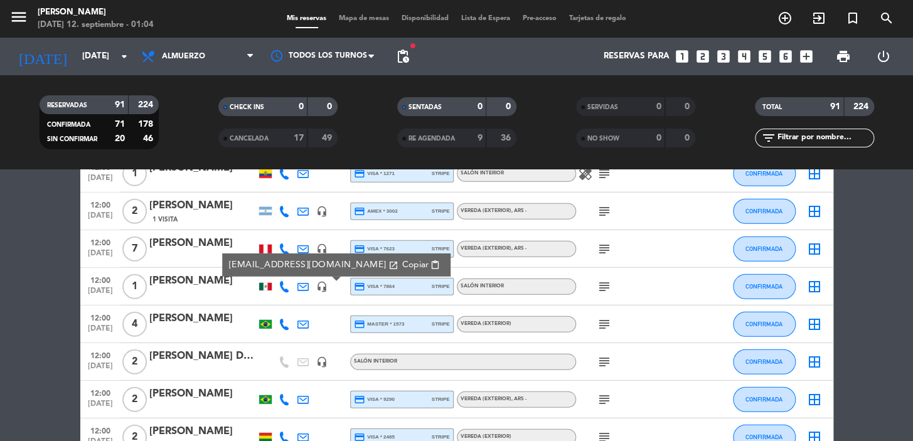
click at [402, 265] on span "Copiar" at bounding box center [415, 265] width 26 height 13
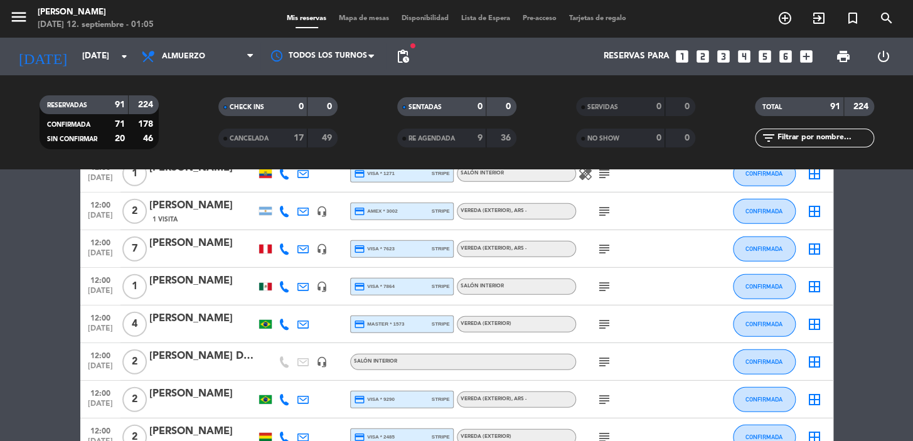
click at [280, 285] on icon at bounding box center [284, 286] width 11 height 11
click at [281, 264] on span "Copiar" at bounding box center [275, 265] width 26 height 13
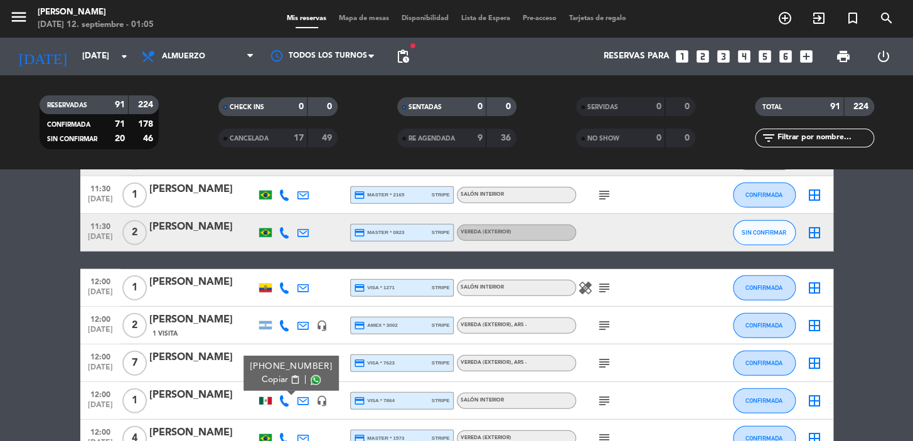
click at [308, 286] on div at bounding box center [303, 287] width 19 height 37
click at [305, 283] on icon at bounding box center [303, 287] width 11 height 11
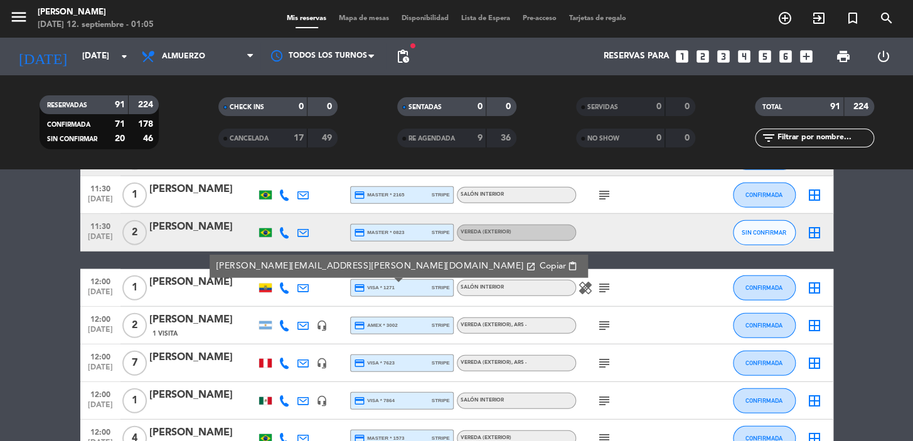
click at [539, 267] on span "Copiar" at bounding box center [552, 266] width 26 height 13
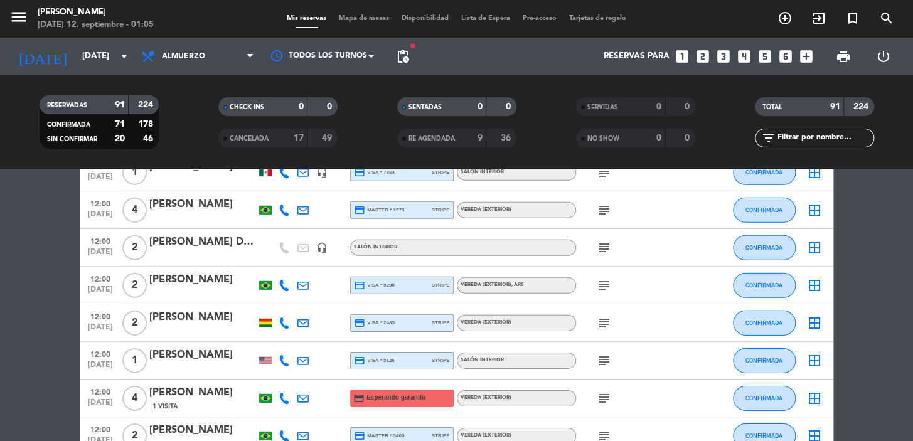
scroll to position [1712, 0]
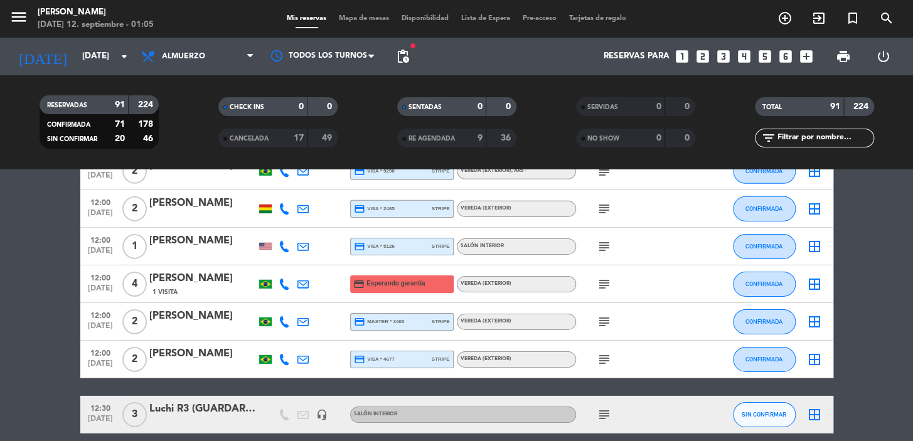
click at [299, 245] on icon at bounding box center [303, 246] width 11 height 11
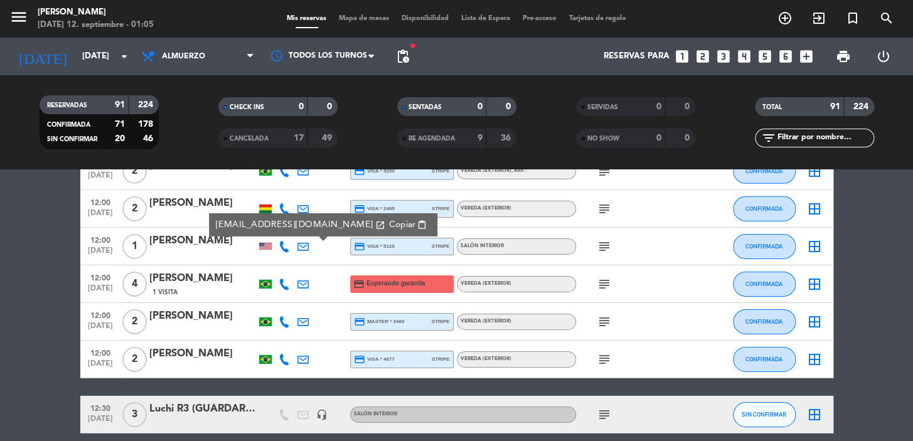
click at [385, 218] on button "Copiar content_paste" at bounding box center [408, 225] width 46 height 14
click at [282, 243] on icon at bounding box center [284, 246] width 11 height 11
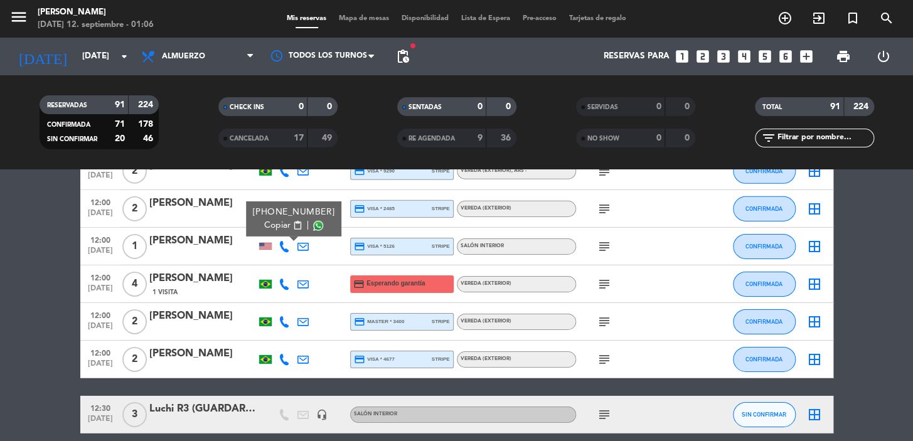
click at [292, 224] on span "content_paste" at bounding box center [296, 225] width 9 height 9
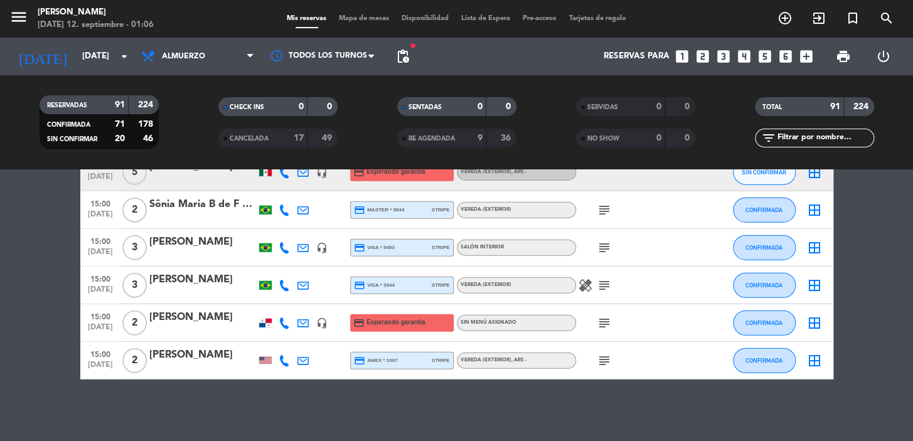
scroll to position [3364, 0]
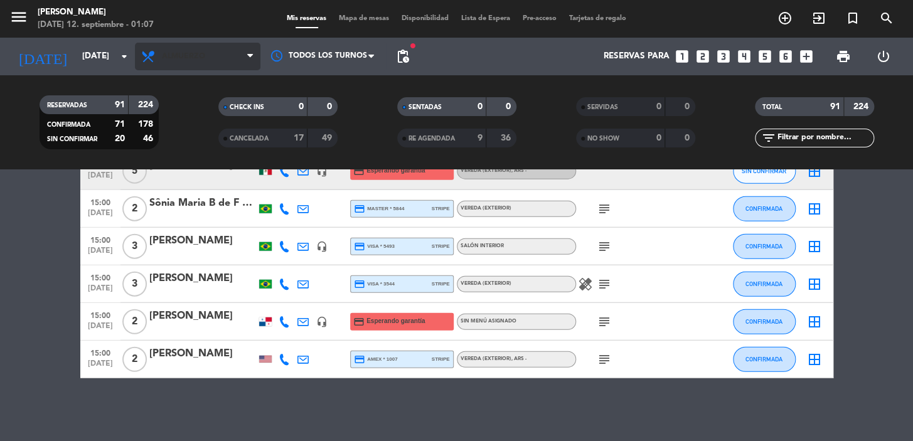
click at [154, 56] on icon at bounding box center [150, 56] width 18 height 15
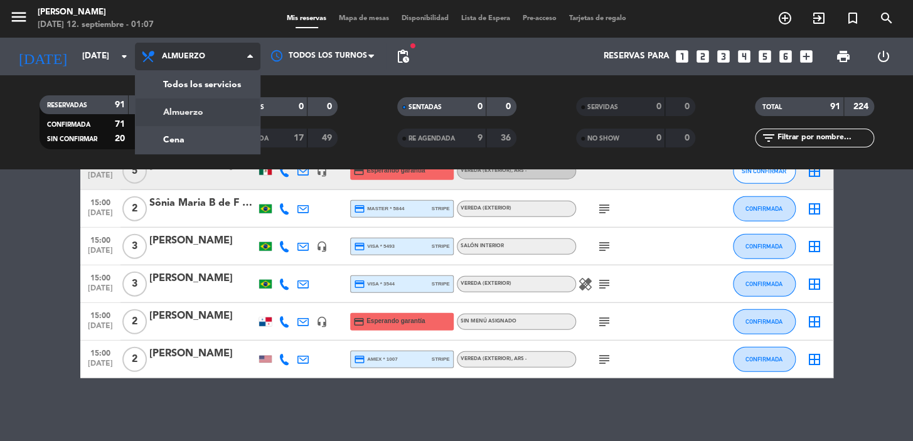
click at [217, 131] on div "menu [PERSON_NAME][DATE] 12. septiembre - 01:07 Mis reservas Mapa de mesas Disp…" at bounding box center [456, 84] width 913 height 169
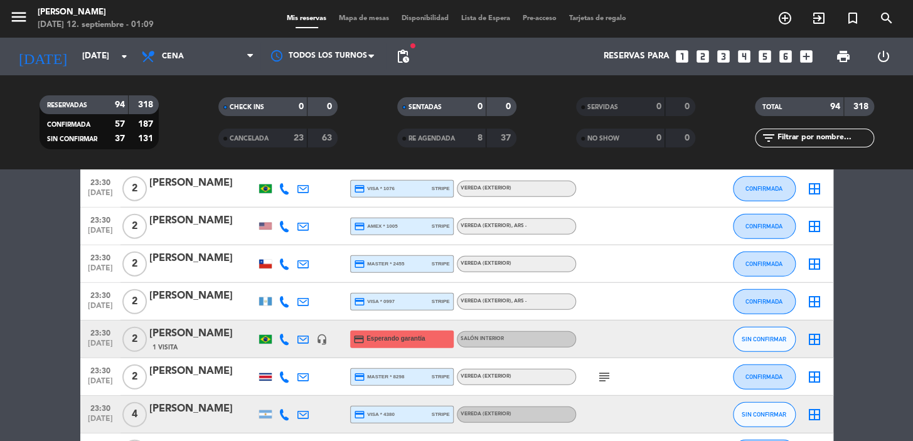
click at [701, 57] on icon "looks_two" at bounding box center [703, 56] width 16 height 16
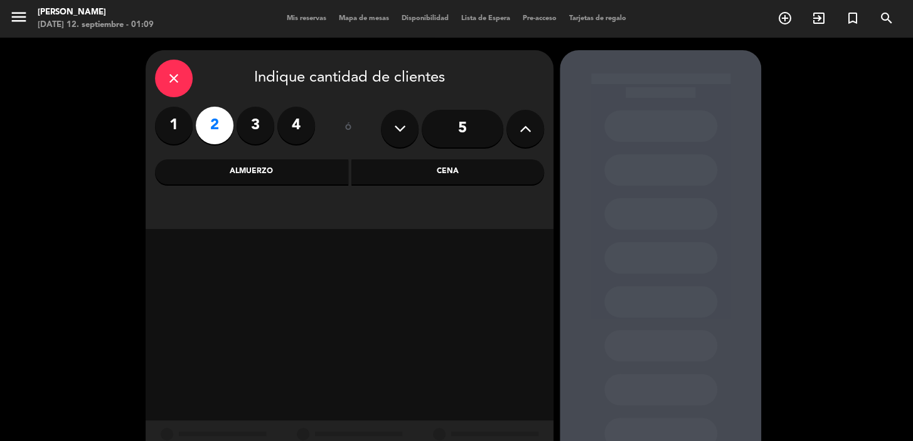
click at [423, 173] on div "Cena" at bounding box center [447, 171] width 193 height 25
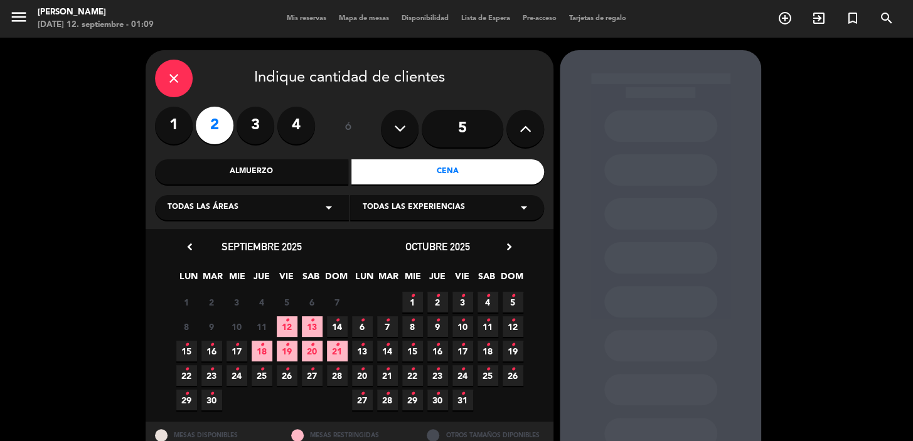
click at [303, 213] on div "Todas las áreas arrow_drop_down" at bounding box center [252, 207] width 194 height 25
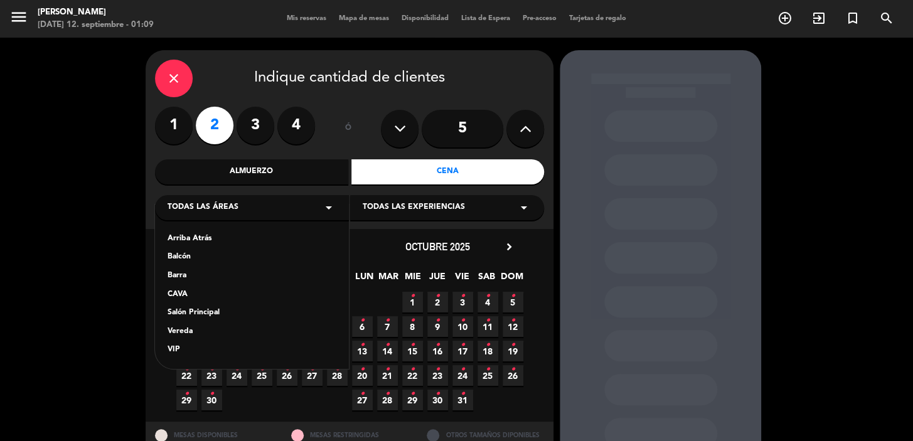
click at [199, 328] on div "Vereda" at bounding box center [252, 332] width 169 height 13
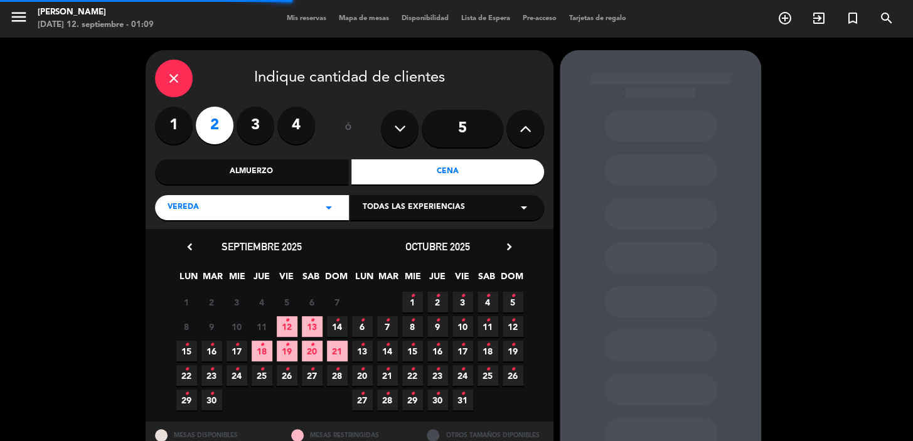
click at [414, 203] on span "Todas las experiencias" at bounding box center [414, 207] width 102 height 13
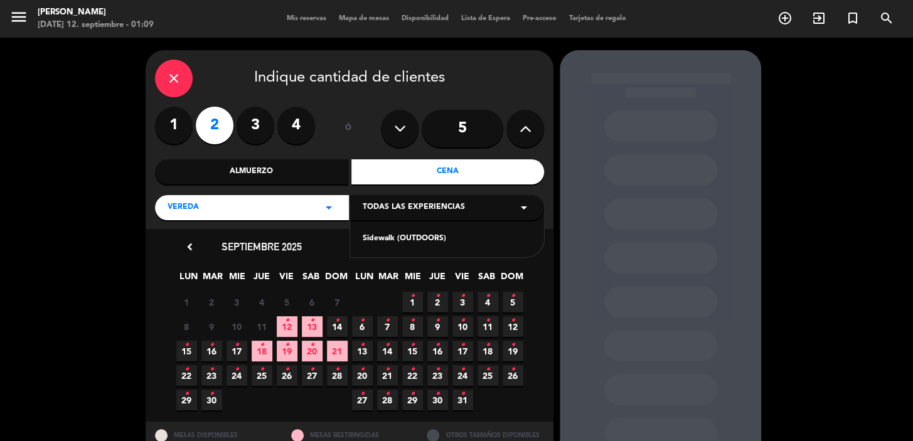
click at [395, 241] on div "Sidewalk (OUTDOORS)" at bounding box center [447, 239] width 169 height 13
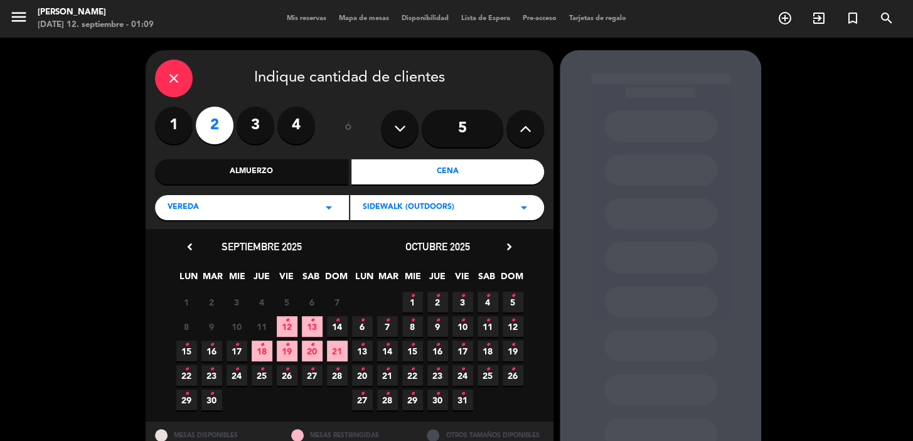
click at [291, 327] on span "12 •" at bounding box center [287, 326] width 21 height 21
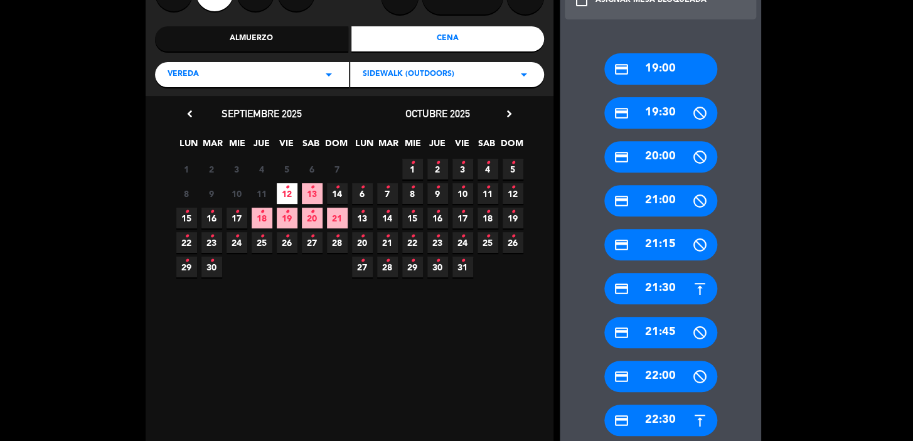
scroll to position [274, 0]
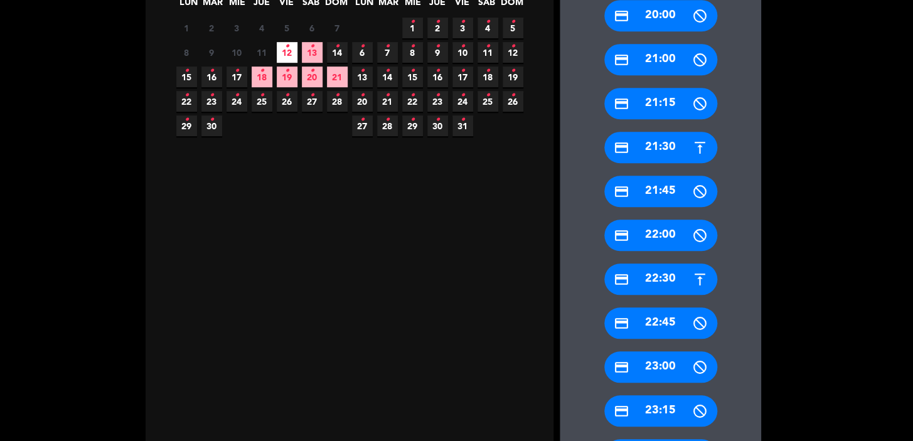
click at [660, 279] on div "credit_card 22:30" at bounding box center [660, 279] width 113 height 31
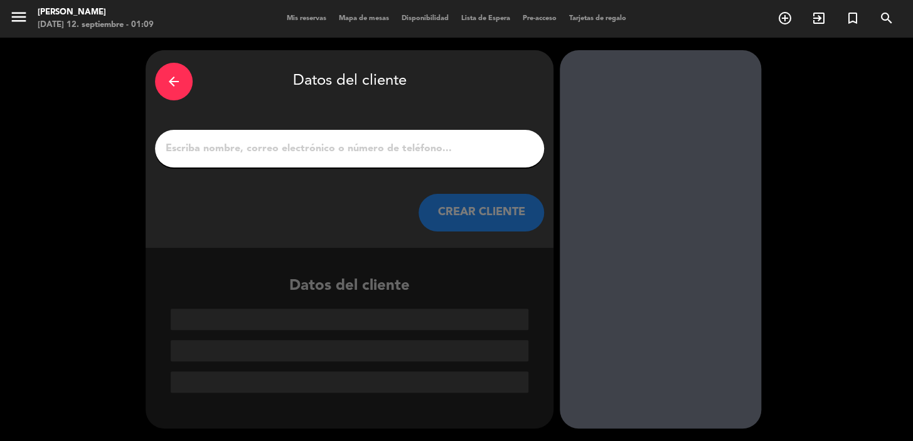
scroll to position [0, 0]
click at [294, 151] on input "1" at bounding box center [349, 149] width 370 height 18
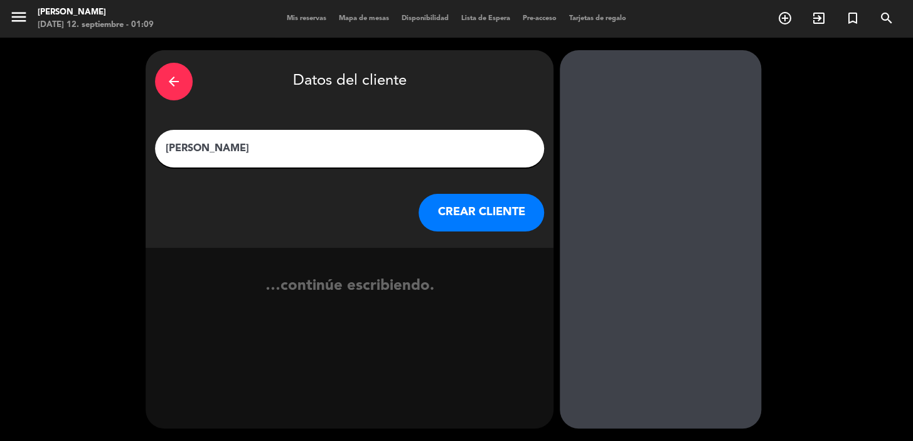
type input "[PERSON_NAME]"
click at [451, 207] on button "CREAR CLIENTE" at bounding box center [482, 213] width 126 height 38
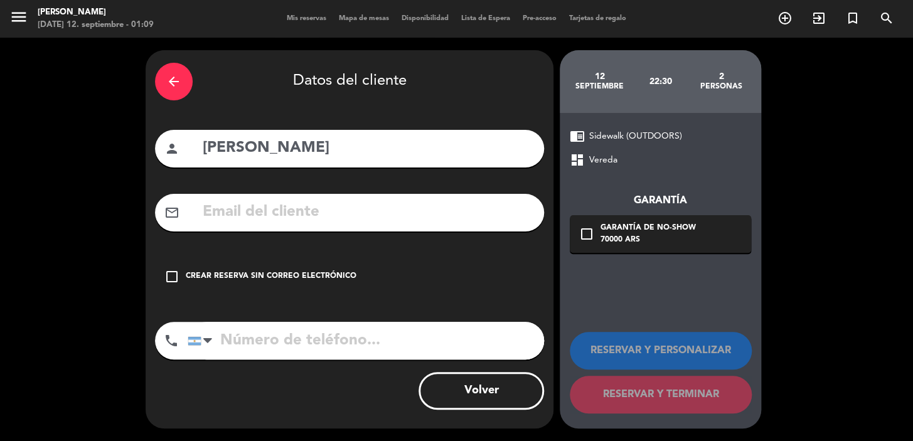
click at [365, 213] on input "text" at bounding box center [367, 213] width 333 height 26
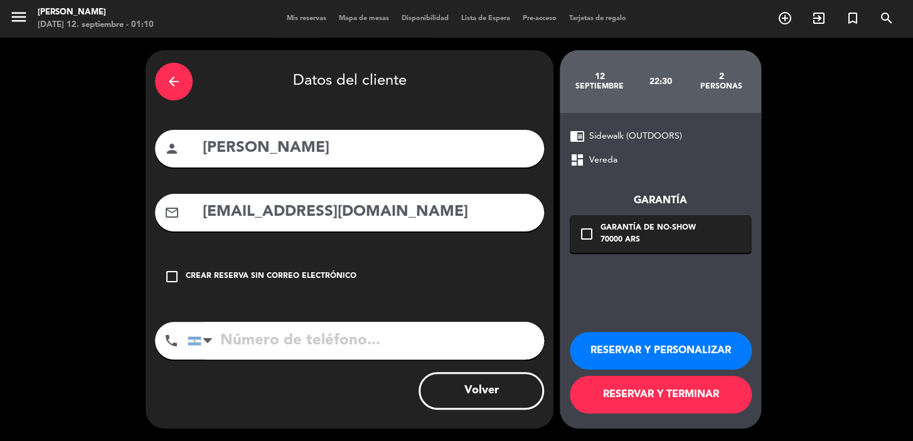
type input "[EMAIL_ADDRESS][DOMAIN_NAME]"
click at [319, 346] on input "tel" at bounding box center [366, 341] width 357 height 38
type input "[PHONE_NUMBER]"
click at [589, 236] on icon "check_box_outline_blank" at bounding box center [586, 234] width 15 height 15
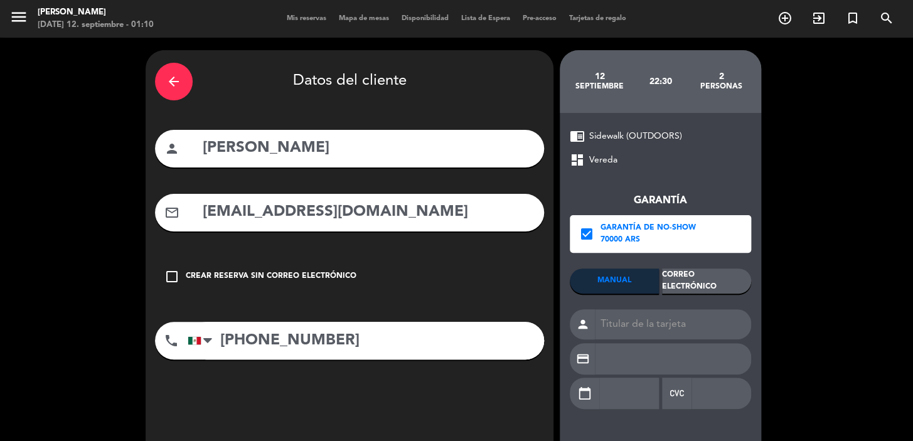
drag, startPoint x: 716, startPoint y: 270, endPoint x: 734, endPoint y: 258, distance: 21.8
click at [716, 270] on div "Correo Electrónico" at bounding box center [706, 281] width 89 height 25
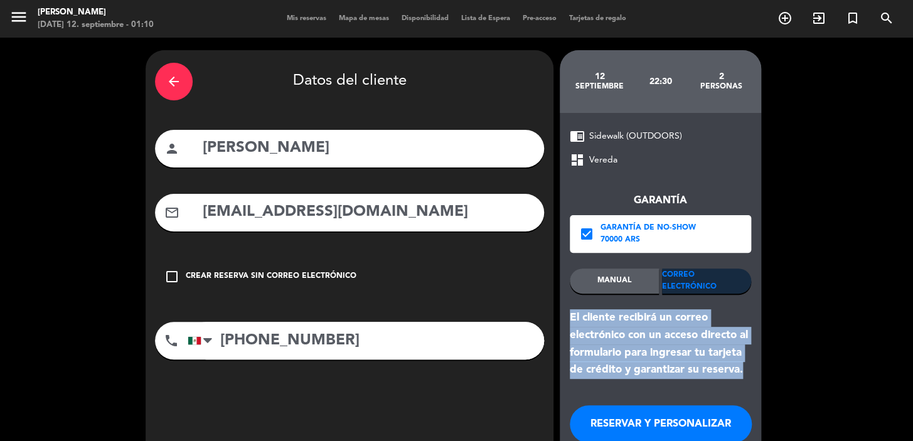
drag, startPoint x: 566, startPoint y: 312, endPoint x: 750, endPoint y: 377, distance: 195.7
click at [750, 377] on div "chrome_reader_mode Sidewalk (OUTDOORS) dashboard Vereda Garantía check_box Gara…" at bounding box center [660, 307] width 201 height 389
click at [704, 426] on button "RESERVAR Y PERSONALIZAR" at bounding box center [661, 424] width 182 height 38
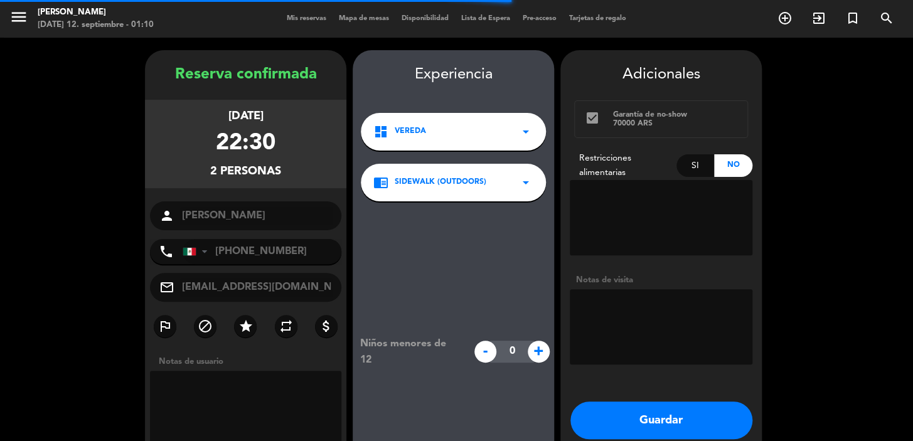
scroll to position [50, 0]
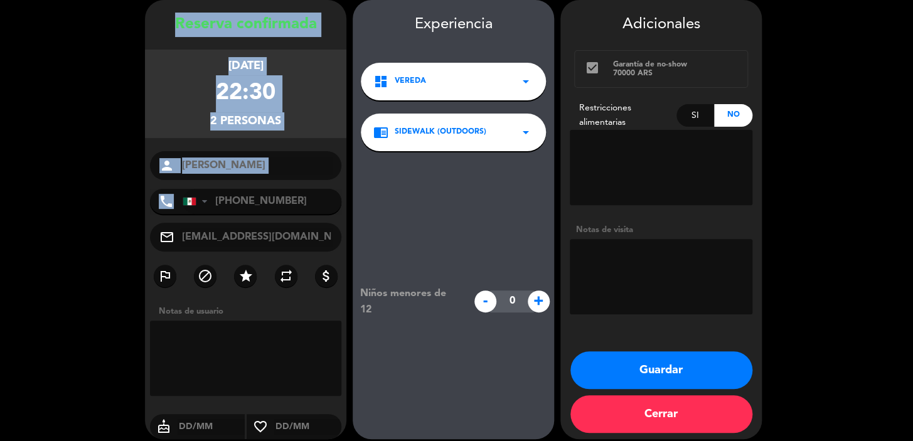
drag, startPoint x: 171, startPoint y: 18, endPoint x: 286, endPoint y: 193, distance: 209.4
click at [297, 213] on div "Reserva confirmada [DATE] 22:30 2 personas person [PERSON_NAME] phone [GEOGRAPH…" at bounding box center [245, 232] width 201 height 439
click at [657, 367] on button "Guardar" at bounding box center [662, 370] width 182 height 38
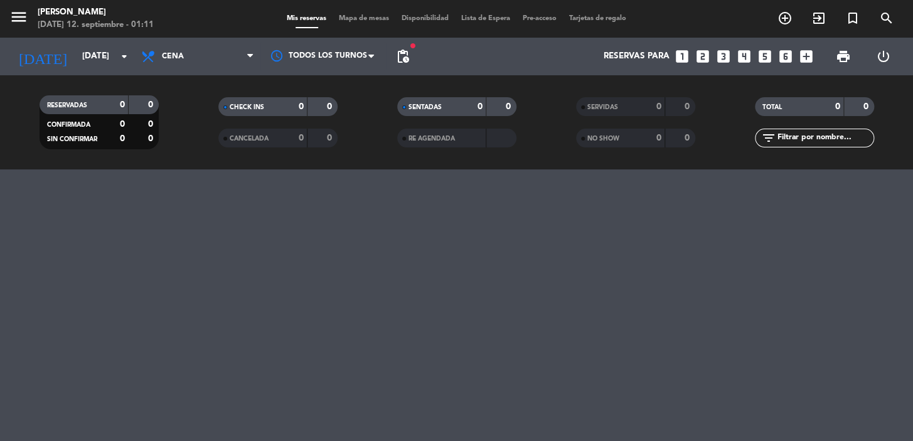
click at [675, 55] on icon "looks_one" at bounding box center [682, 56] width 16 height 16
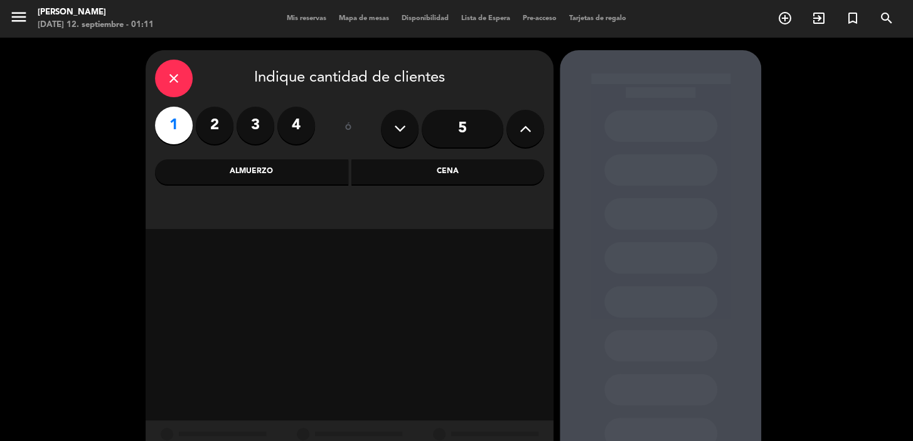
click at [390, 165] on div "Cena" at bounding box center [447, 171] width 193 height 25
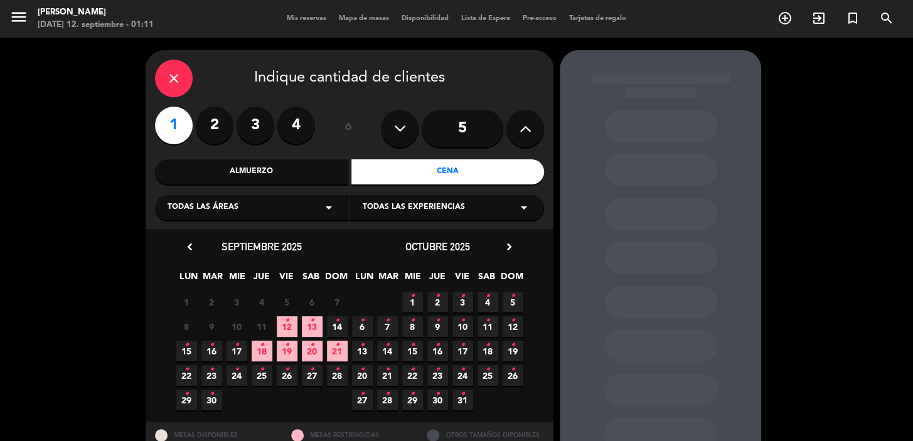
click at [283, 319] on span "12 •" at bounding box center [287, 326] width 21 height 21
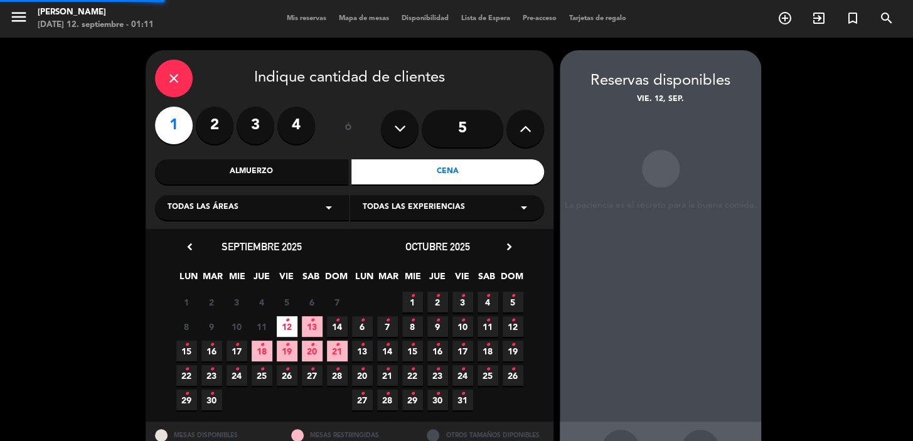
scroll to position [46, 0]
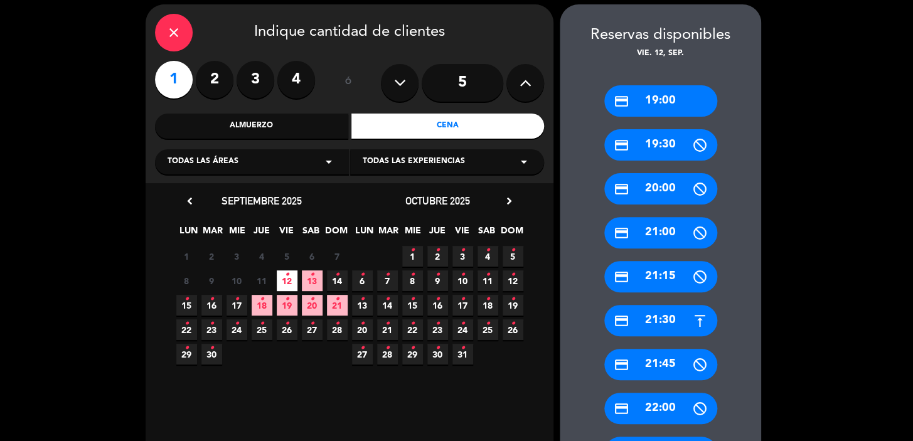
click at [226, 154] on div "Todas las áreas arrow_drop_down" at bounding box center [252, 161] width 194 height 25
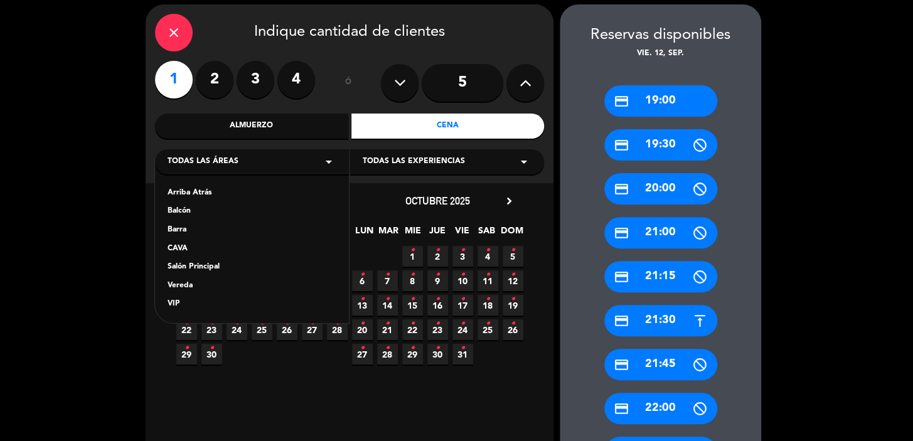
click at [239, 153] on div "Todas las áreas arrow_drop_down" at bounding box center [252, 161] width 194 height 25
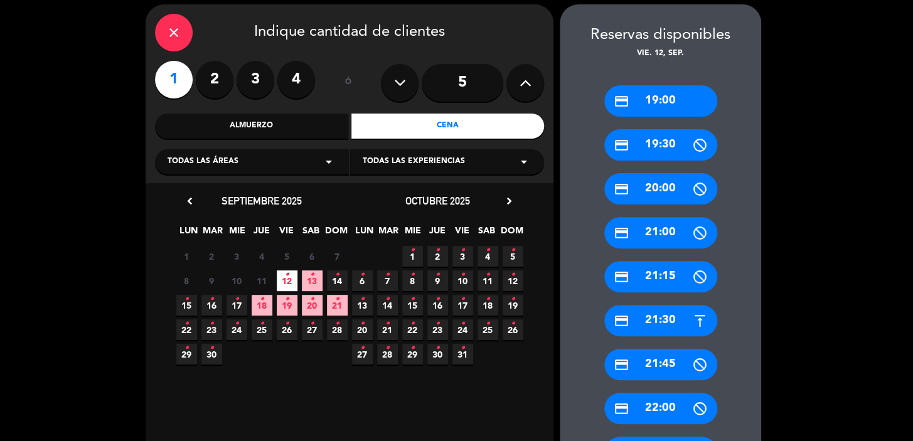
click at [239, 153] on div "Todas las áreas arrow_drop_down" at bounding box center [252, 161] width 194 height 25
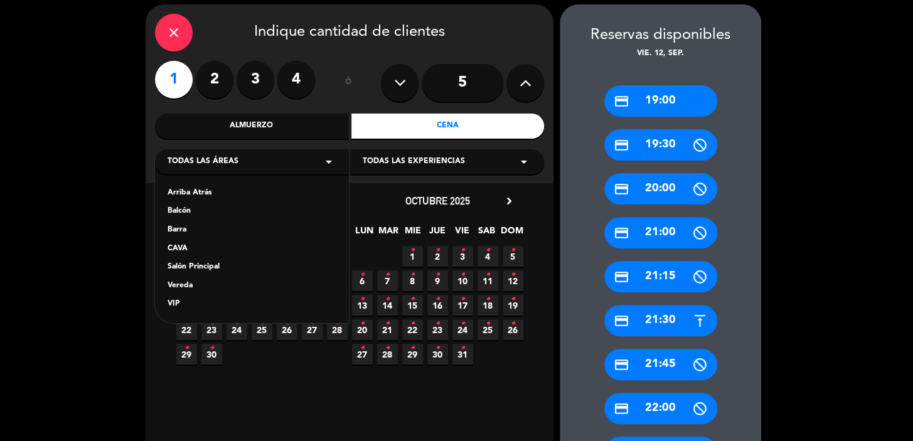
click at [200, 284] on div "Vereda" at bounding box center [252, 286] width 169 height 13
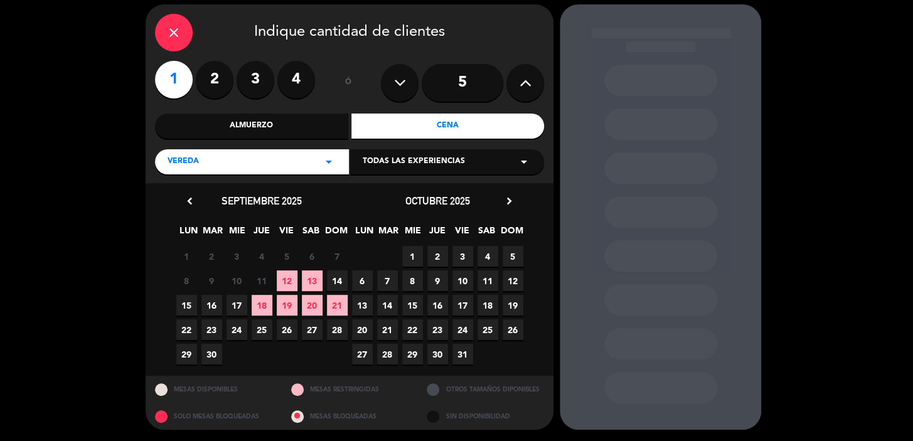
click at [401, 156] on span "Todas las experiencias" at bounding box center [414, 162] width 102 height 13
click at [393, 184] on div "Sidewalk (OUTDOORS)" at bounding box center [447, 185] width 194 height 53
click at [395, 191] on div "Sidewalk (OUTDOORS)" at bounding box center [447, 193] width 169 height 13
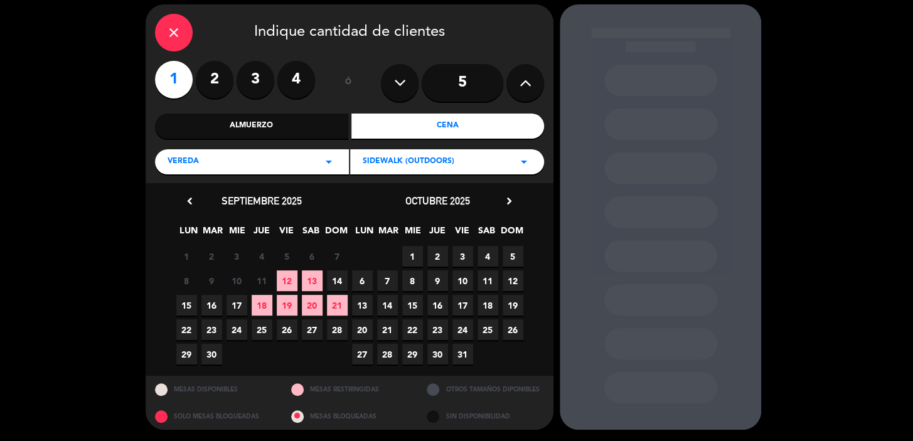
click at [290, 274] on span "12" at bounding box center [287, 281] width 21 height 21
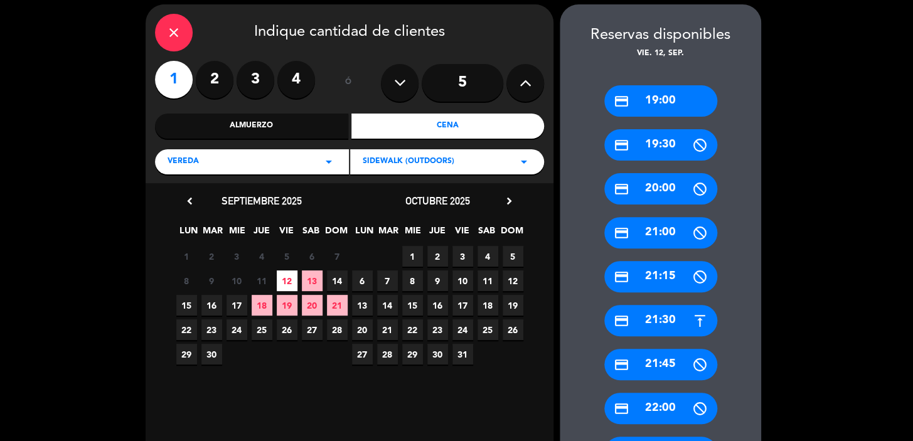
scroll to position [274, 0]
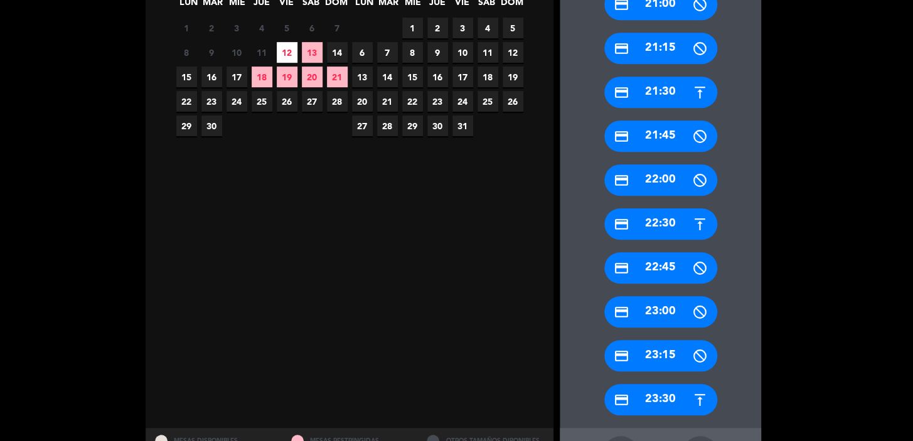
click at [655, 222] on div "credit_card 22:30" at bounding box center [660, 223] width 113 height 31
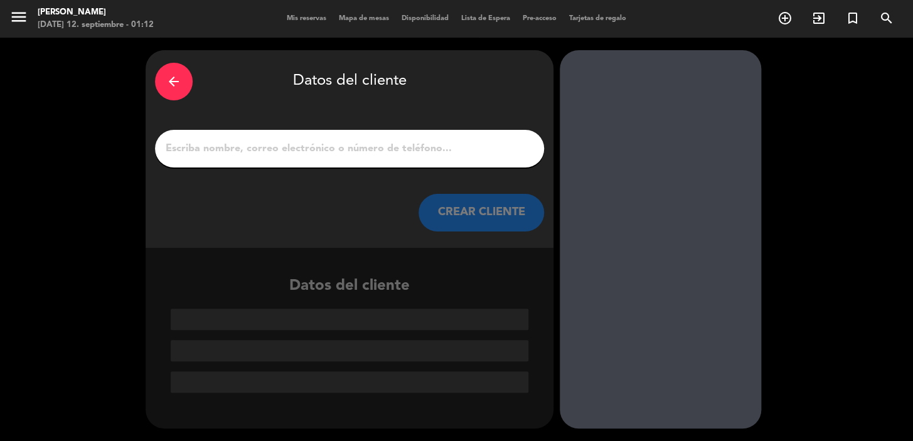
click at [319, 142] on input "1" at bounding box center [349, 149] width 370 height 18
paste input "[PERSON_NAME]"
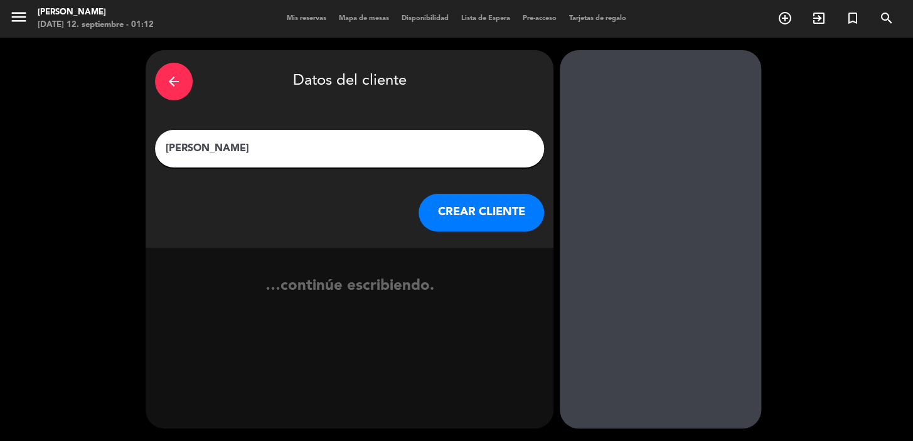
type input "[PERSON_NAME]"
click at [435, 203] on button "CREAR CLIENTE" at bounding box center [482, 213] width 126 height 38
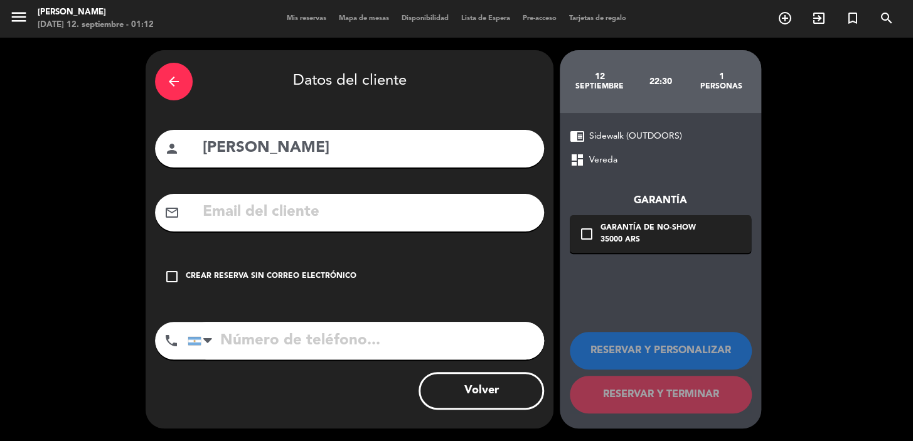
click at [226, 209] on input "text" at bounding box center [367, 213] width 333 height 26
paste input "[EMAIL_ADDRESS][PERSON_NAME][DOMAIN_NAME]"
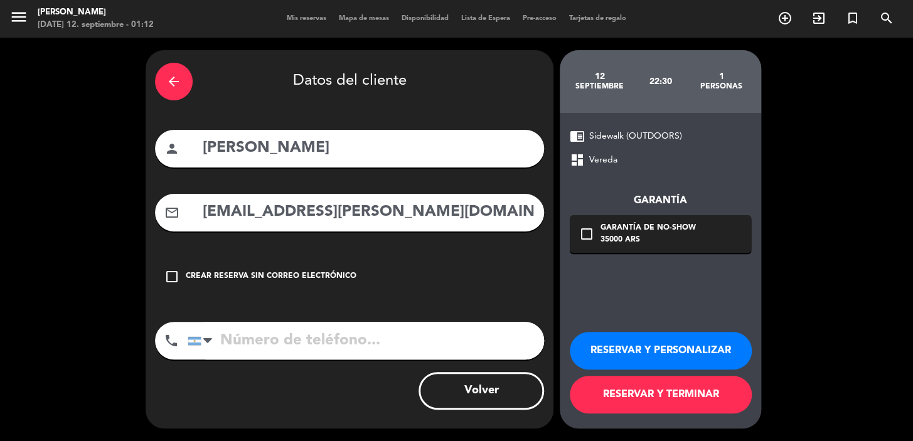
type input "[EMAIL_ADDRESS][PERSON_NAME][DOMAIN_NAME]"
click at [314, 343] on input "tel" at bounding box center [366, 341] width 357 height 38
paste input "[PHONE_NUMBER]"
type input "[PHONE_NUMBER]"
click at [590, 234] on icon "check_box_outline_blank" at bounding box center [586, 234] width 15 height 15
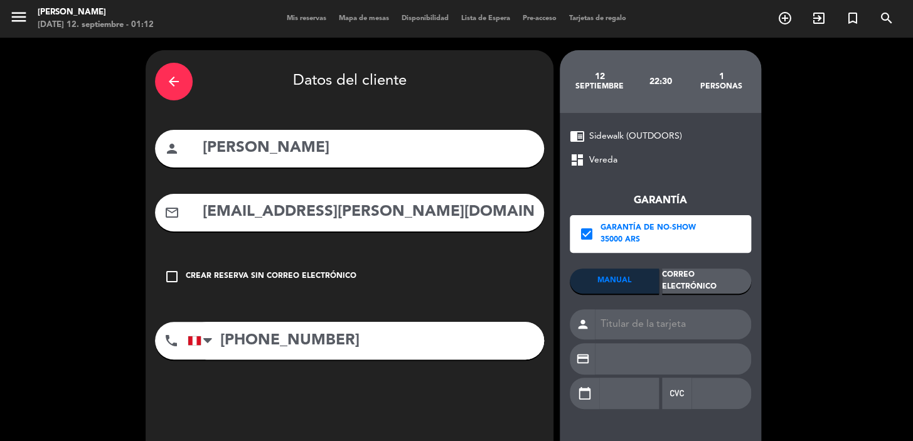
click at [695, 278] on div "Correo Electrónico" at bounding box center [706, 281] width 89 height 25
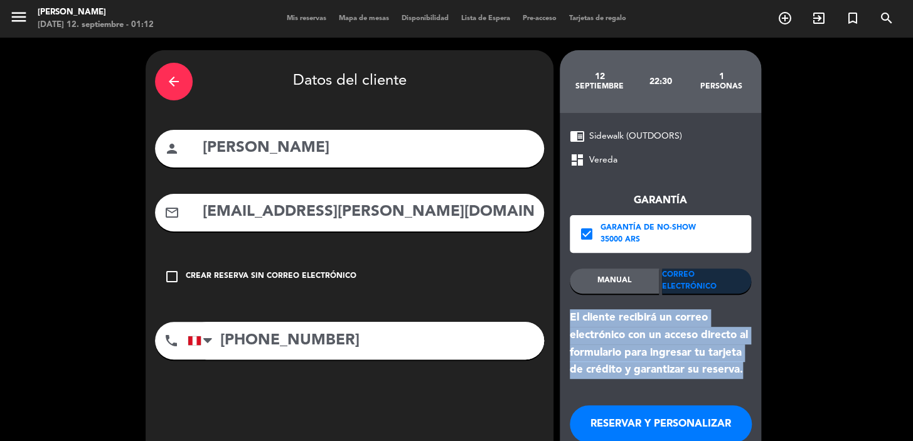
drag, startPoint x: 571, startPoint y: 313, endPoint x: 742, endPoint y: 372, distance: 180.4
click at [742, 372] on div "El cliente recibirá un correo electrónico con un acceso directo al formulario p…" at bounding box center [660, 344] width 181 height 70
click at [662, 433] on button "RESERVAR Y PERSONALIZAR" at bounding box center [661, 424] width 182 height 38
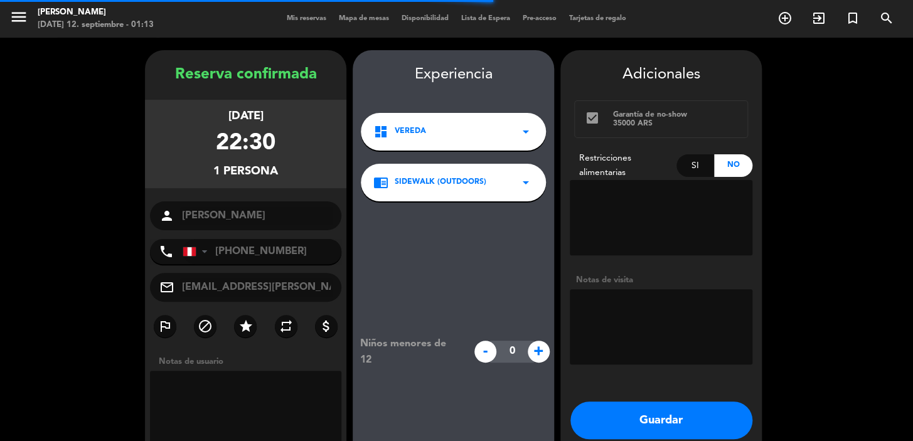
scroll to position [50, 0]
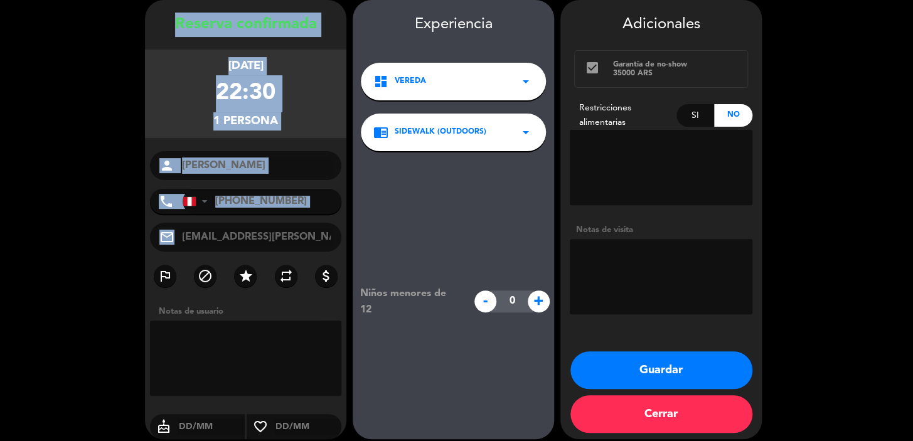
drag, startPoint x: 173, startPoint y: 20, endPoint x: 335, endPoint y: 218, distance: 256.5
click at [335, 218] on div "Reserva confirmada [DATE] 22:30 1 persona person [PERSON_NAME] phone [GEOGRAPHI…" at bounding box center [245, 232] width 201 height 439
click at [614, 358] on button "Guardar" at bounding box center [662, 370] width 182 height 38
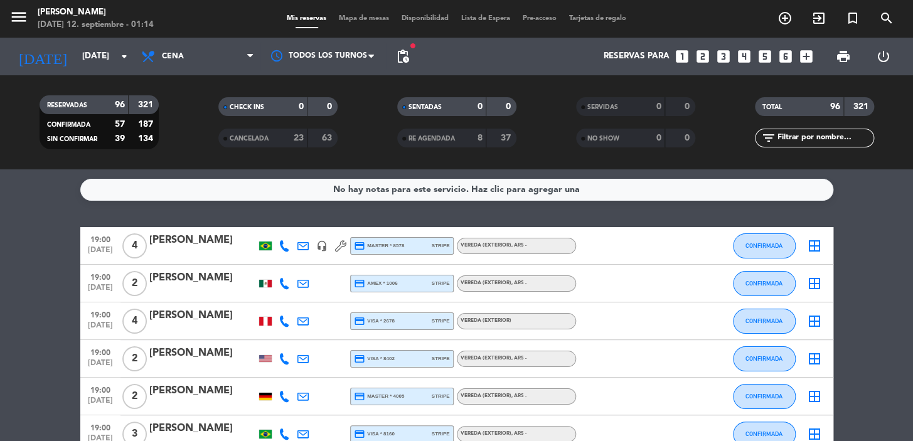
click at [704, 58] on icon "looks_two" at bounding box center [703, 56] width 16 height 16
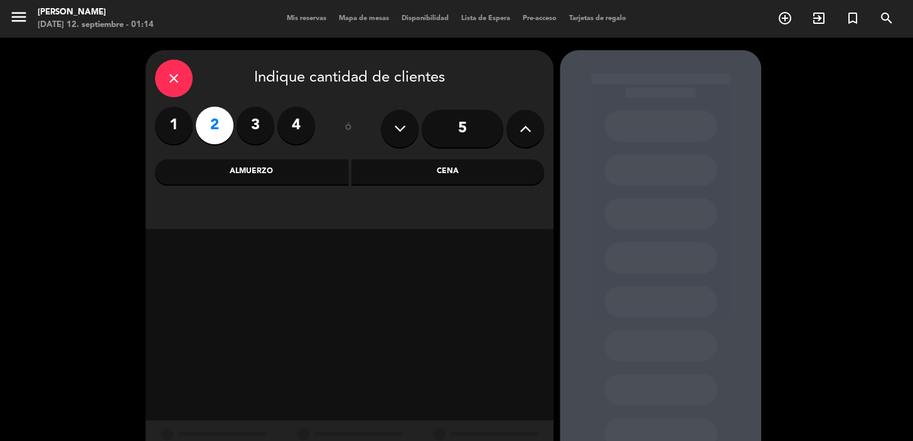
click at [414, 169] on div "Cena" at bounding box center [447, 171] width 193 height 25
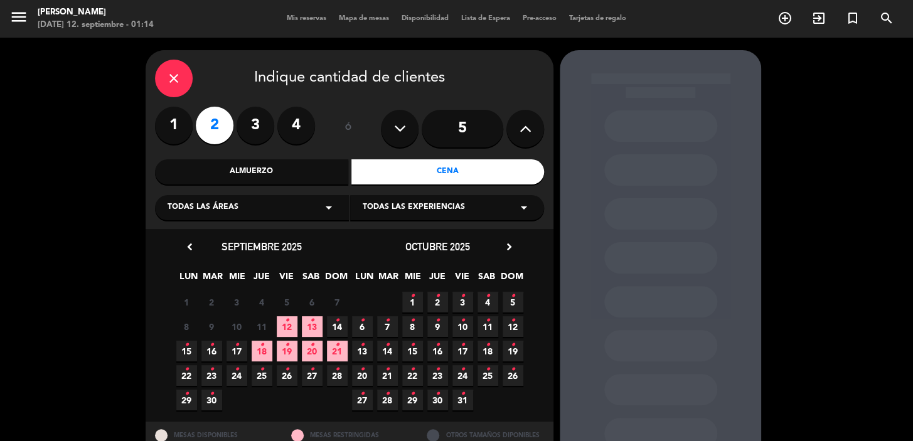
click at [271, 206] on div "Todas las áreas arrow_drop_down" at bounding box center [252, 207] width 194 height 25
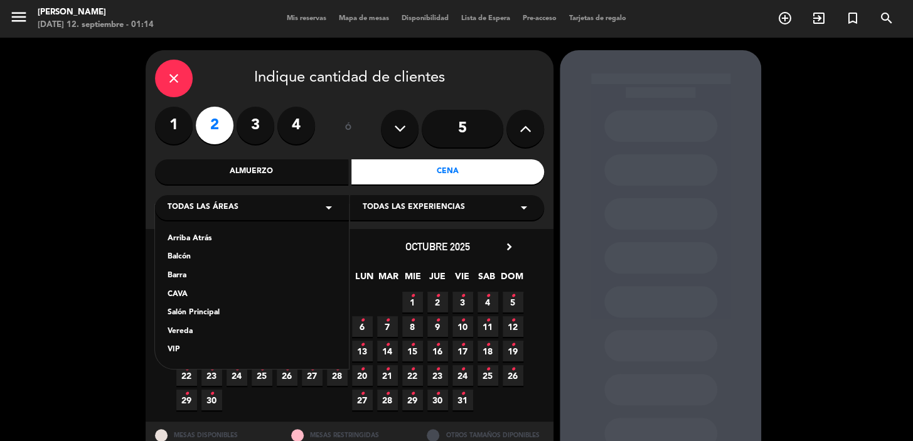
click at [252, 196] on div "Todas las áreas arrow_drop_down" at bounding box center [252, 207] width 194 height 25
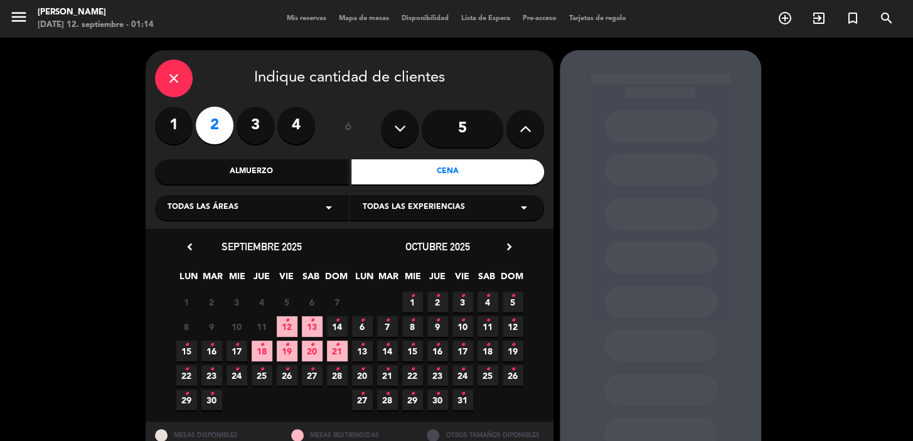
click at [253, 201] on div "Todas las áreas arrow_drop_down" at bounding box center [252, 207] width 194 height 25
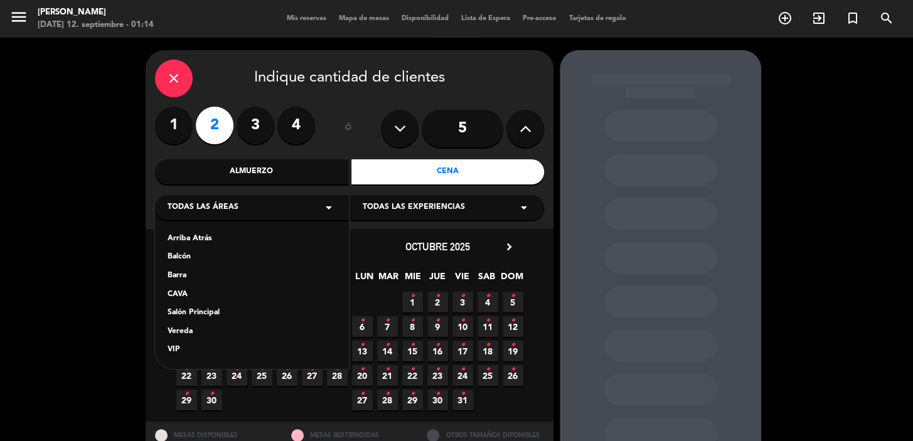
click at [192, 314] on div "Salón Principal" at bounding box center [252, 313] width 169 height 13
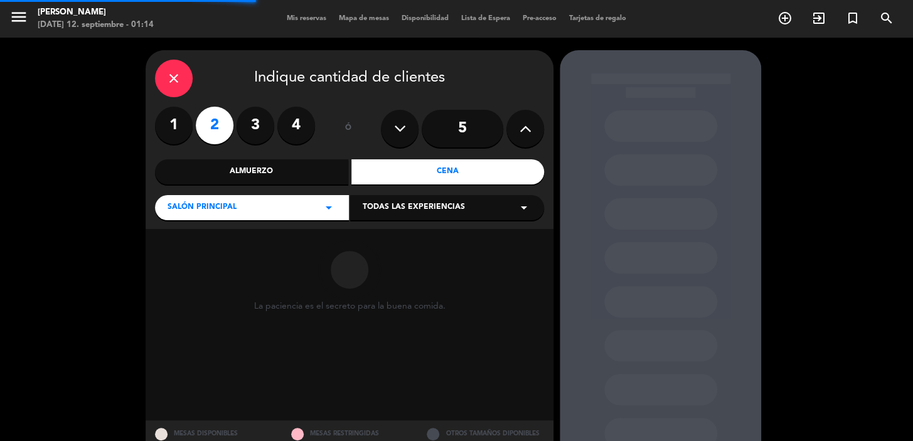
click at [433, 201] on span "Todas las experiencias" at bounding box center [414, 207] width 102 height 13
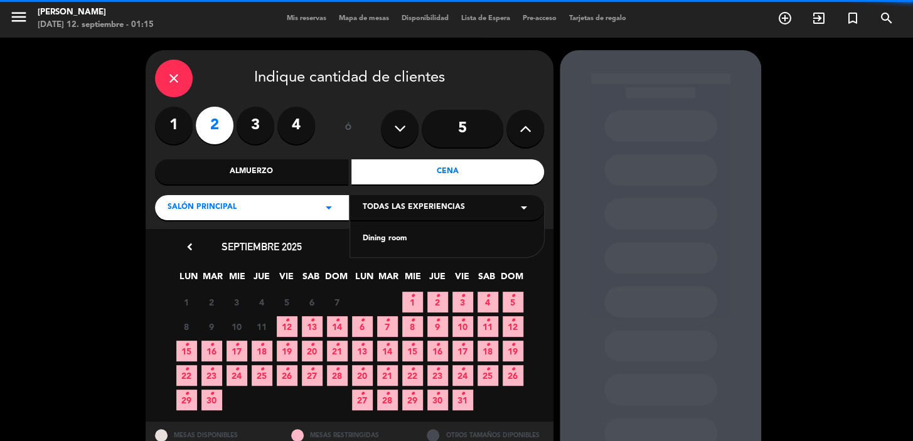
click at [414, 237] on div "Dining room" at bounding box center [447, 239] width 169 height 13
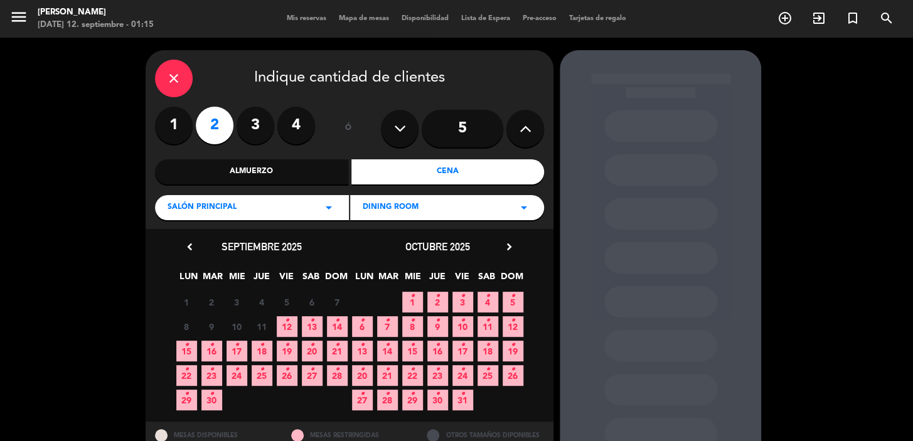
click at [338, 321] on icon "•" at bounding box center [337, 321] width 4 height 20
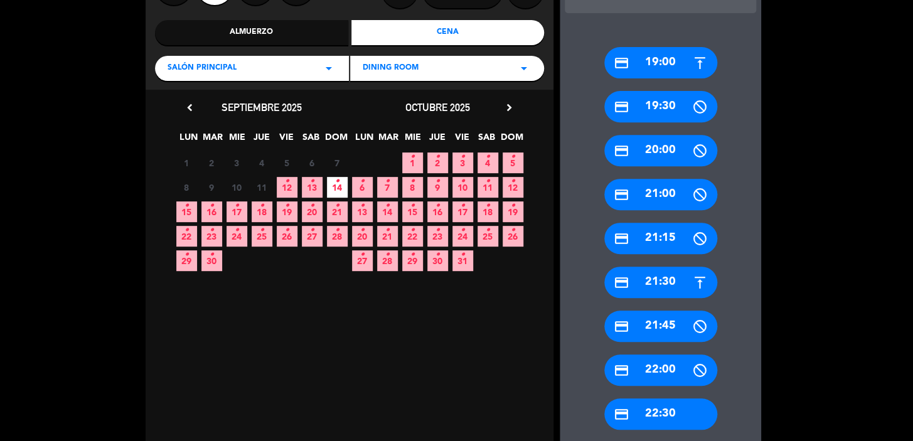
scroll to position [160, 0]
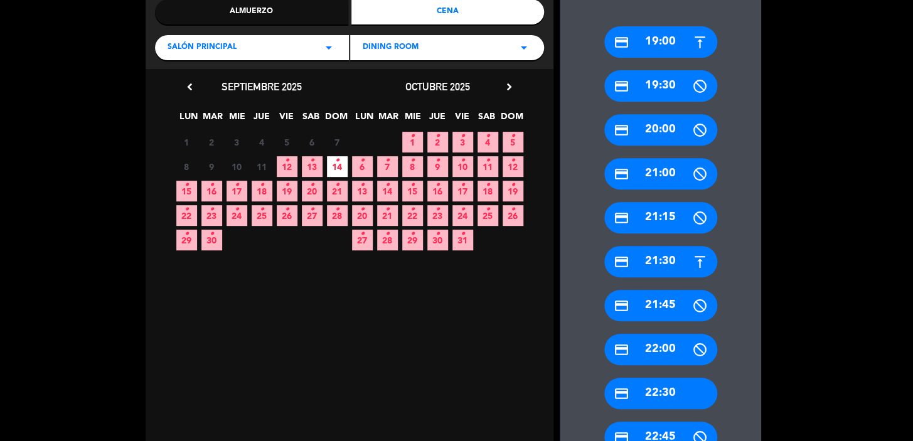
click at [662, 261] on div "credit_card 21:30" at bounding box center [660, 261] width 113 height 31
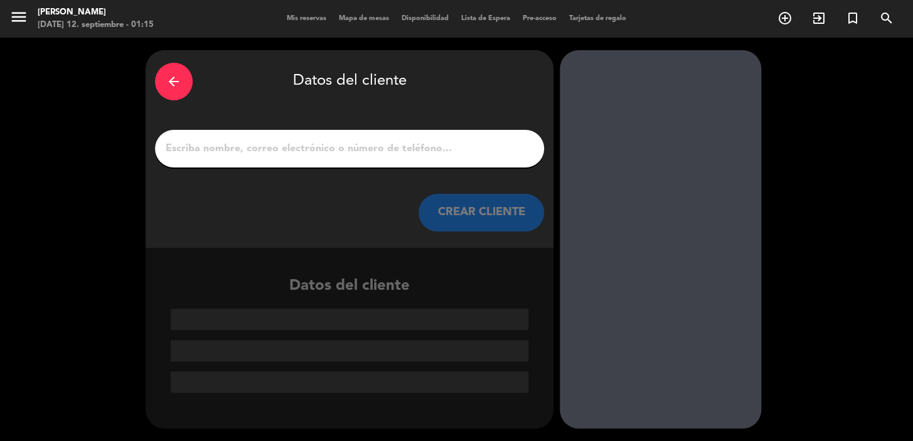
click at [224, 141] on input "1" at bounding box center [349, 149] width 370 height 18
paste input "[PERSON_NAME]"
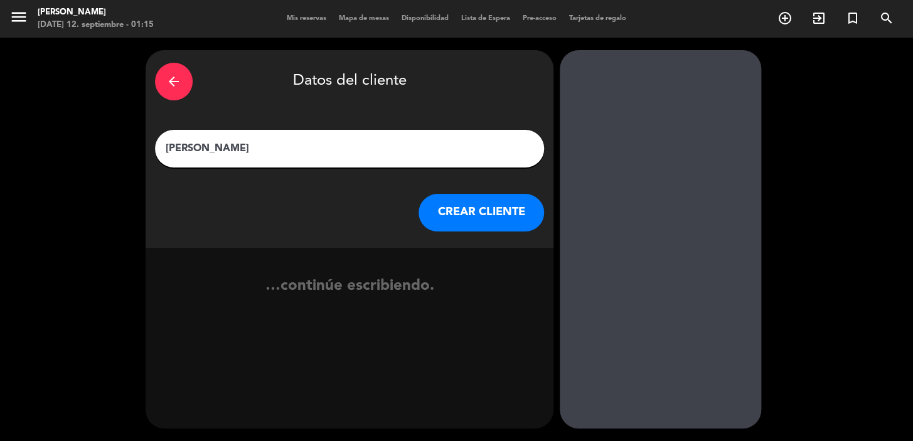
type input "[PERSON_NAME]"
click at [448, 200] on button "CREAR CLIENTE" at bounding box center [482, 213] width 126 height 38
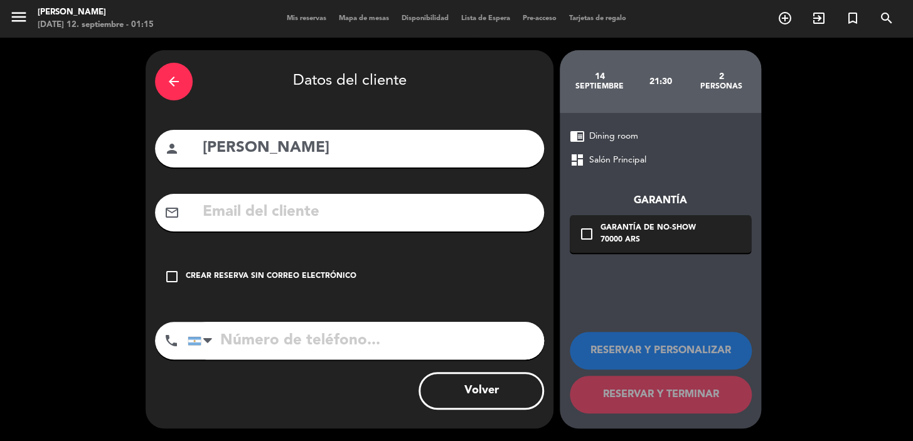
click at [321, 213] on input "text" at bounding box center [367, 213] width 333 height 26
paste input "[EMAIL_ADDRESS][DOMAIN_NAME]"
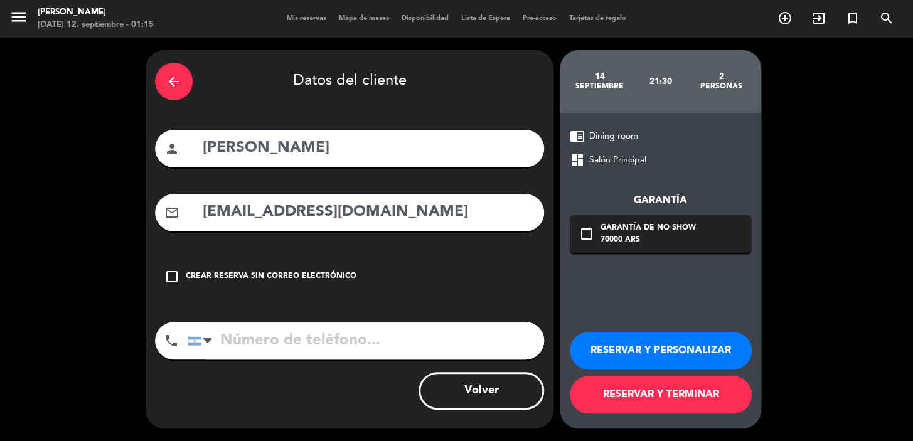
type input "[EMAIL_ADDRESS][DOMAIN_NAME]"
click at [276, 336] on input "tel" at bounding box center [366, 341] width 357 height 38
paste input "[PHONE_NUMBER]"
type input "[PHONE_NUMBER]"
click at [587, 230] on icon "check_box_outline_blank" at bounding box center [586, 234] width 15 height 15
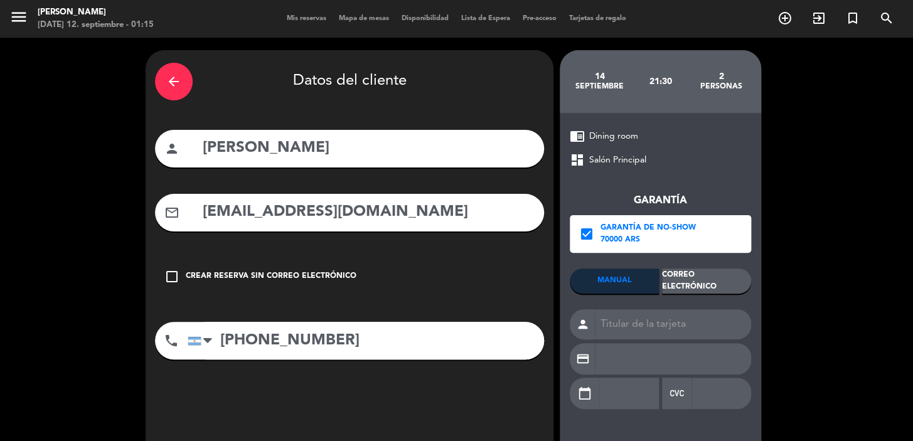
click at [737, 279] on div "Correo Electrónico" at bounding box center [706, 281] width 89 height 25
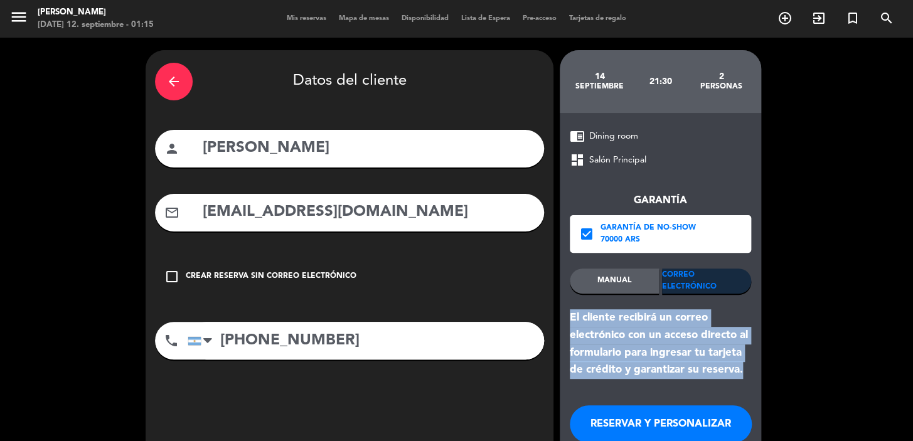
drag, startPoint x: 569, startPoint y: 314, endPoint x: 732, endPoint y: 370, distance: 172.5
click at [744, 372] on div "El cliente recibirá un correo electrónico con un acceso directo al formulario p…" at bounding box center [660, 344] width 181 height 70
click at [679, 419] on button "RESERVAR Y PERSONALIZAR" at bounding box center [661, 424] width 182 height 38
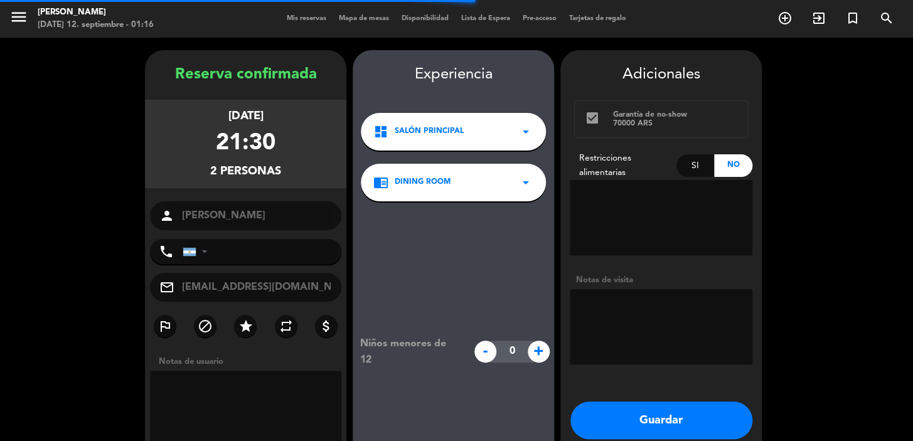
type input "[PHONE_NUMBER]"
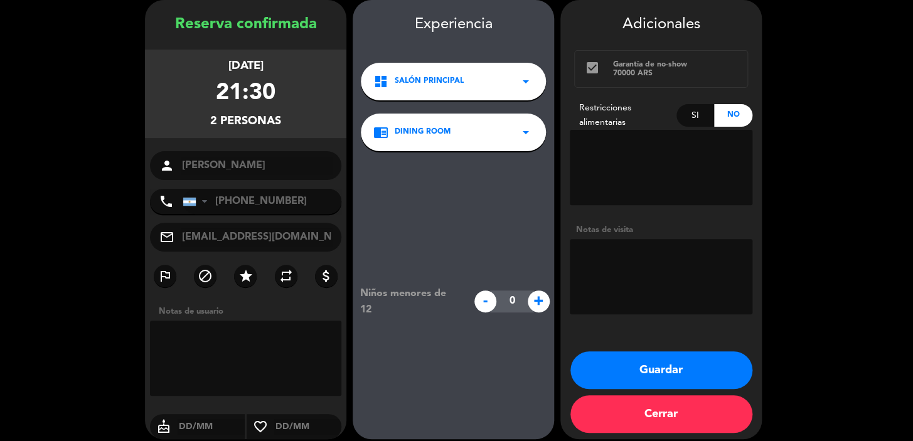
click at [652, 272] on textarea at bounding box center [661, 276] width 183 height 75
type textarea "una mesa linda"
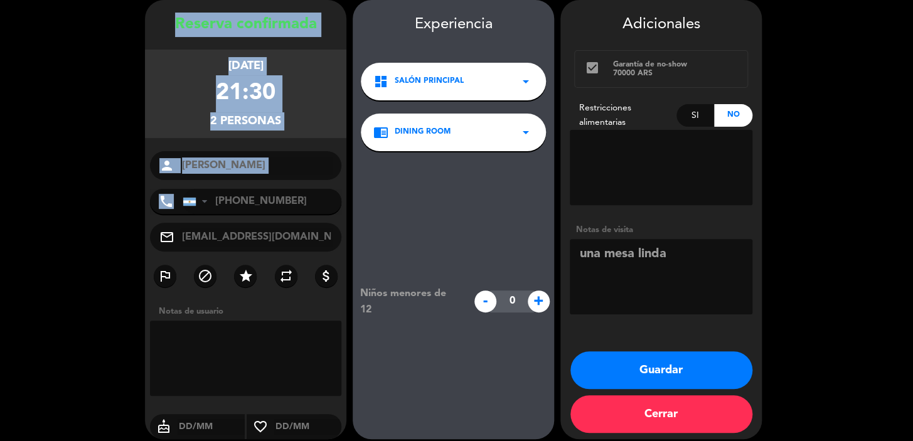
drag, startPoint x: 173, startPoint y: 21, endPoint x: 335, endPoint y: 213, distance: 251.7
click at [335, 213] on div "Reserva confirmada [DATE] 21:30 2 personas person [PERSON_NAME] Papa phone [GEO…" at bounding box center [245, 232] width 201 height 439
click at [632, 370] on button "Guardar" at bounding box center [662, 370] width 182 height 38
